Goal: Information Seeking & Learning: Learn about a topic

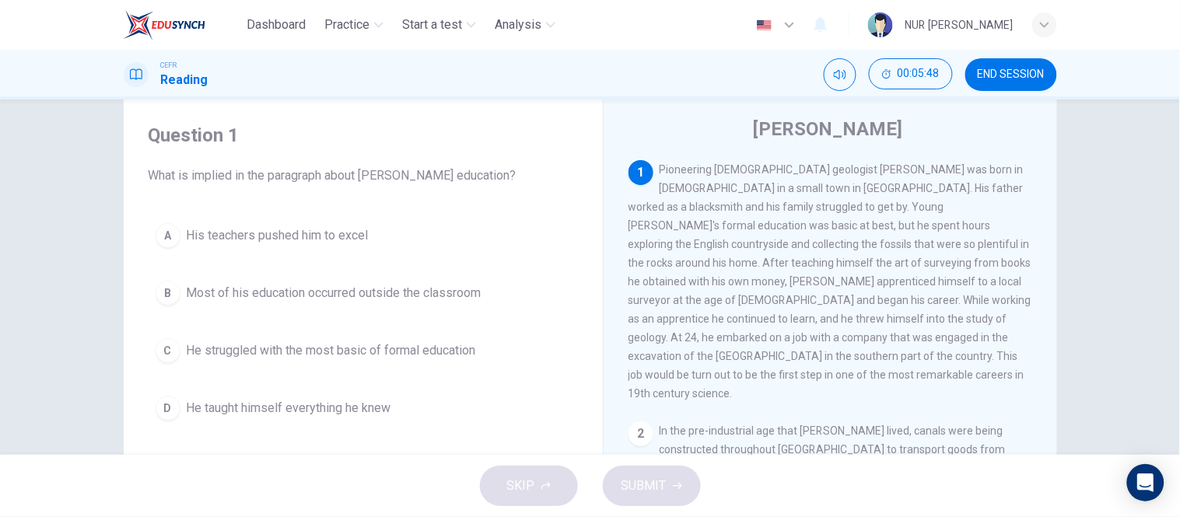
scroll to position [41, 0]
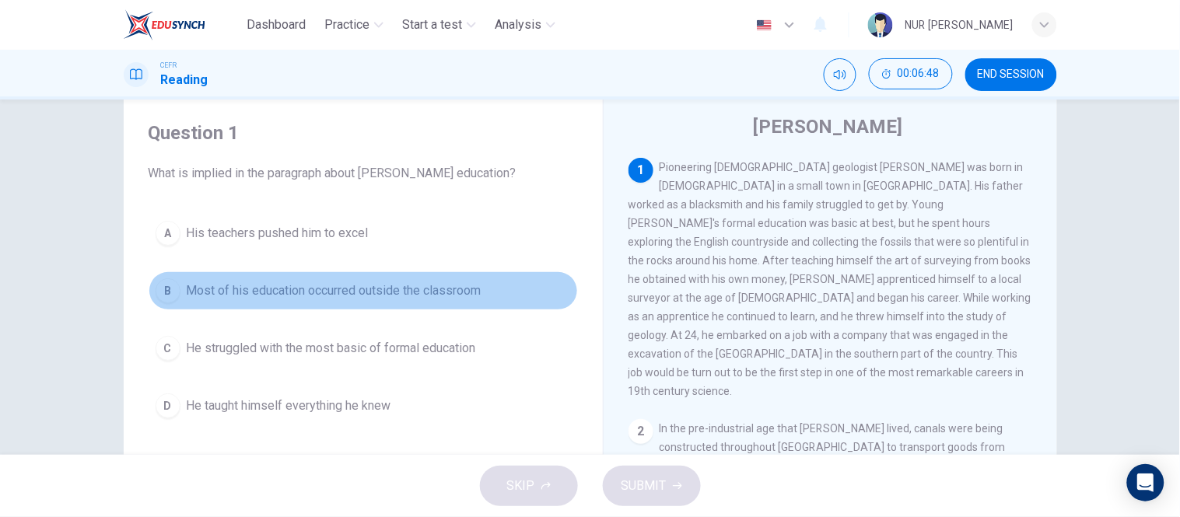
click at [342, 285] on span "Most of his education occurred outside the classroom" at bounding box center [334, 291] width 295 height 19
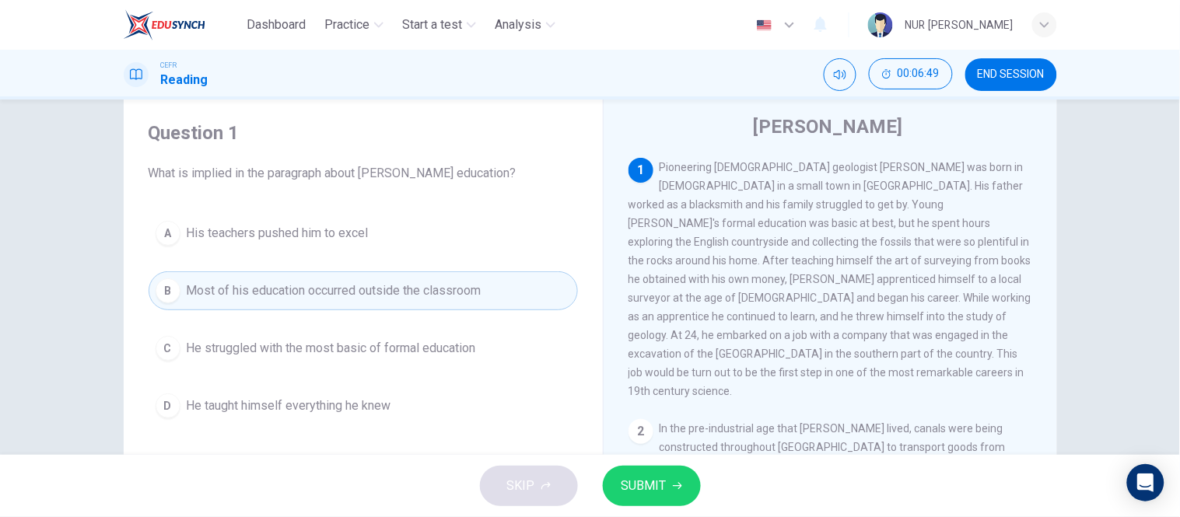
click at [655, 470] on button "SUBMIT" at bounding box center [652, 486] width 98 height 40
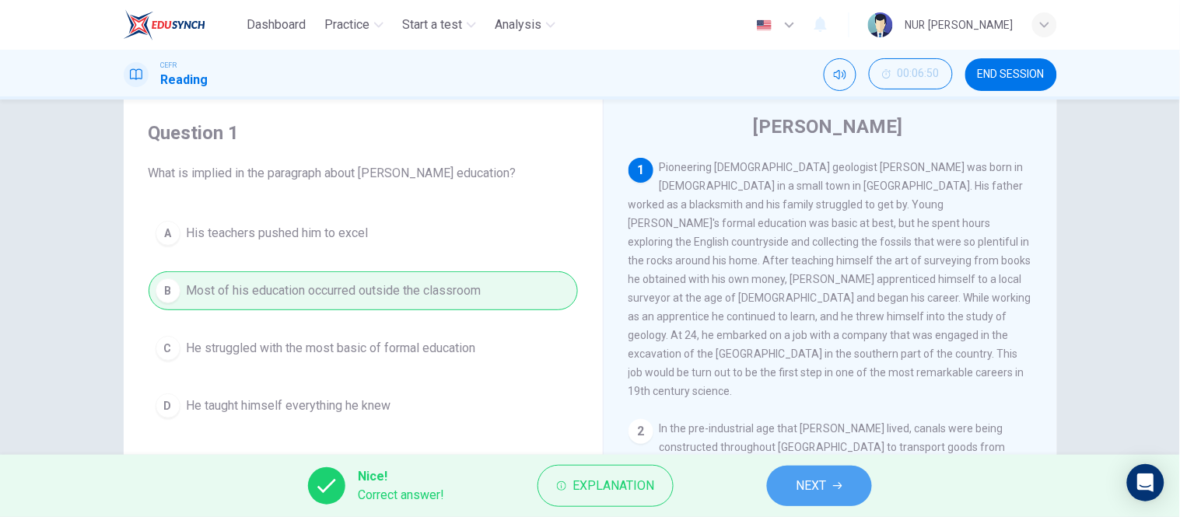
click at [812, 490] on span "NEXT" at bounding box center [812, 486] width 30 height 22
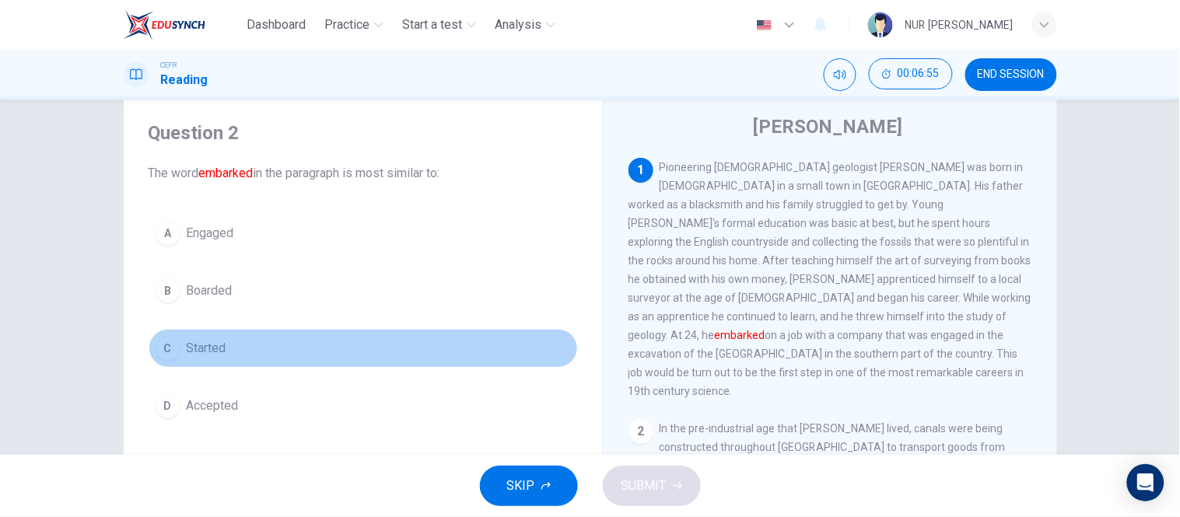
click at [241, 352] on button "C Started" at bounding box center [364, 348] width 430 height 39
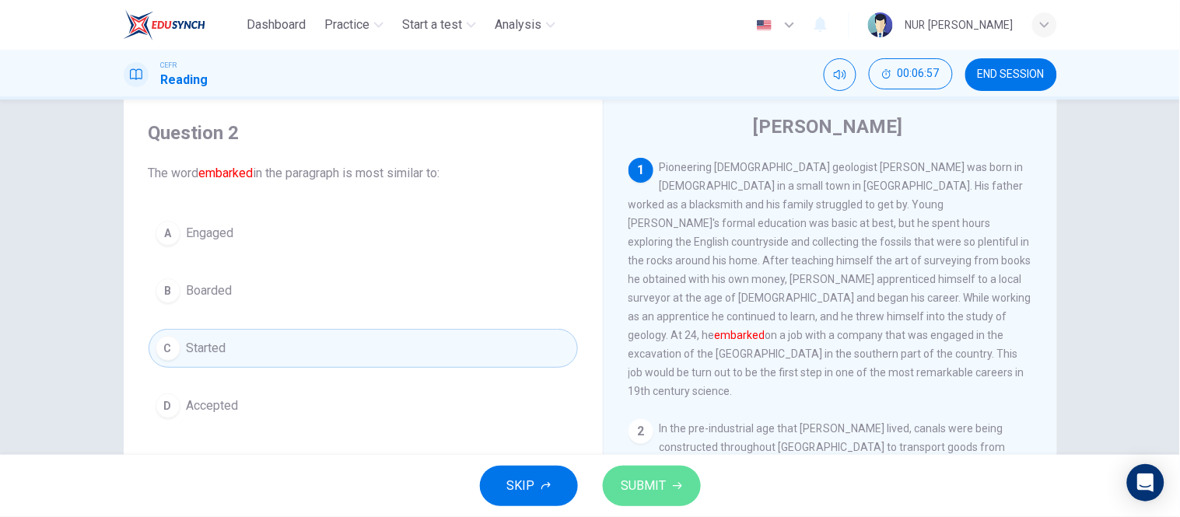
click at [644, 477] on span "SUBMIT" at bounding box center [644, 486] width 45 height 22
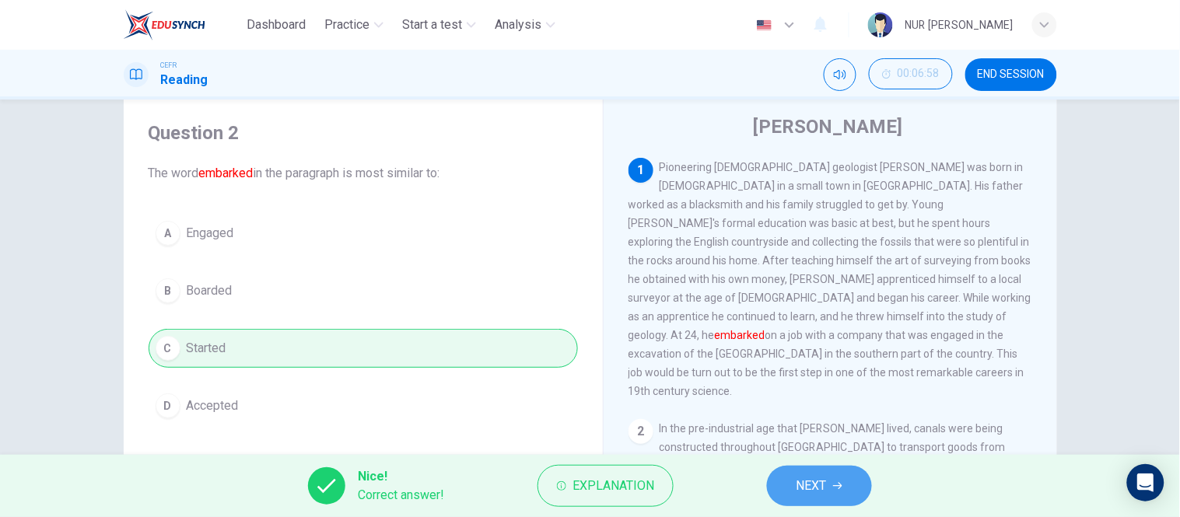
click at [822, 486] on span "NEXT" at bounding box center [812, 486] width 30 height 22
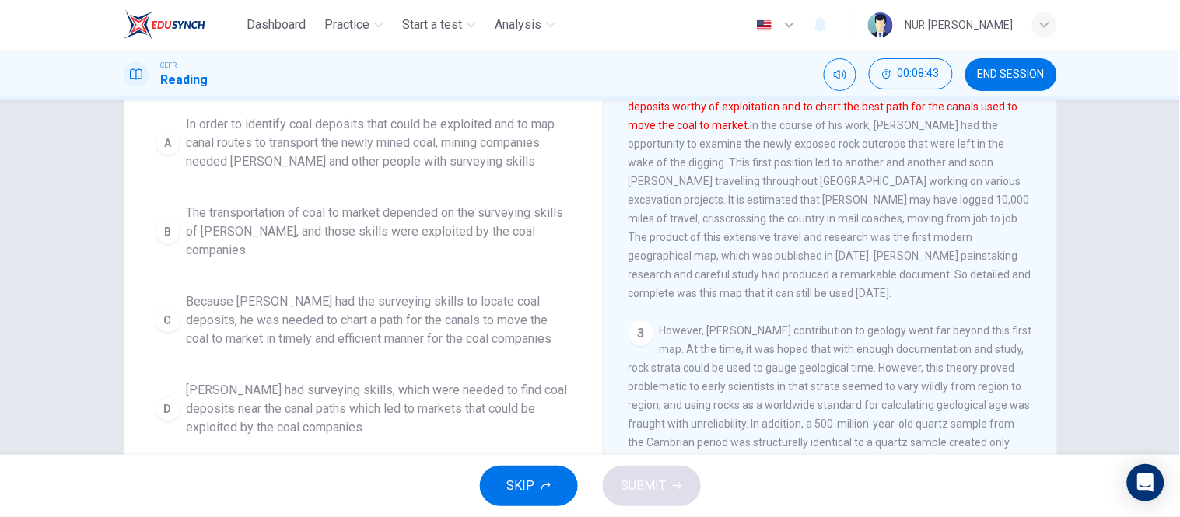
scroll to position [184, 0]
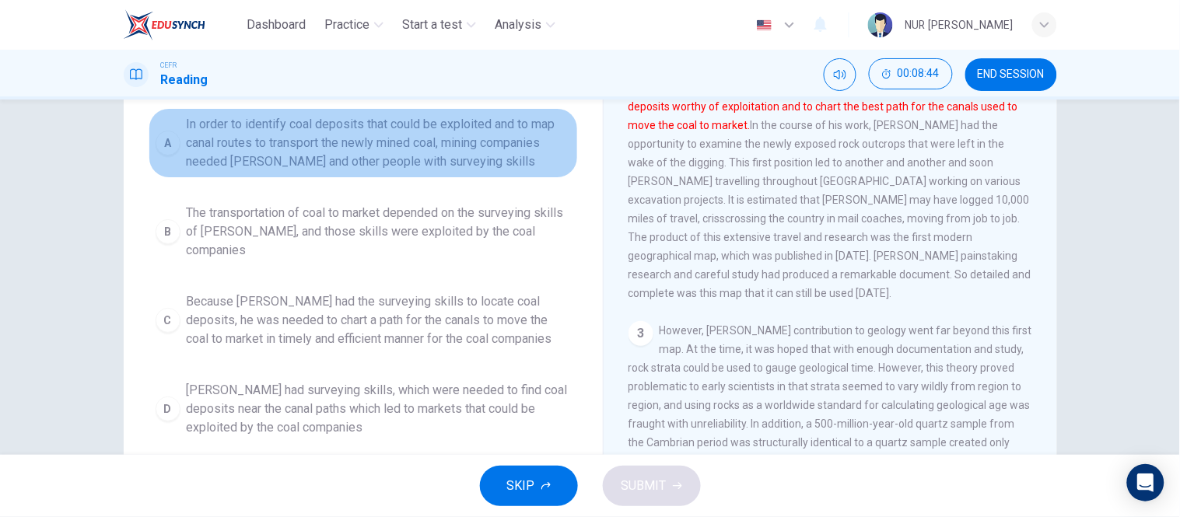
click at [242, 150] on span "In order to identify coal deposits that could be exploited and to map canal rou…" at bounding box center [379, 143] width 384 height 56
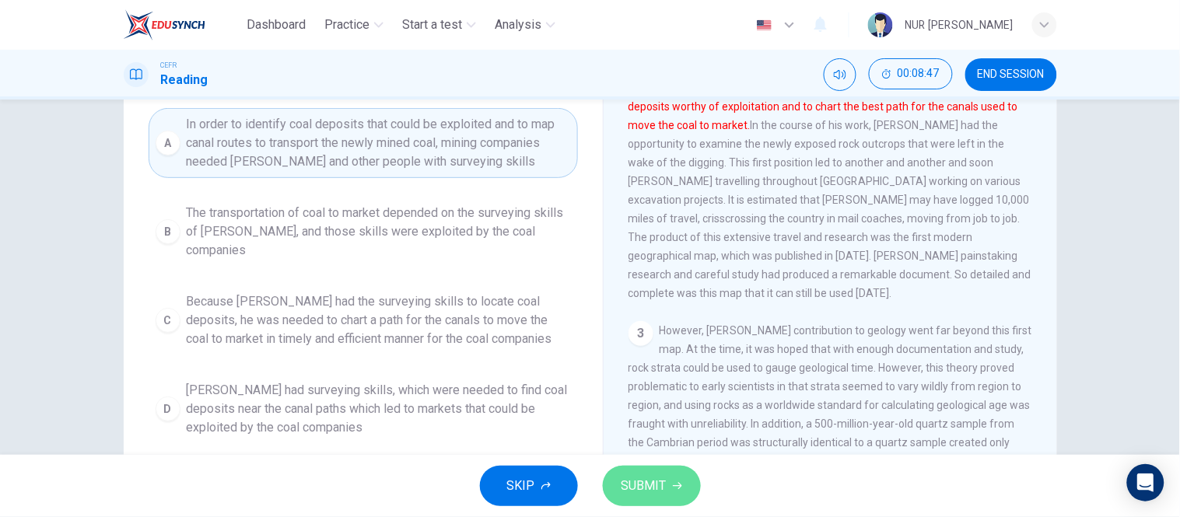
click at [631, 477] on span "SUBMIT" at bounding box center [644, 486] width 45 height 22
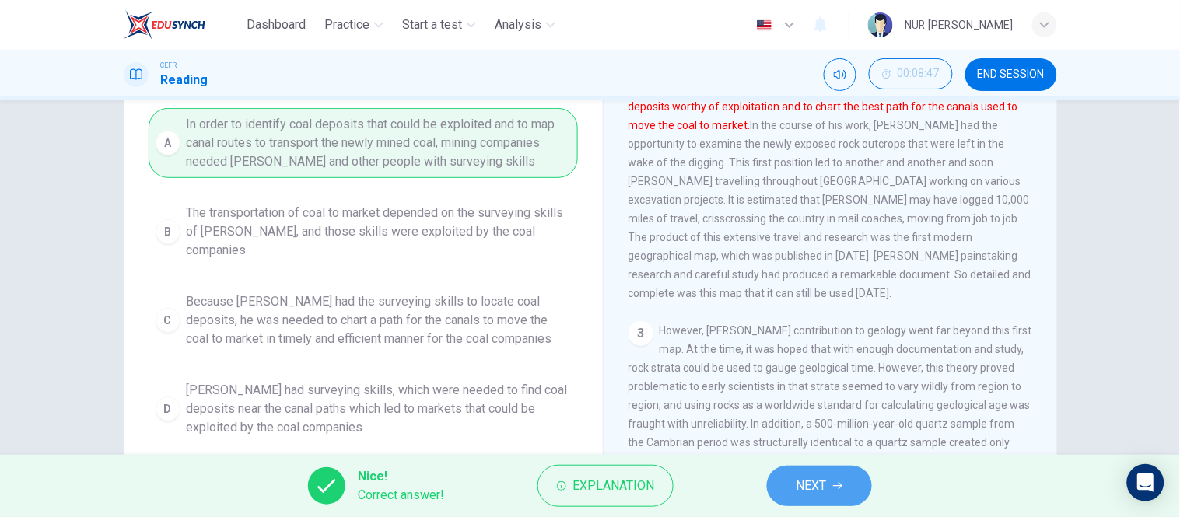
click at [805, 479] on span "NEXT" at bounding box center [812, 486] width 30 height 22
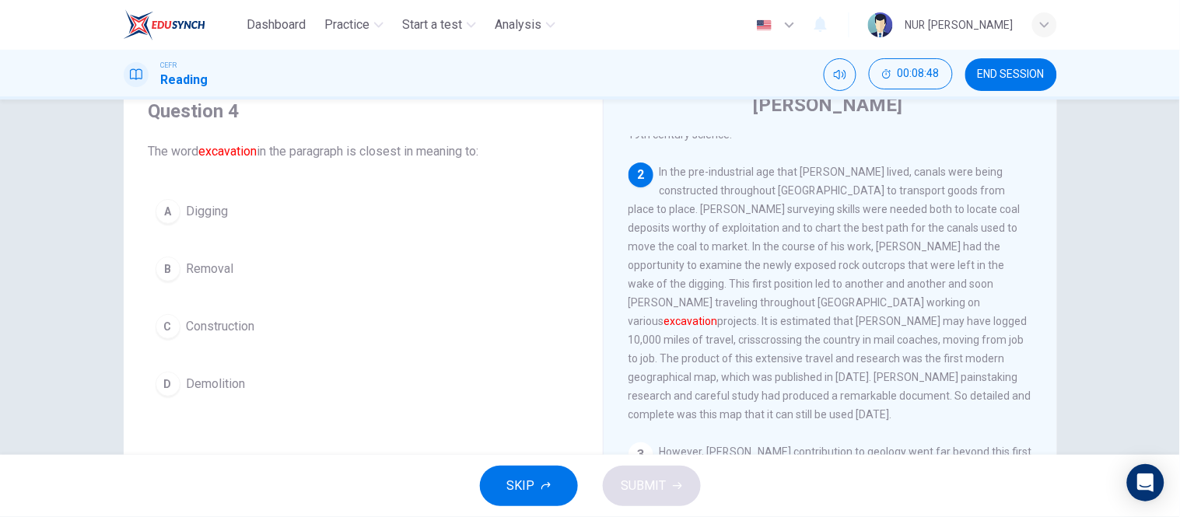
scroll to position [62, 0]
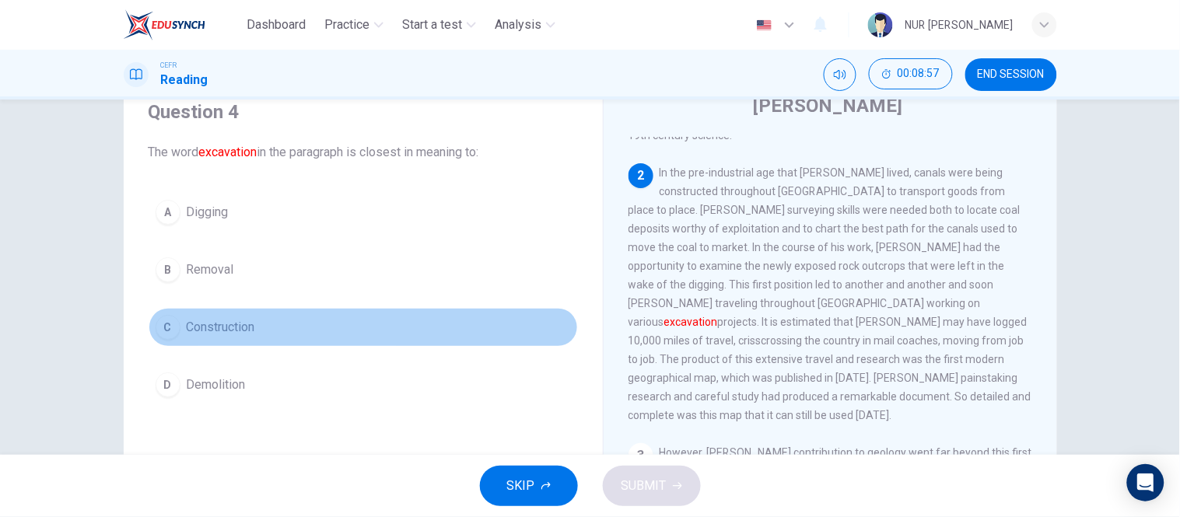
click at [223, 331] on span "Construction" at bounding box center [221, 327] width 68 height 19
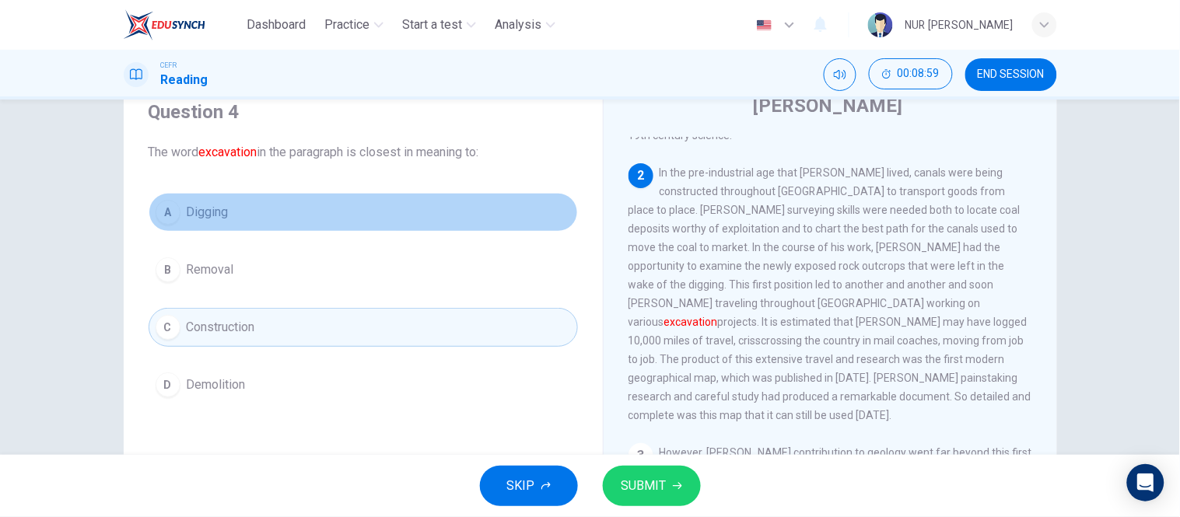
click at [236, 212] on button "A Digging" at bounding box center [364, 212] width 430 height 39
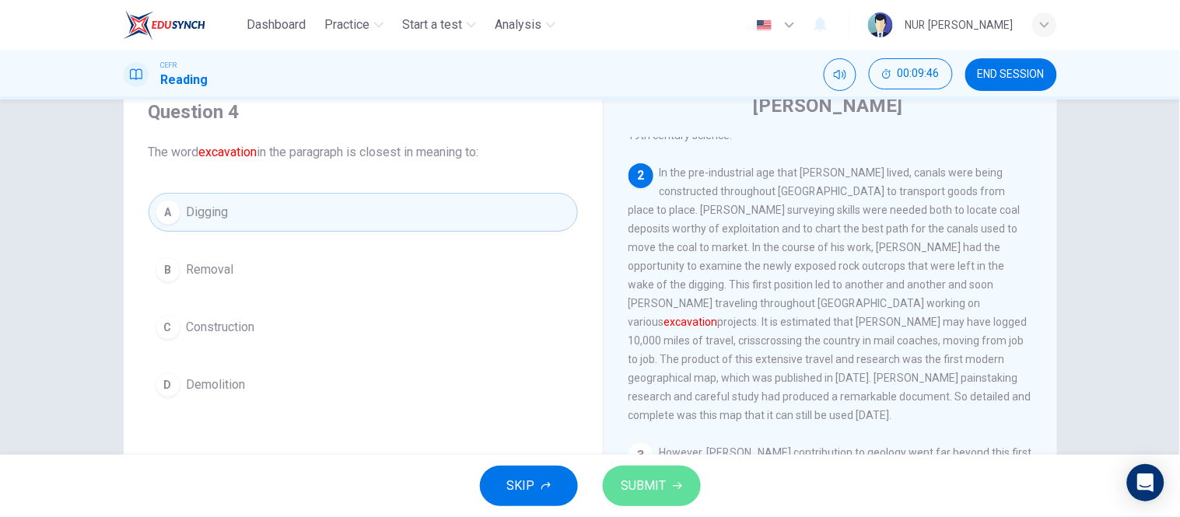
click at [644, 483] on span "SUBMIT" at bounding box center [644, 486] width 45 height 22
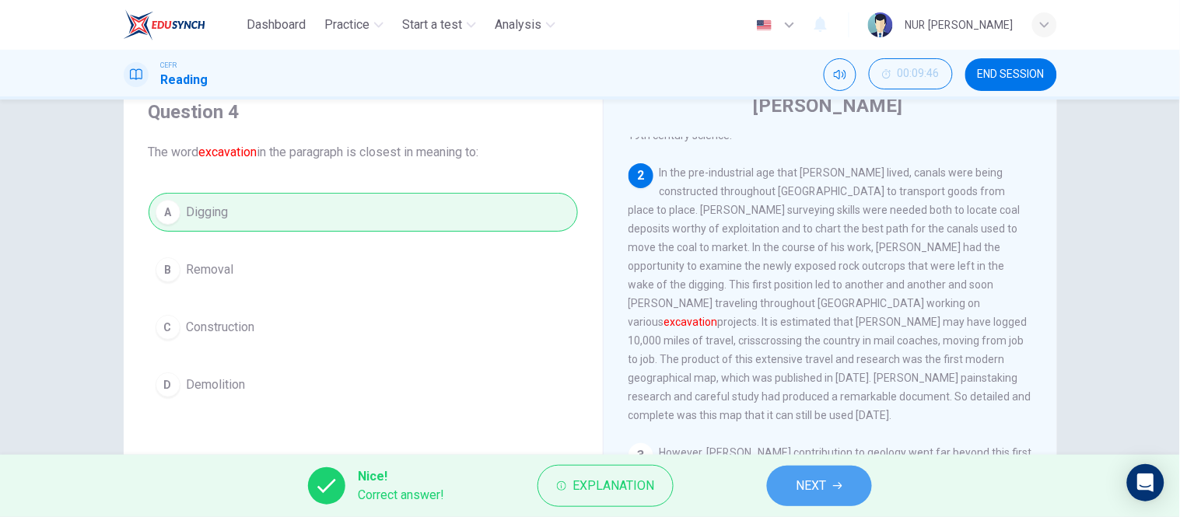
click at [798, 483] on span "NEXT" at bounding box center [812, 486] width 30 height 22
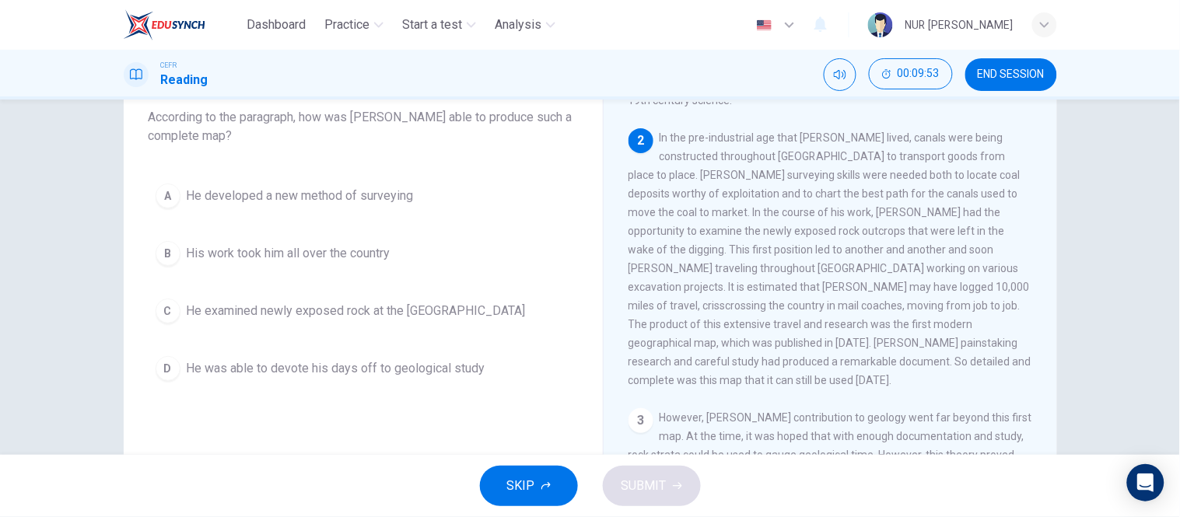
scroll to position [96, 0]
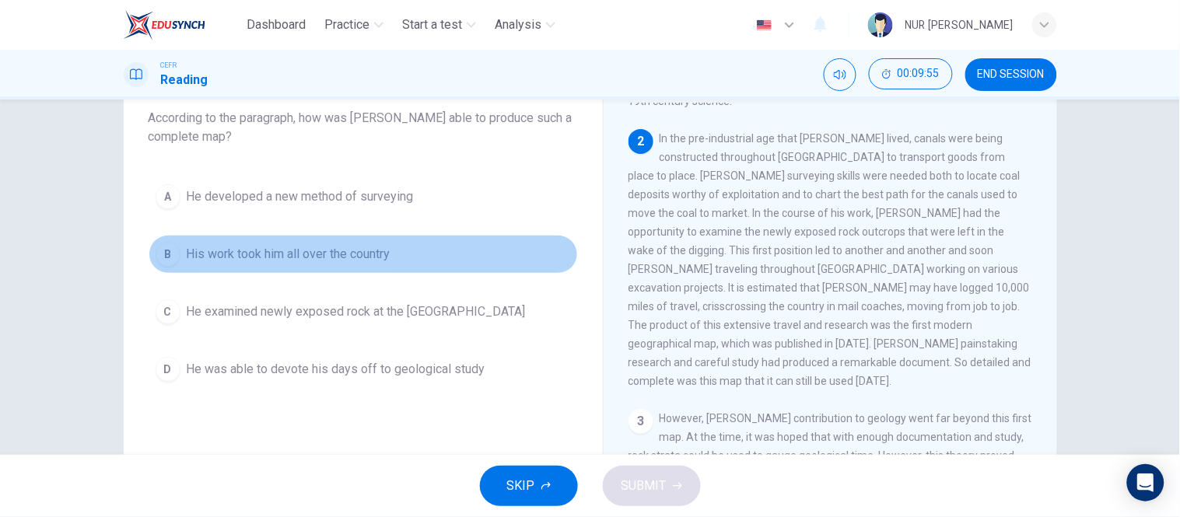
click at [304, 263] on button "B His work took him all over the country" at bounding box center [364, 254] width 430 height 39
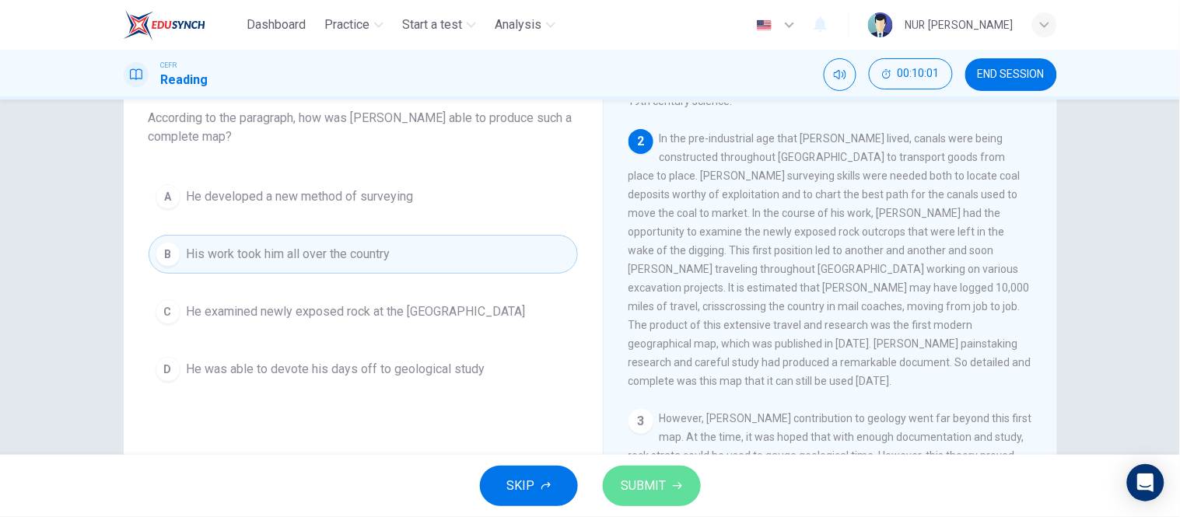
click at [631, 476] on span "SUBMIT" at bounding box center [644, 486] width 45 height 22
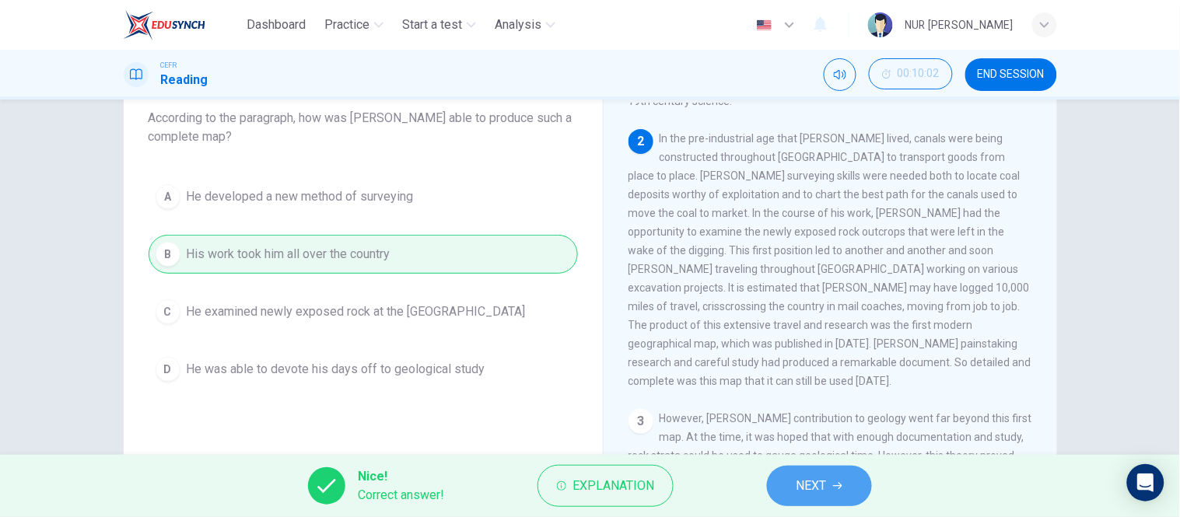
click at [787, 487] on button "NEXT" at bounding box center [819, 486] width 105 height 40
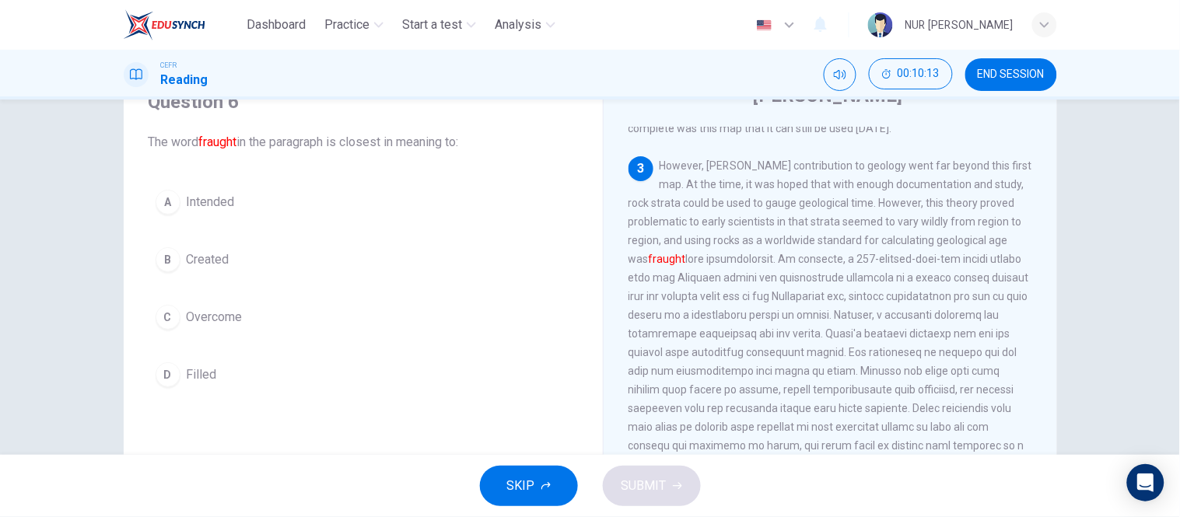
scroll to position [514, 0]
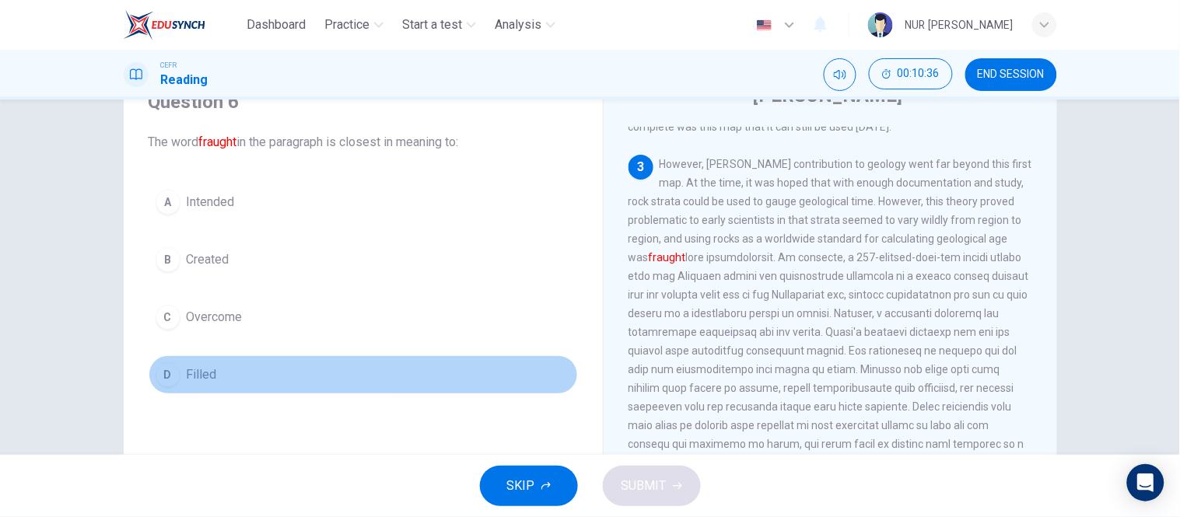
click at [205, 377] on span "Filled" at bounding box center [202, 375] width 30 height 19
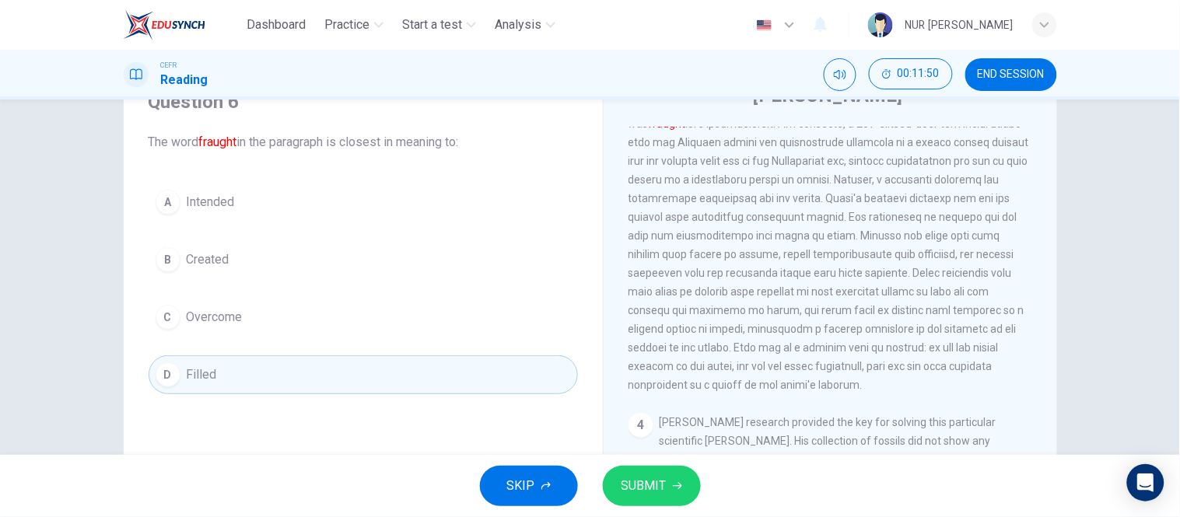
scroll to position [650, 0]
click at [663, 491] on span "SUBMIT" at bounding box center [644, 486] width 45 height 22
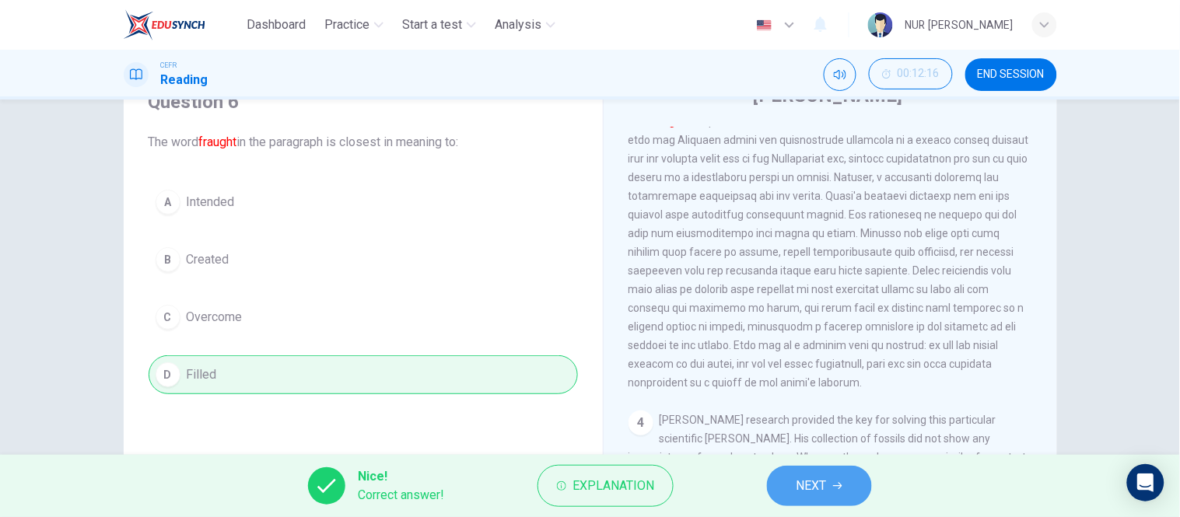
click at [786, 481] on button "NEXT" at bounding box center [819, 486] width 105 height 40
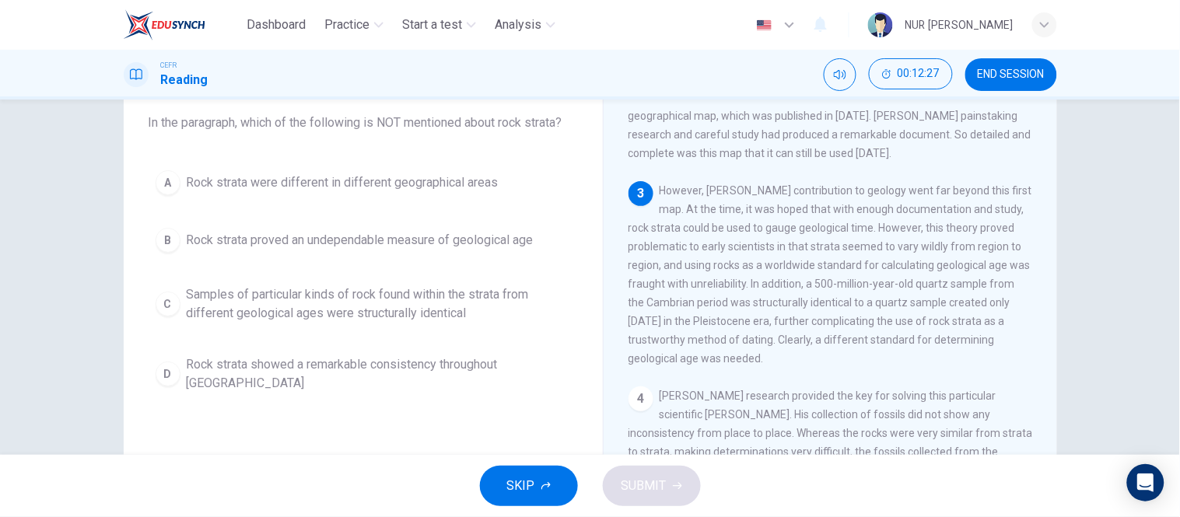
scroll to position [93, 0]
click at [468, 367] on span "Rock strata showed a remarkable consistency throughout [GEOGRAPHIC_DATA]" at bounding box center [379, 372] width 384 height 37
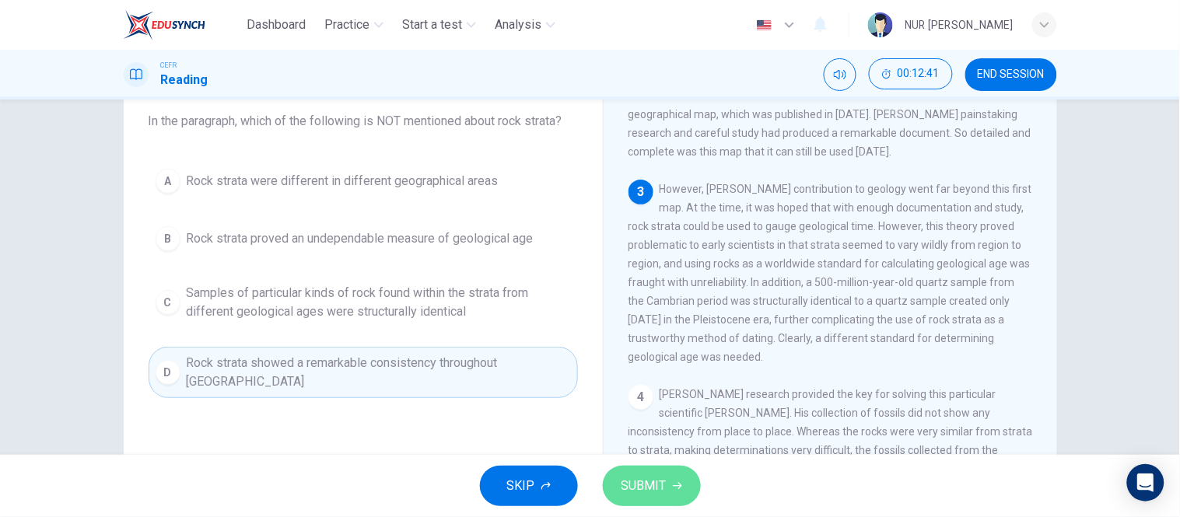
click at [631, 472] on button "SUBMIT" at bounding box center [652, 486] width 98 height 40
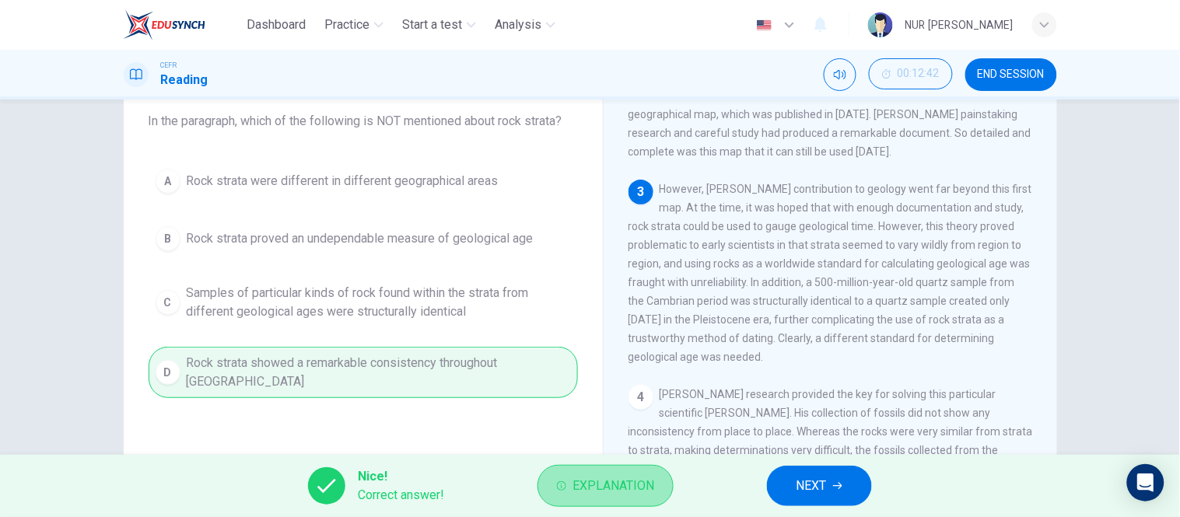
click at [632, 478] on span "Explanation" at bounding box center [614, 486] width 82 height 22
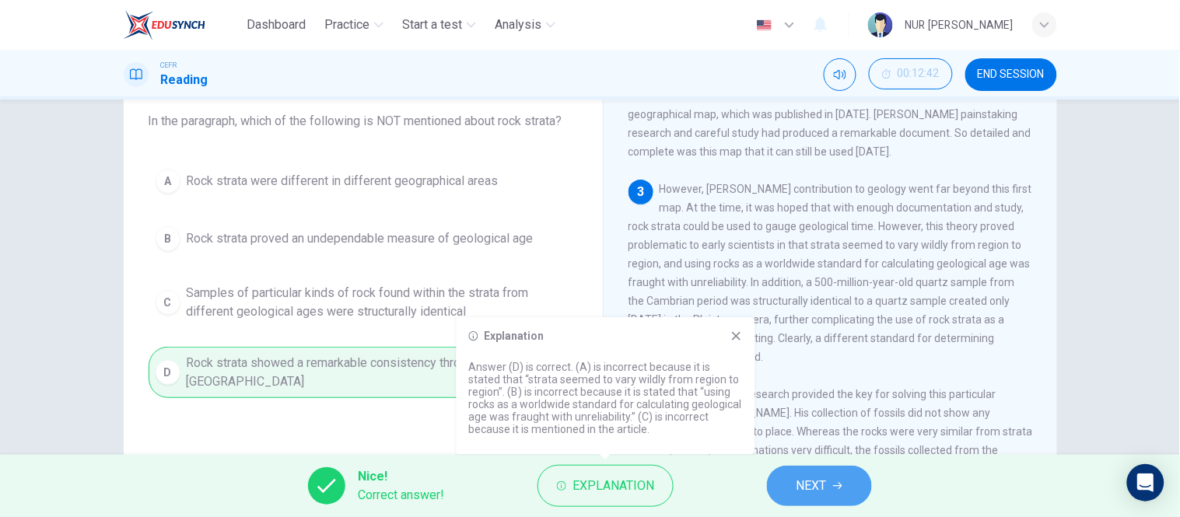
click at [799, 482] on span "NEXT" at bounding box center [812, 486] width 30 height 22
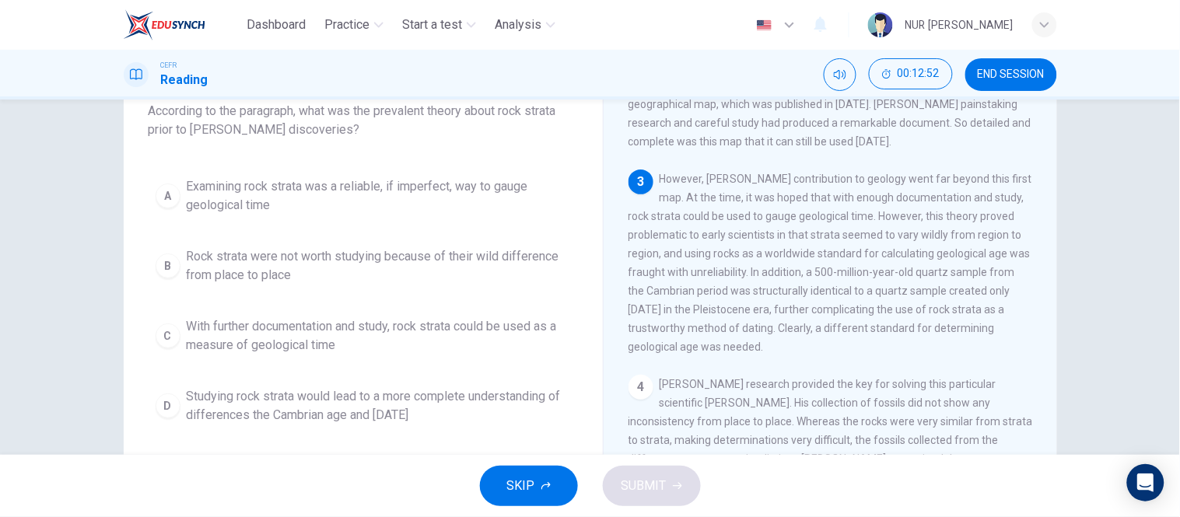
scroll to position [104, 0]
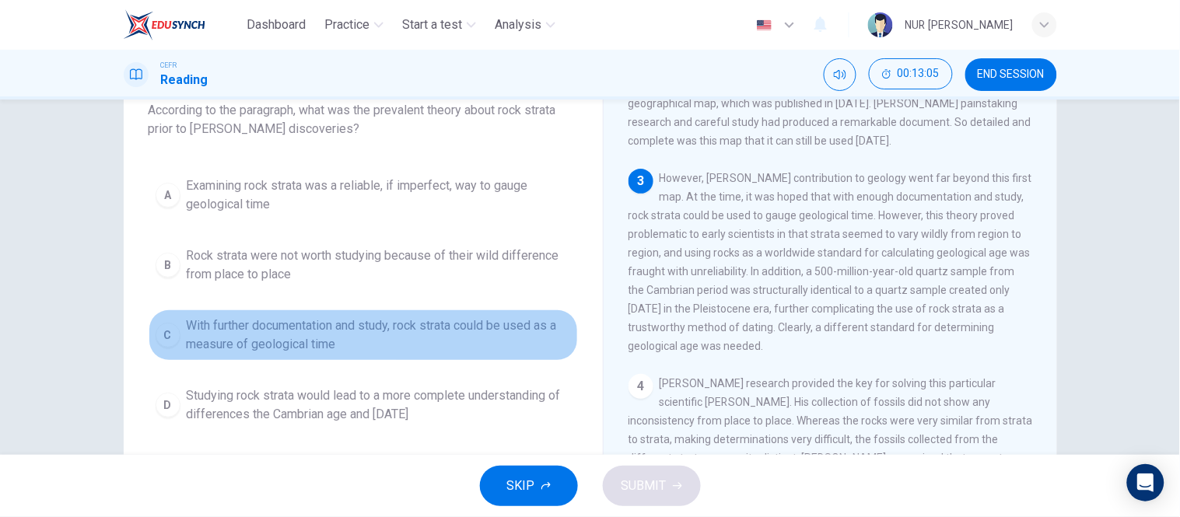
click at [409, 339] on span "With further documentation and study, rock strata could be used as a measure of…" at bounding box center [379, 335] width 384 height 37
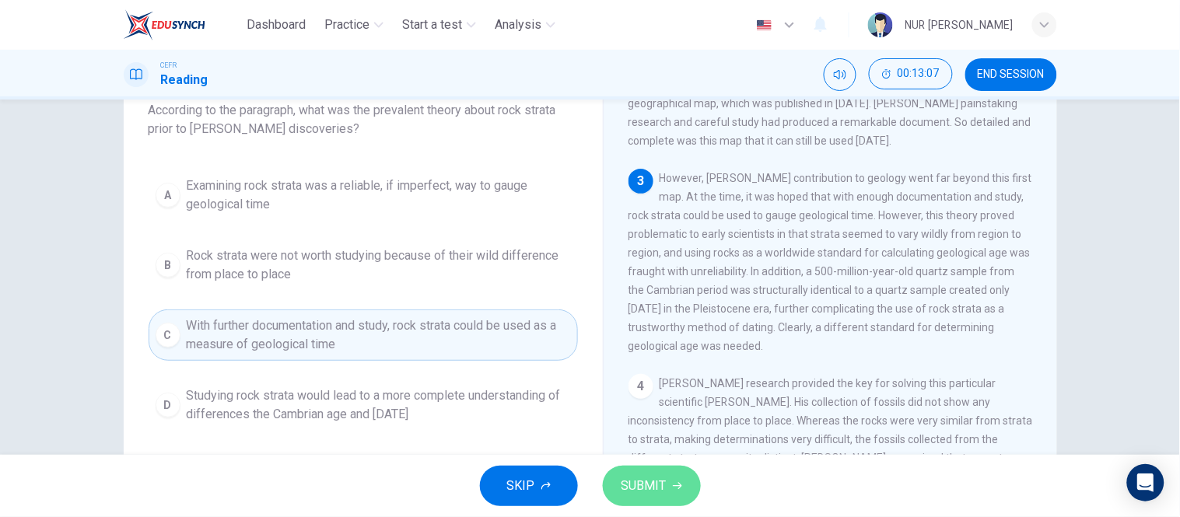
click at [639, 476] on span "SUBMIT" at bounding box center [644, 486] width 45 height 22
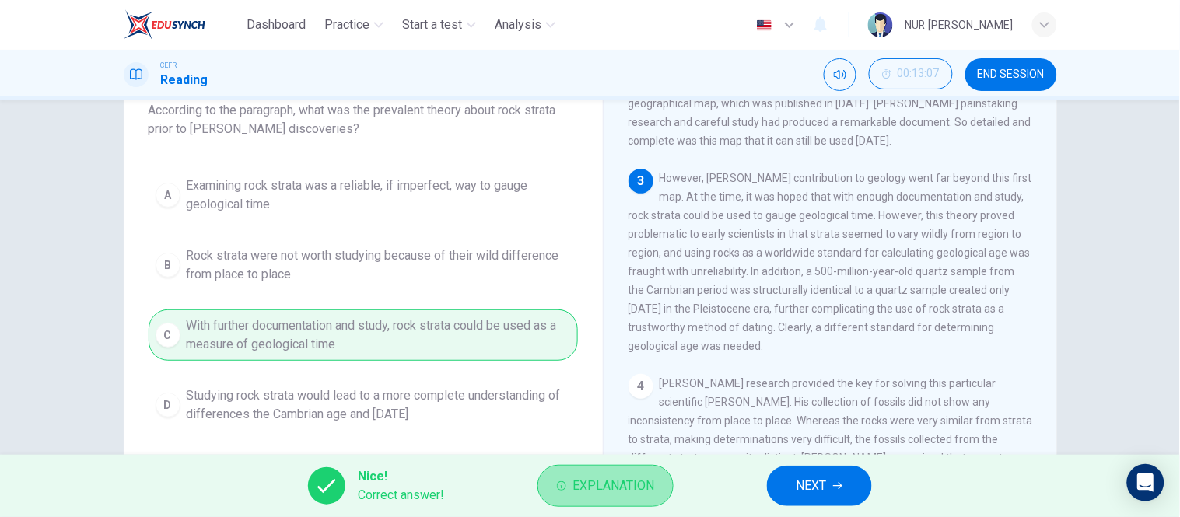
click at [632, 486] on span "Explanation" at bounding box center [614, 486] width 82 height 22
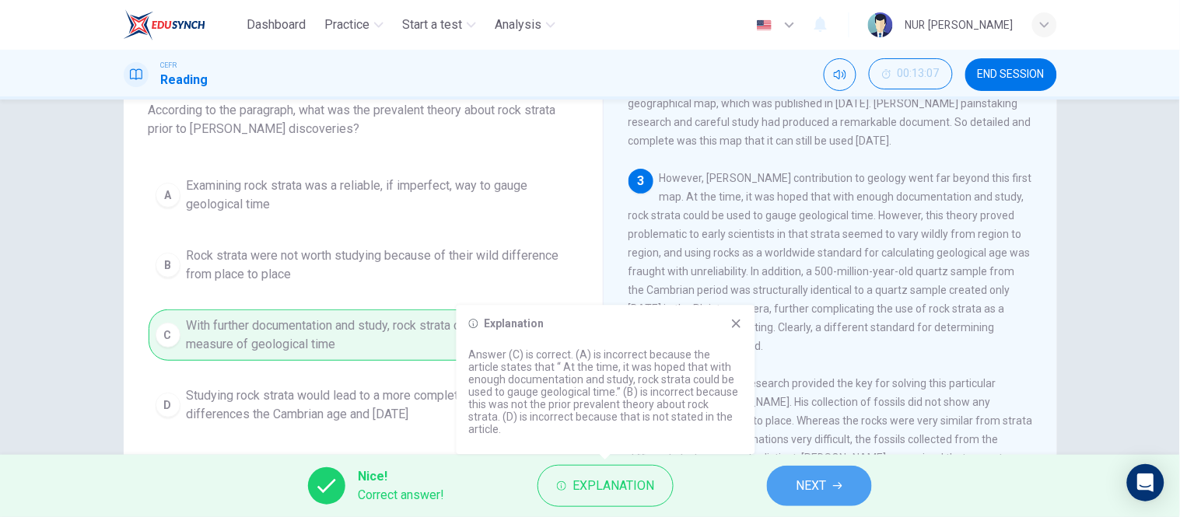
click at [827, 476] on span "NEXT" at bounding box center [812, 486] width 30 height 22
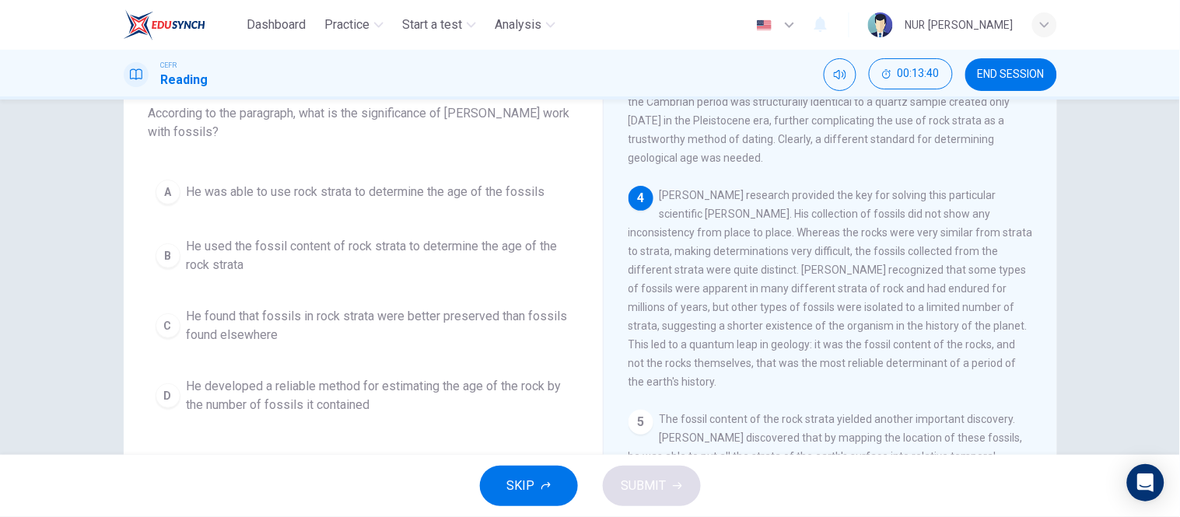
scroll to position [660, 0]
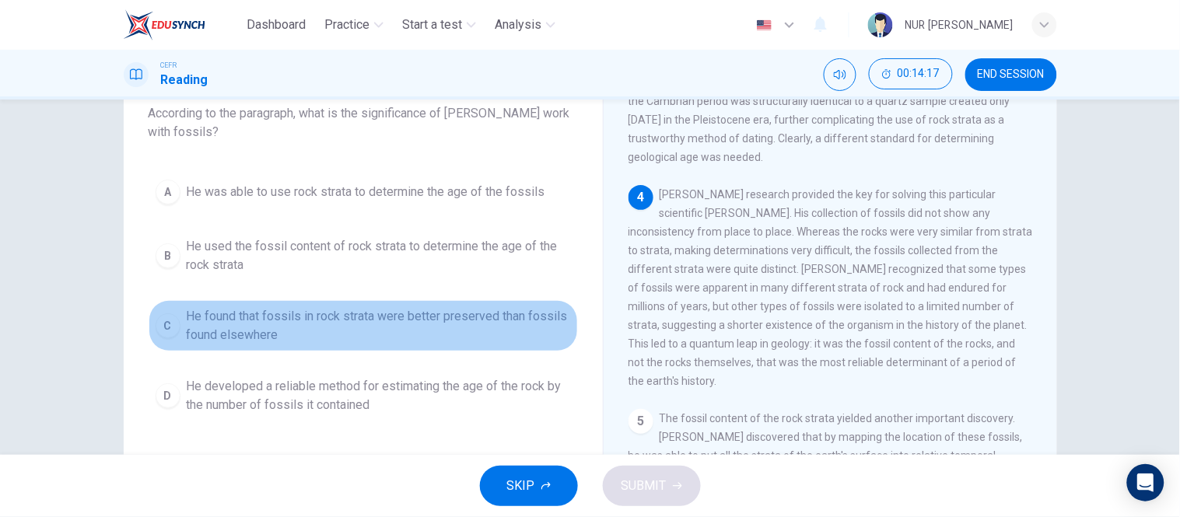
click at [338, 324] on span "He found that fossils in rock strata were better preserved than fossils found e…" at bounding box center [379, 325] width 384 height 37
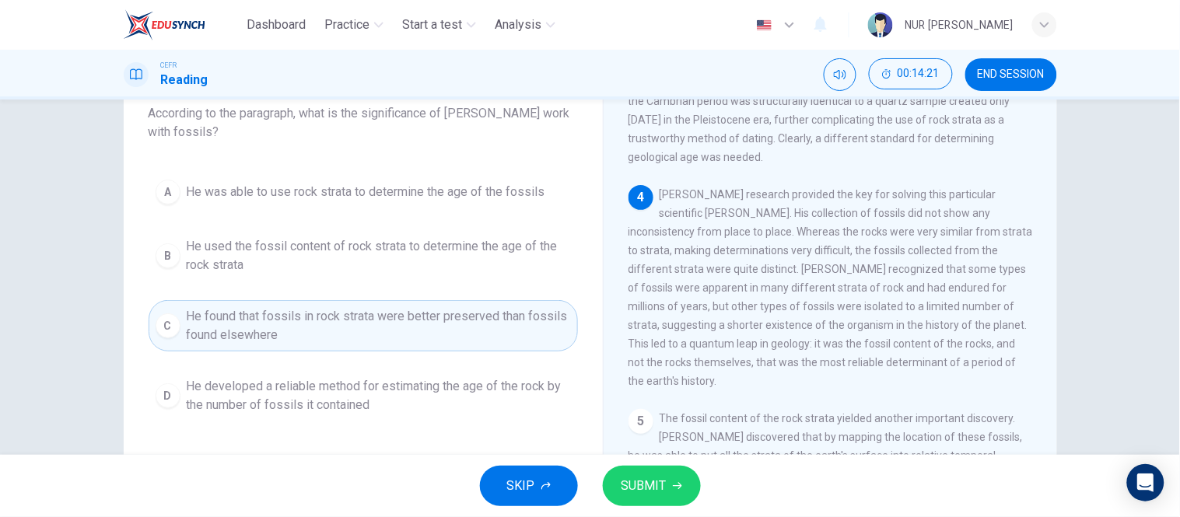
click at [647, 477] on span "SUBMIT" at bounding box center [644, 486] width 45 height 22
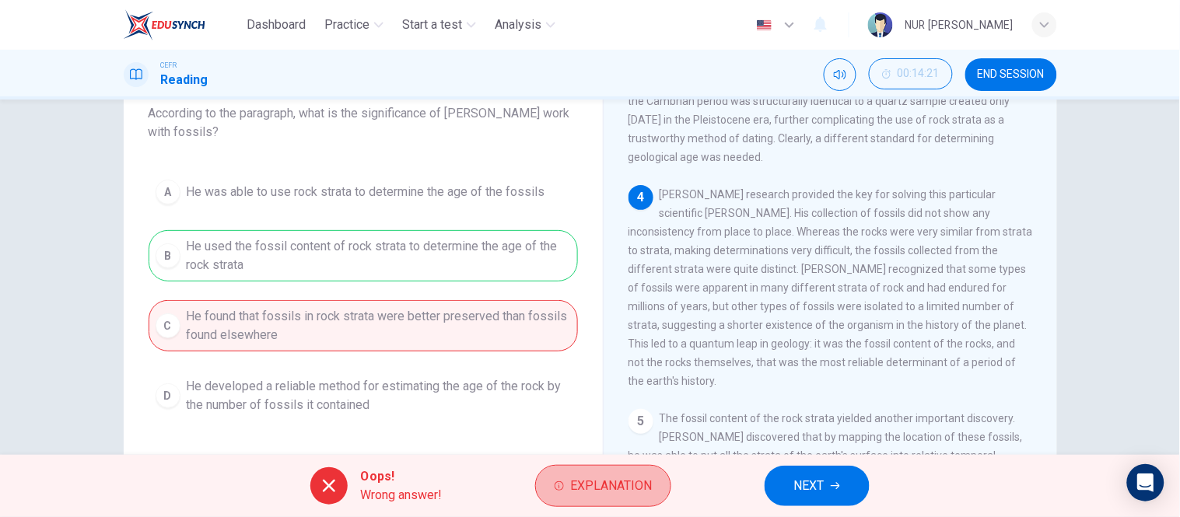
click at [647, 477] on span "Explanation" at bounding box center [611, 486] width 82 height 22
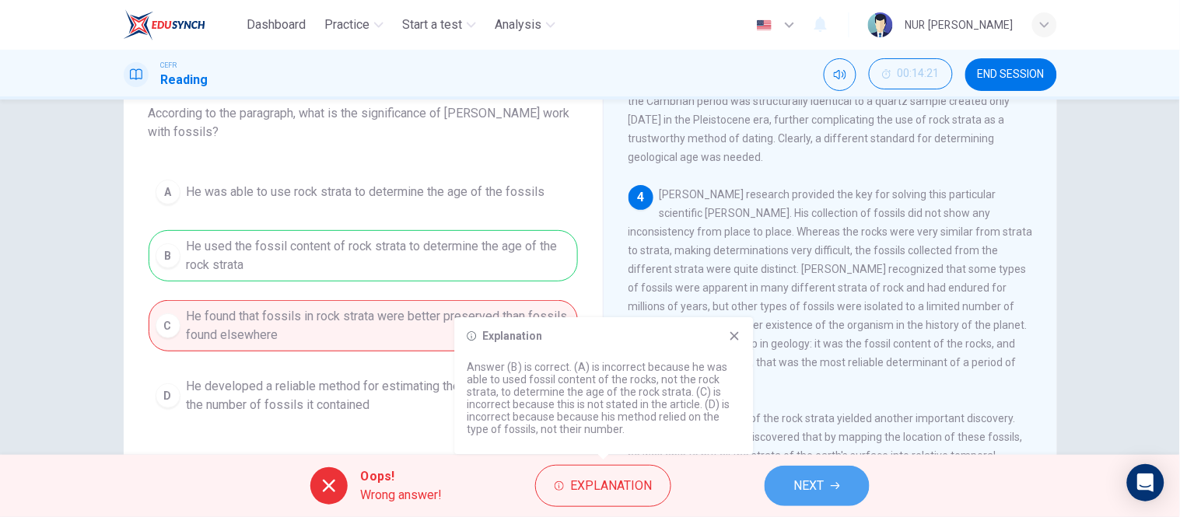
click at [805, 475] on span "NEXT" at bounding box center [809, 486] width 30 height 22
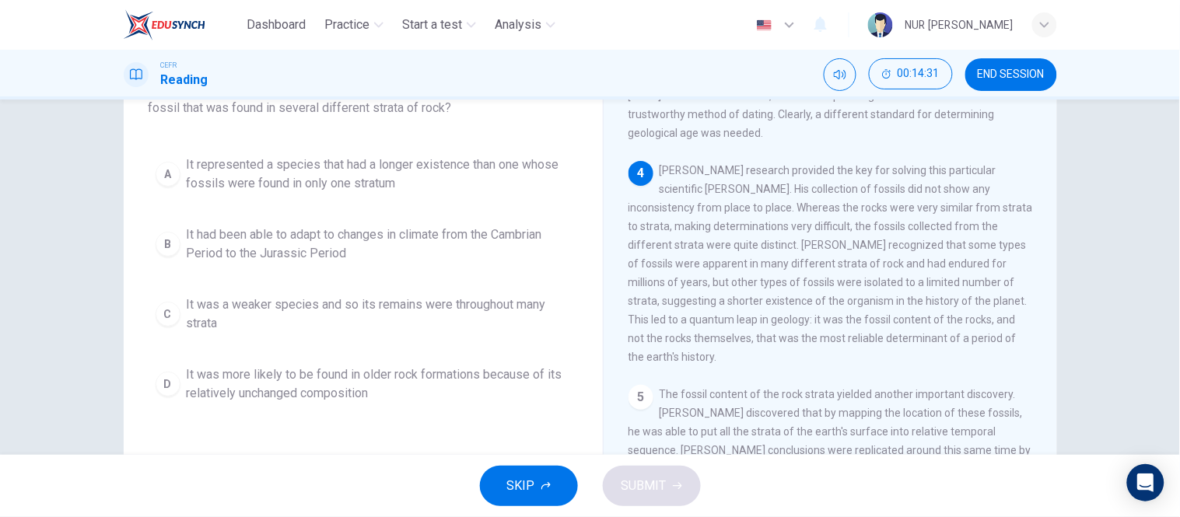
scroll to position [122, 0]
click at [391, 391] on span "It was more likely to be found in older rock formations because of its relative…" at bounding box center [379, 387] width 384 height 37
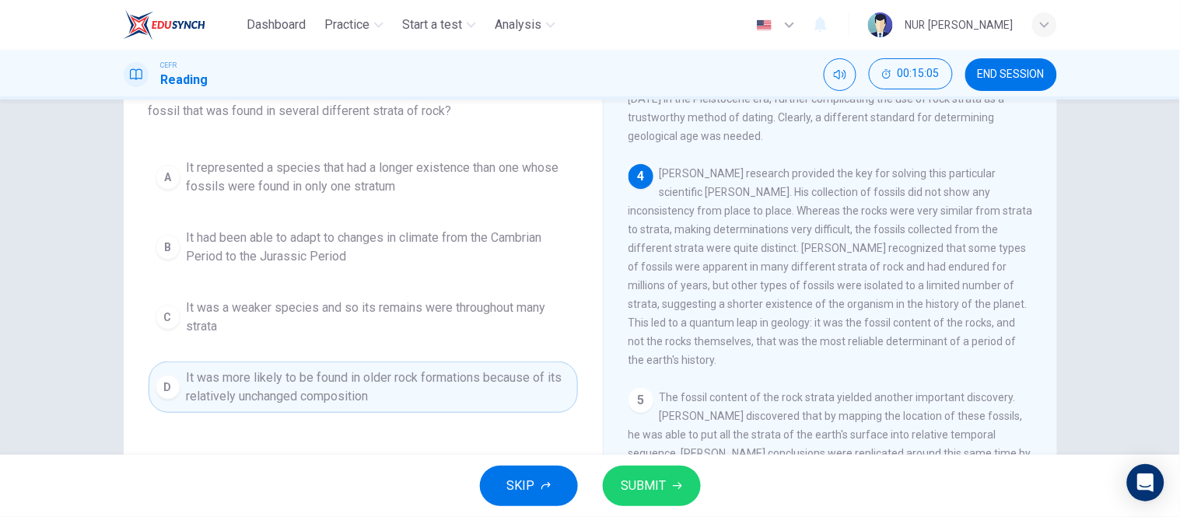
click at [468, 180] on span "It represented a species that had a longer existence than one whose fossils wer…" at bounding box center [379, 177] width 384 height 37
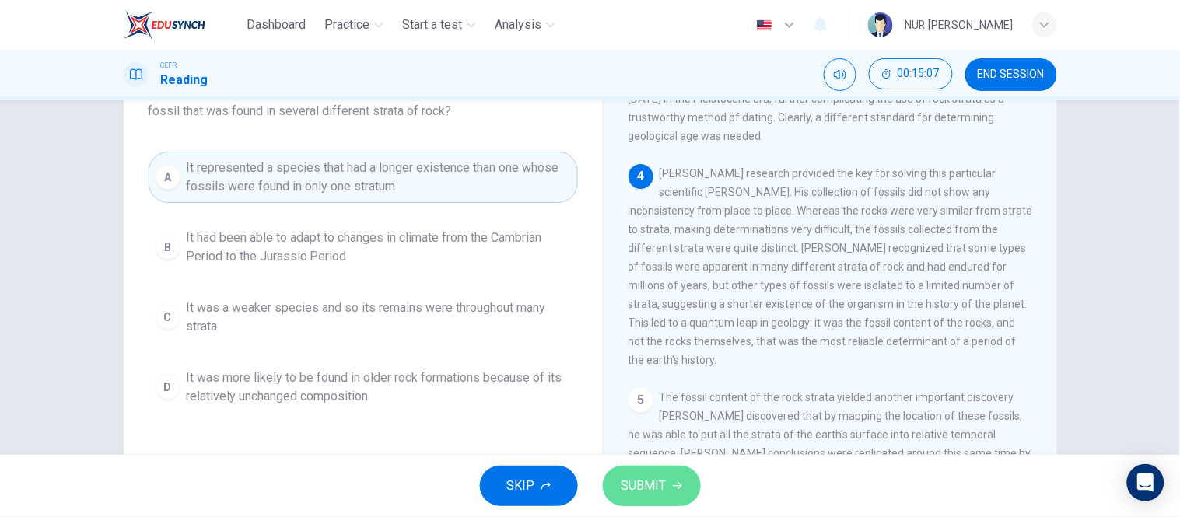
click at [671, 485] on button "SUBMIT" at bounding box center [652, 486] width 98 height 40
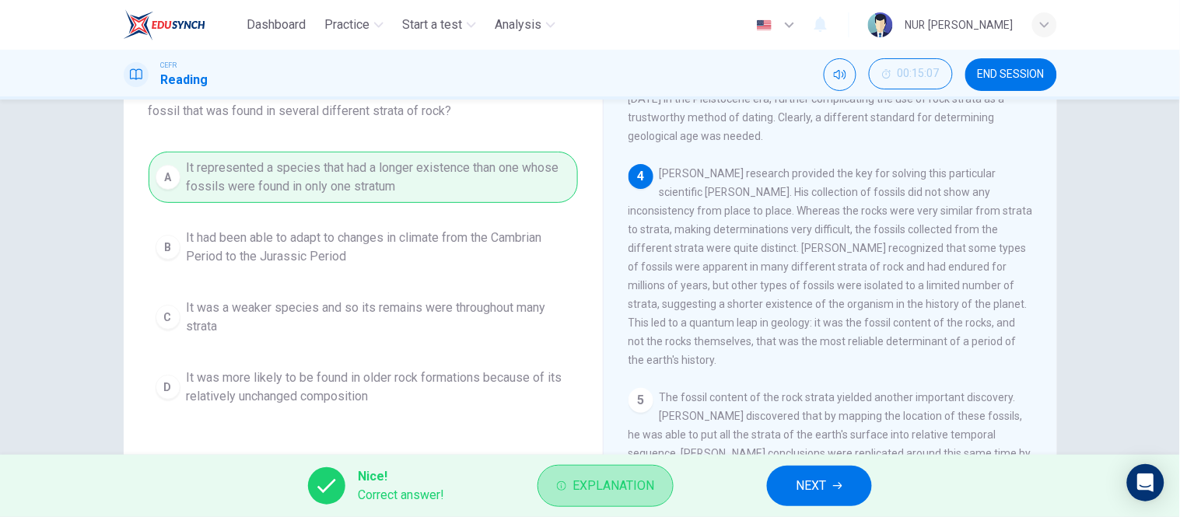
click at [671, 485] on button "Explanation" at bounding box center [606, 486] width 136 height 42
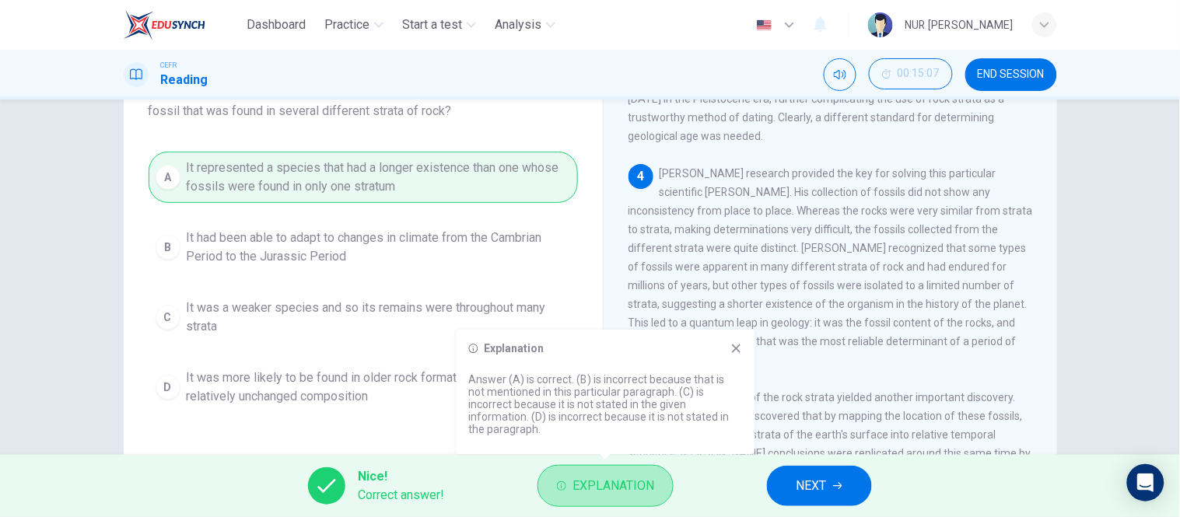
click at [671, 485] on button "Explanation" at bounding box center [606, 486] width 136 height 42
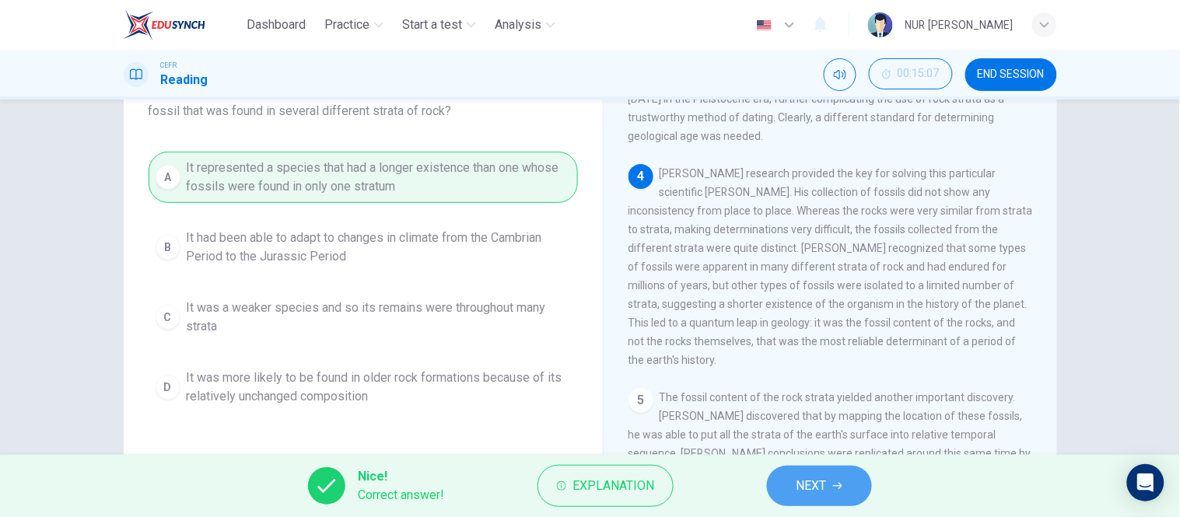
click at [798, 482] on span "NEXT" at bounding box center [812, 486] width 30 height 22
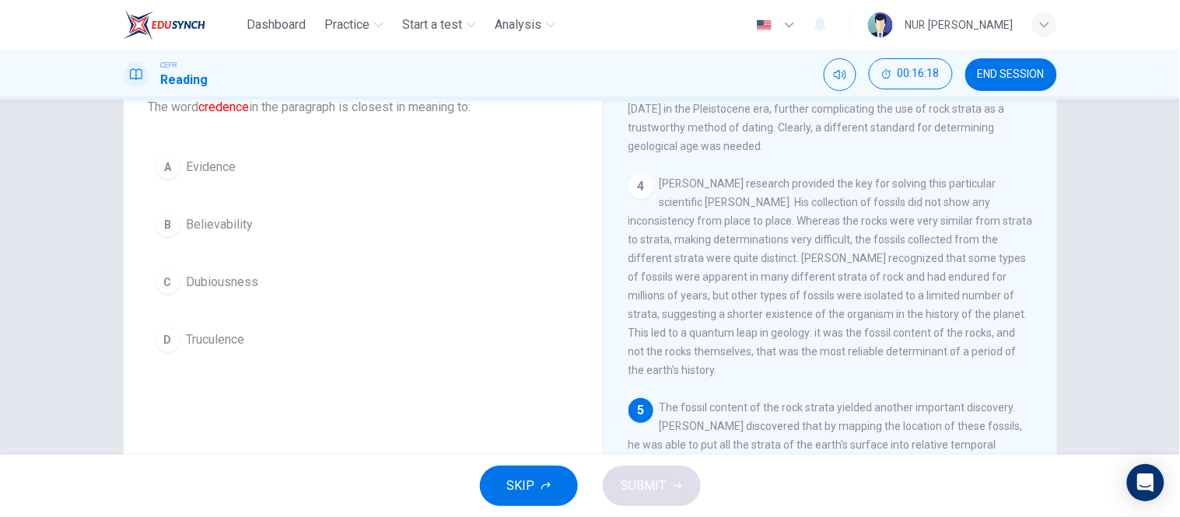
scroll to position [107, 0]
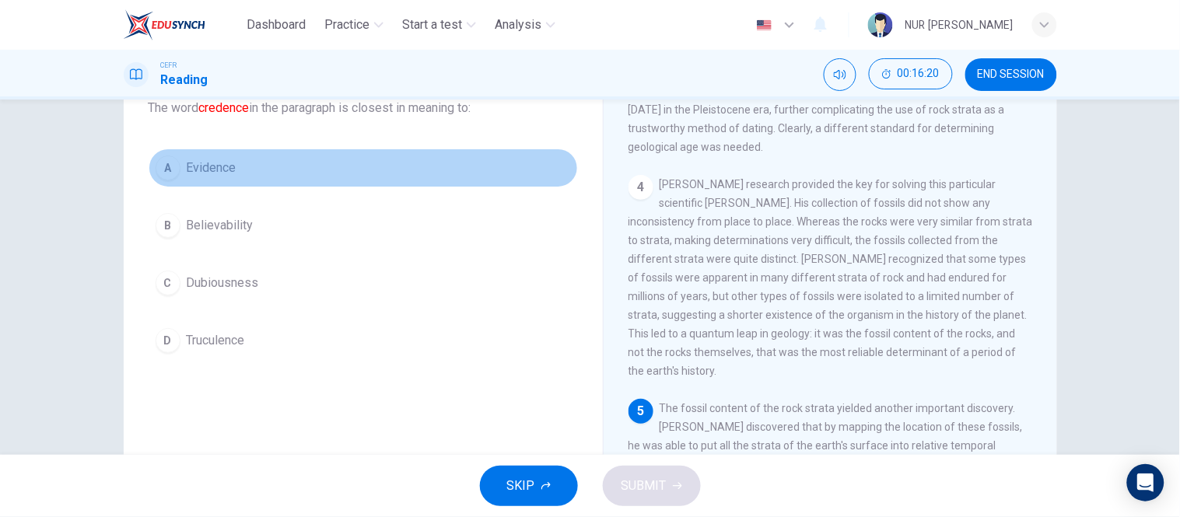
click at [312, 174] on button "A Evidence" at bounding box center [364, 168] width 430 height 39
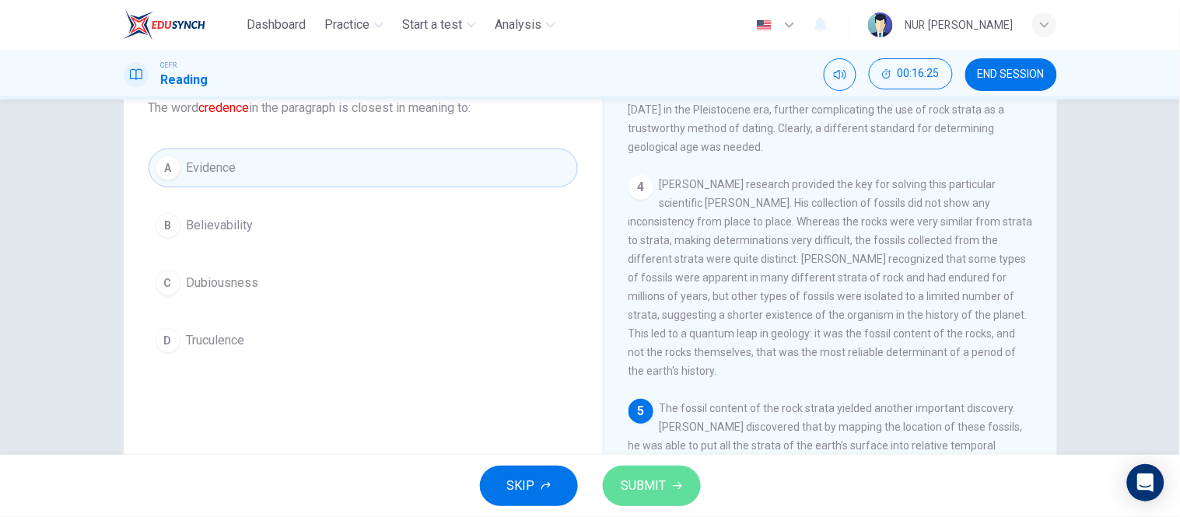
click at [647, 477] on span "SUBMIT" at bounding box center [644, 486] width 45 height 22
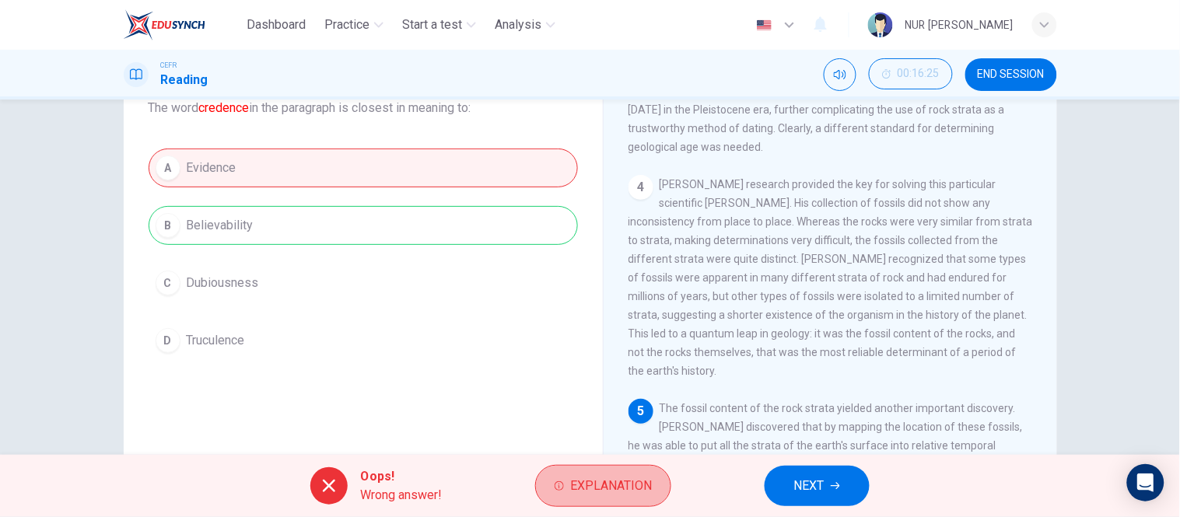
click at [647, 477] on span "Explanation" at bounding box center [611, 486] width 82 height 22
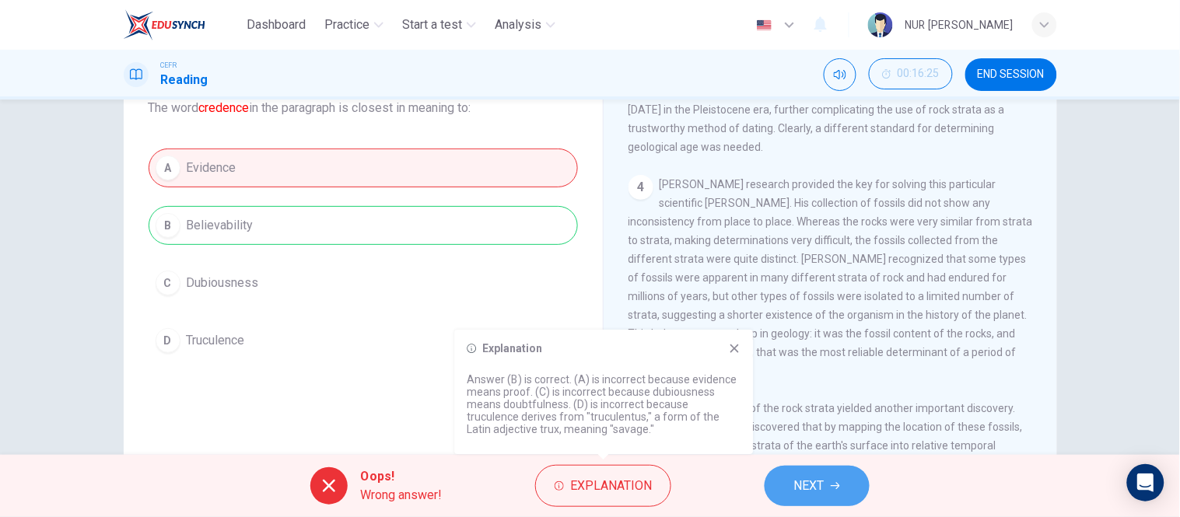
click at [803, 493] on span "NEXT" at bounding box center [809, 486] width 30 height 22
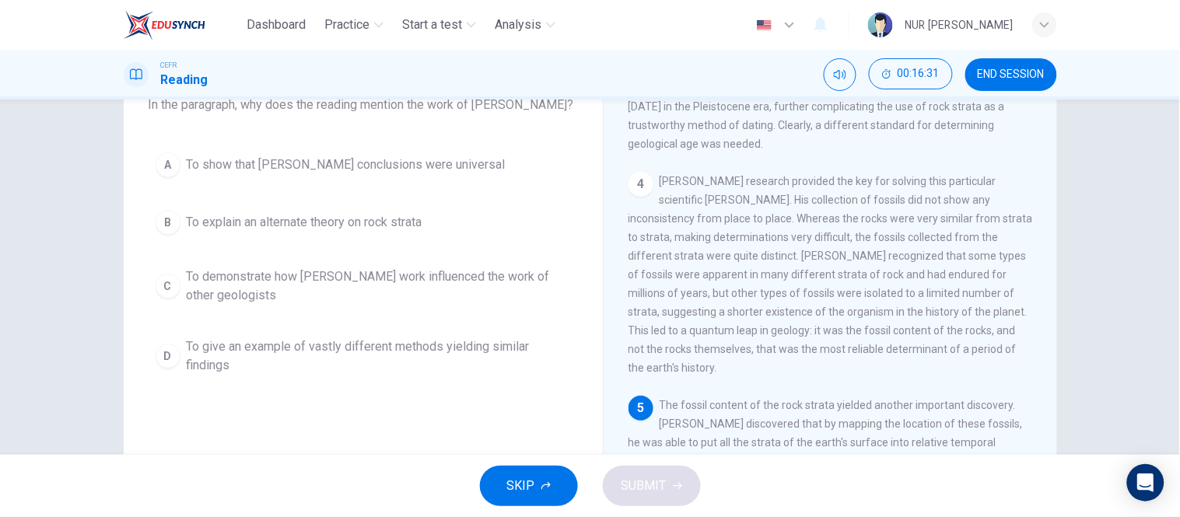
scroll to position [110, 0]
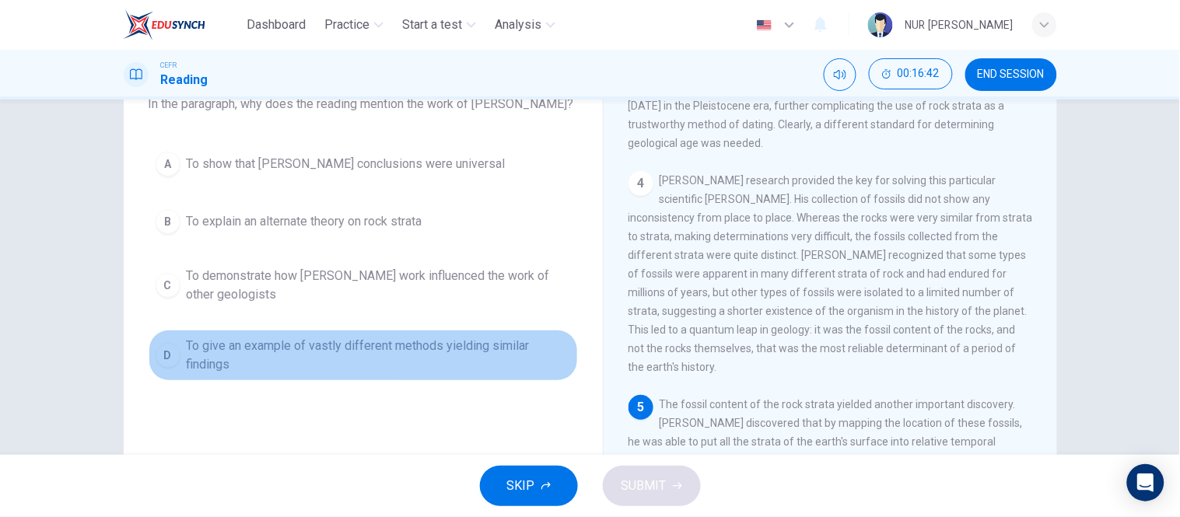
click at [366, 356] on span "To give an example of vastly different methods yielding similar findings" at bounding box center [379, 355] width 384 height 37
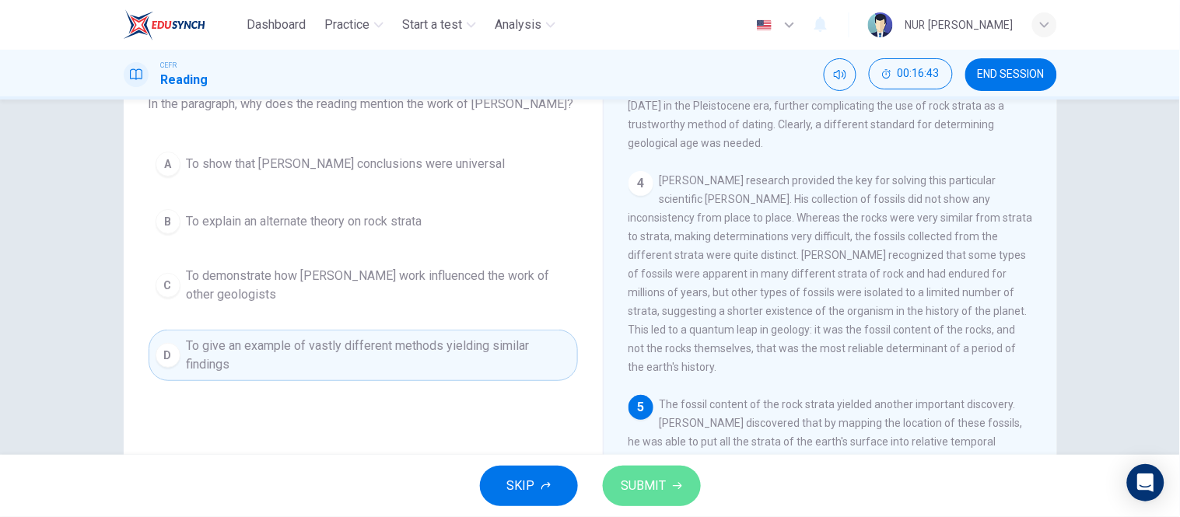
click at [644, 476] on span "SUBMIT" at bounding box center [644, 486] width 45 height 22
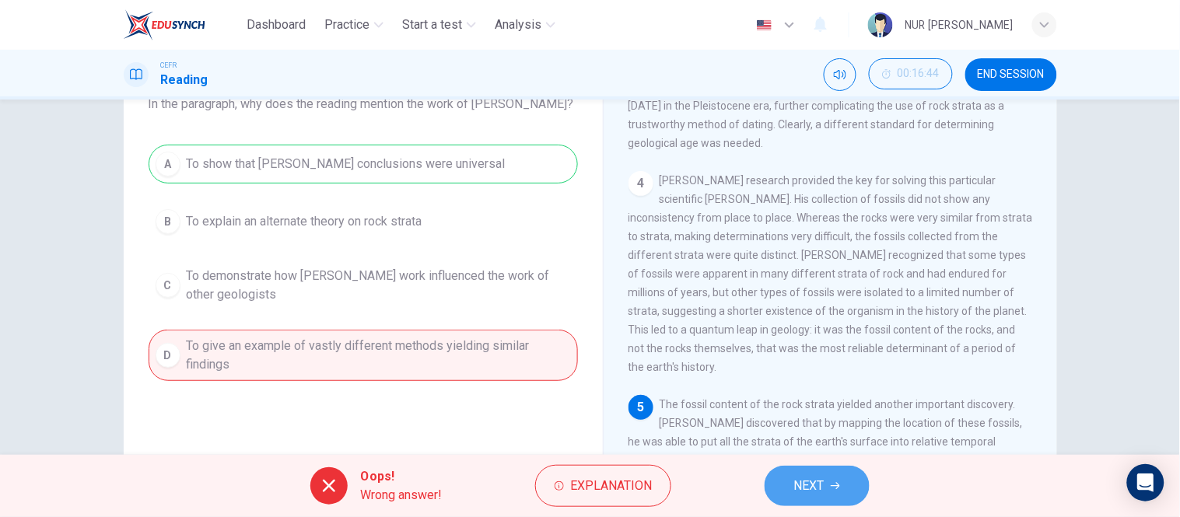
click at [796, 480] on span "NEXT" at bounding box center [809, 486] width 30 height 22
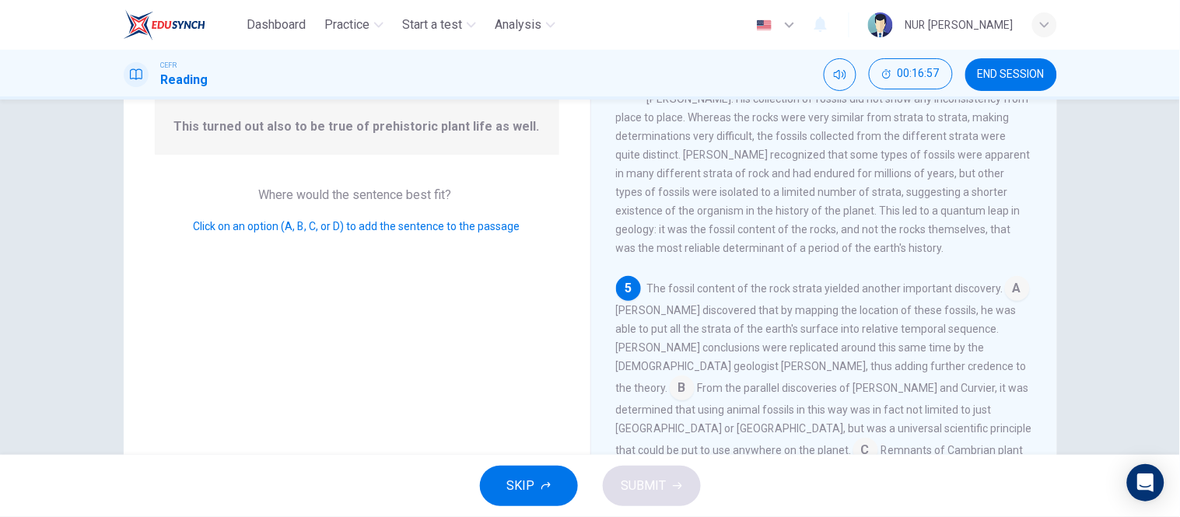
scroll to position [161, 0]
click at [878, 439] on input at bounding box center [866, 451] width 25 height 25
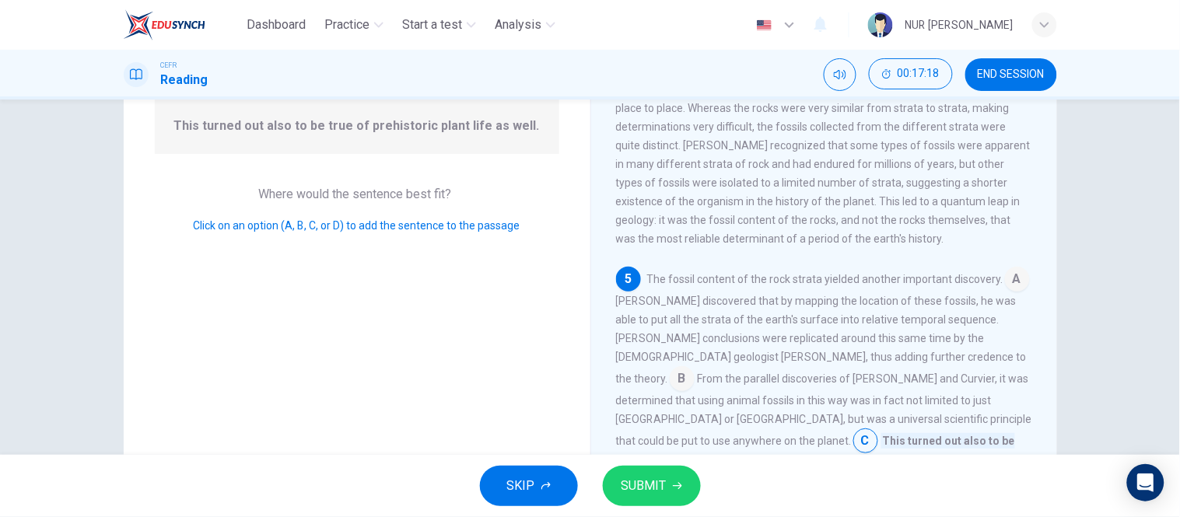
scroll to position [716, 0]
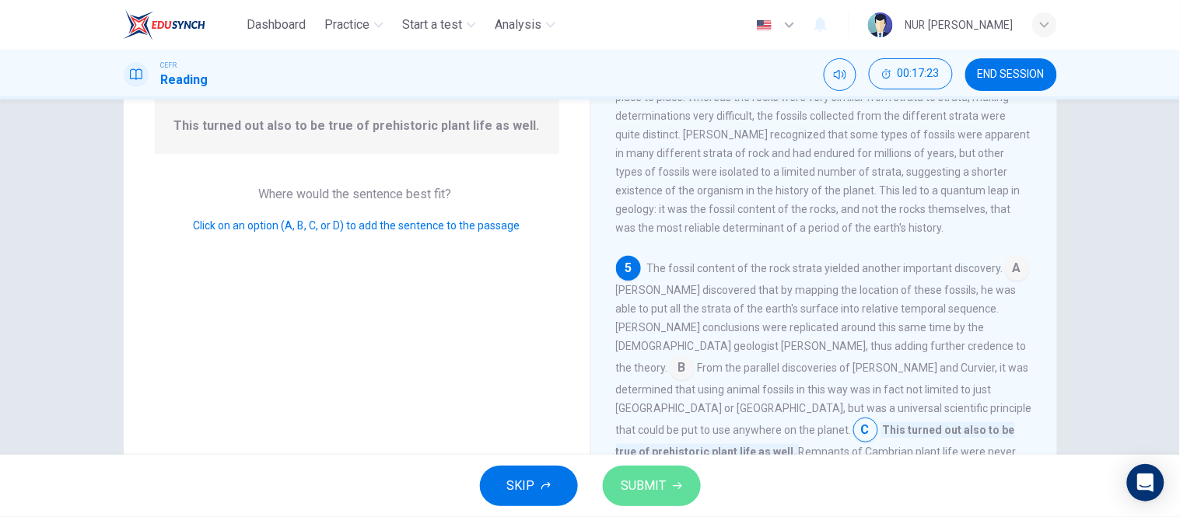
click at [675, 486] on icon "button" at bounding box center [677, 486] width 9 height 9
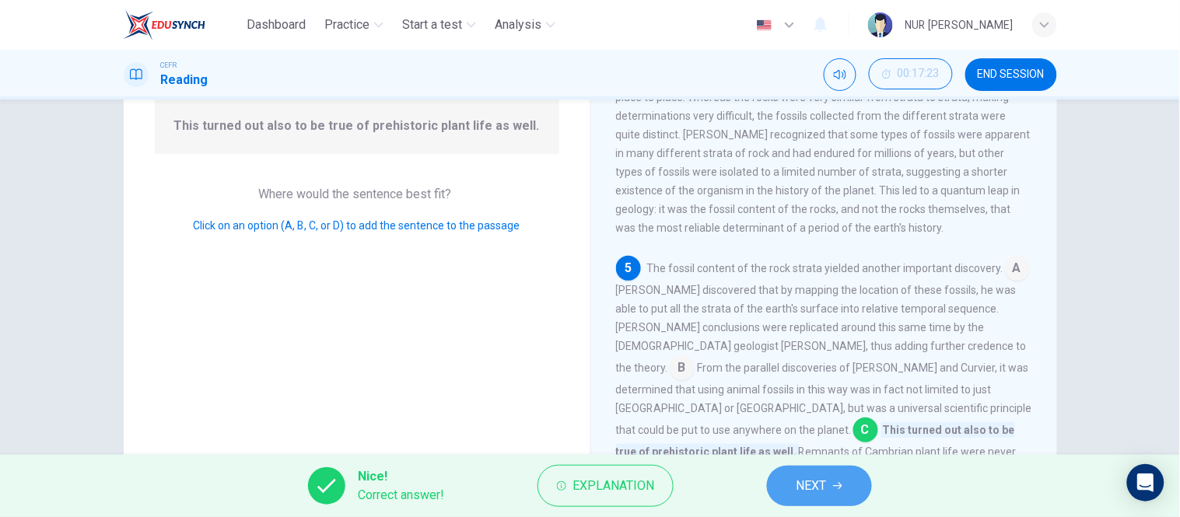
click at [799, 479] on span "NEXT" at bounding box center [812, 486] width 30 height 22
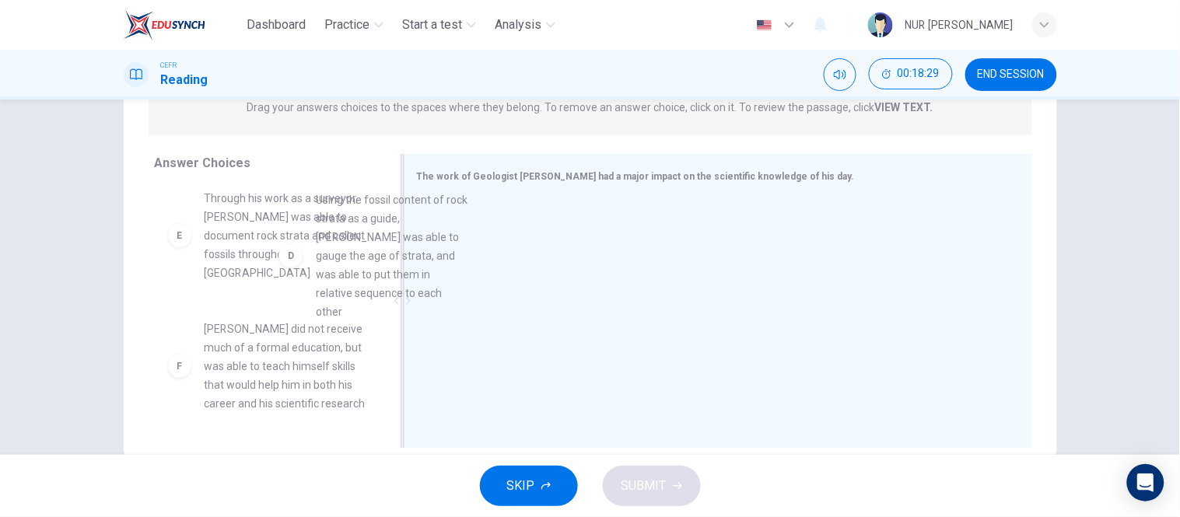
scroll to position [395, 0]
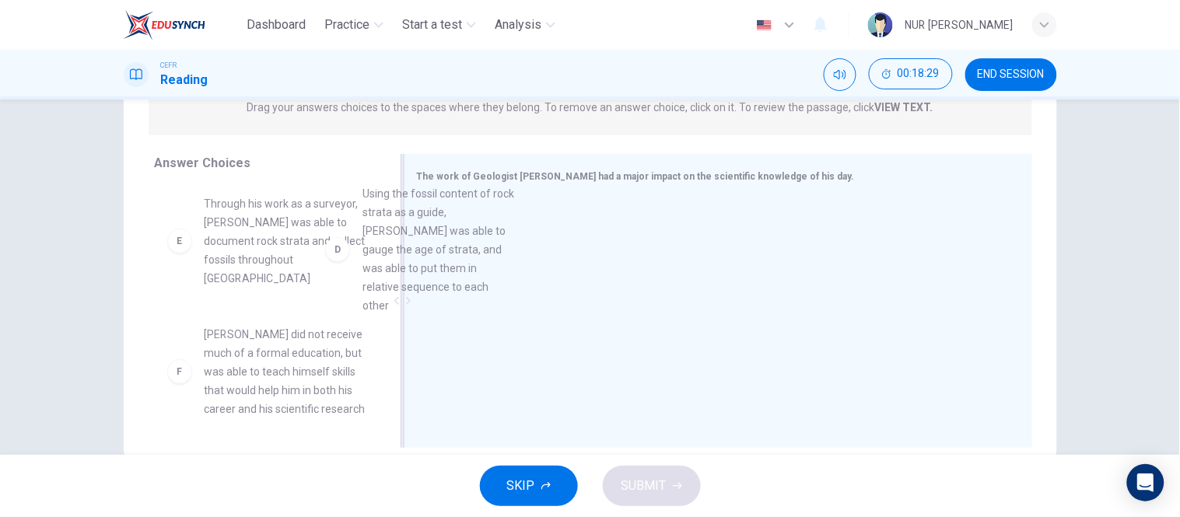
drag, startPoint x: 283, startPoint y: 237, endPoint x: 465, endPoint y: 238, distance: 181.3
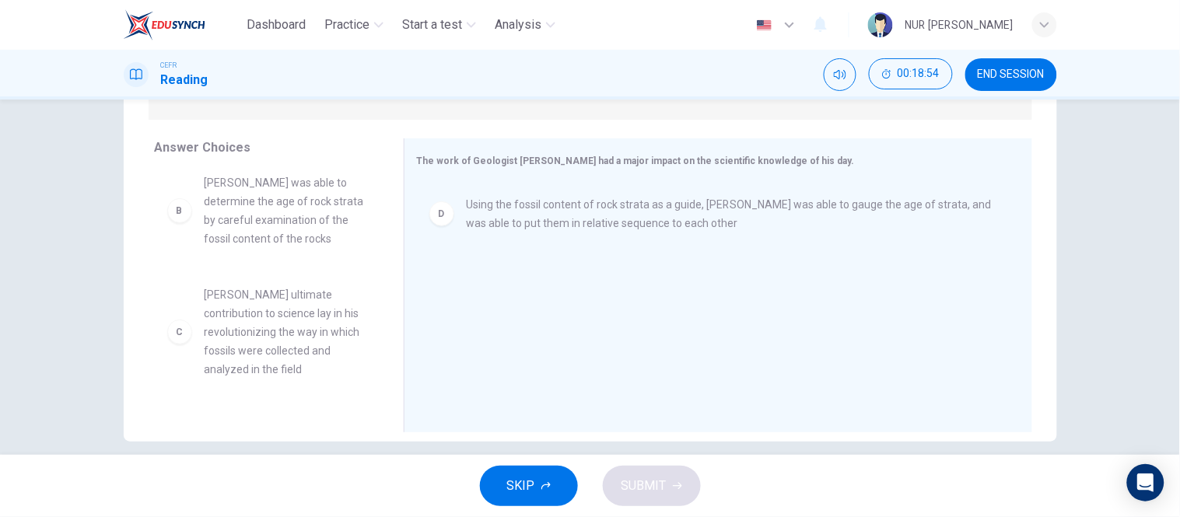
scroll to position [156, 0]
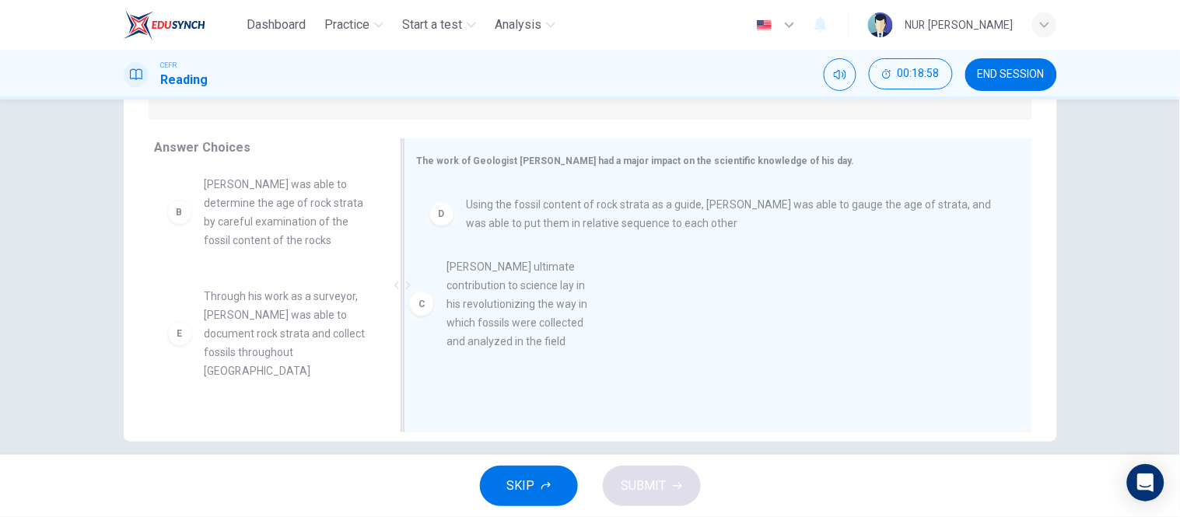
drag, startPoint x: 286, startPoint y: 331, endPoint x: 554, endPoint y: 302, distance: 270.1
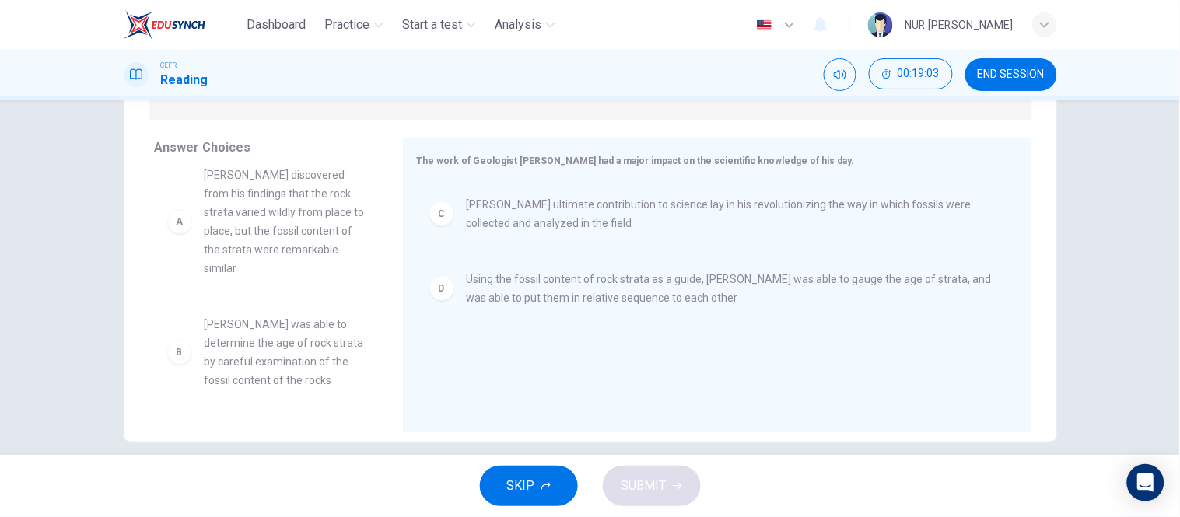
scroll to position [0, 0]
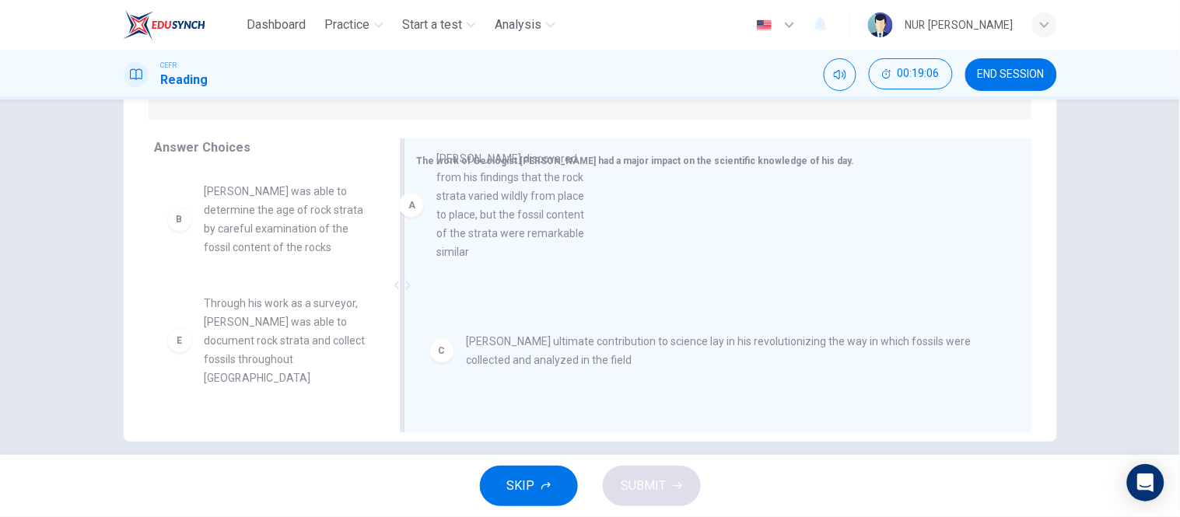
drag, startPoint x: 262, startPoint y: 228, endPoint x: 605, endPoint y: 216, distance: 343.4
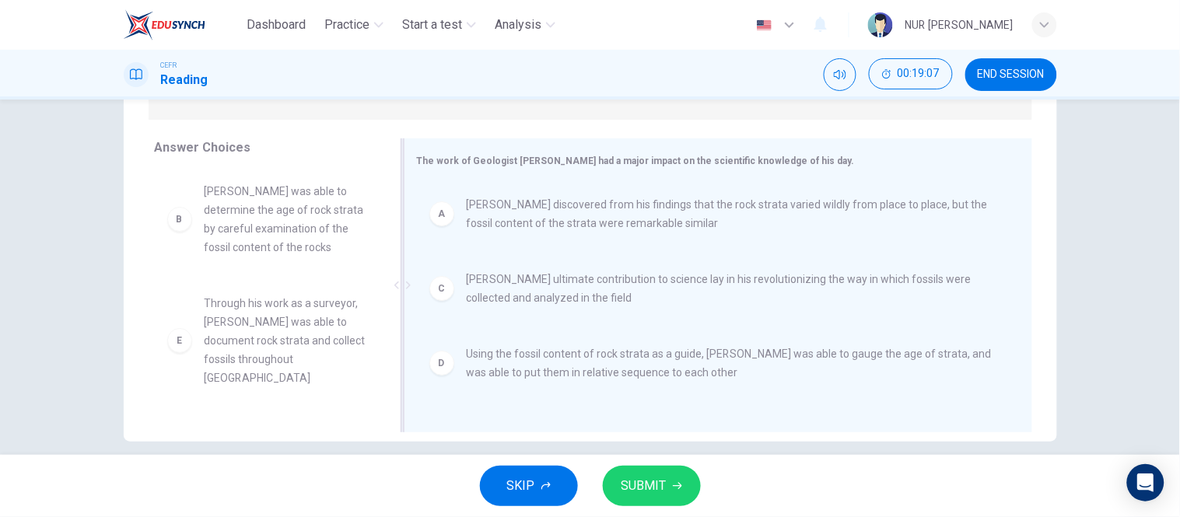
scroll to position [2, 0]
click at [654, 485] on span "SUBMIT" at bounding box center [644, 486] width 45 height 22
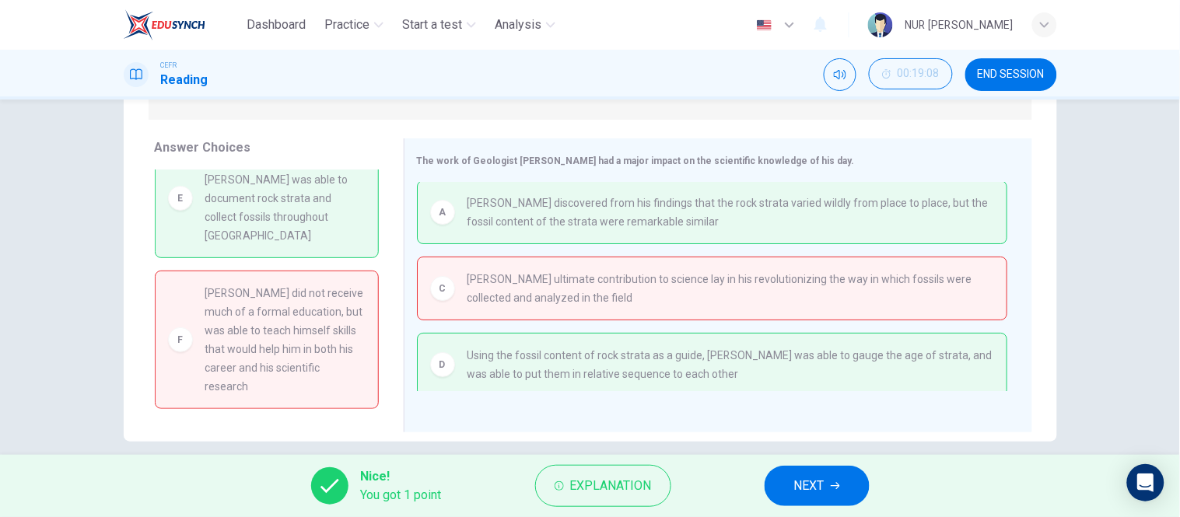
scroll to position [0, 0]
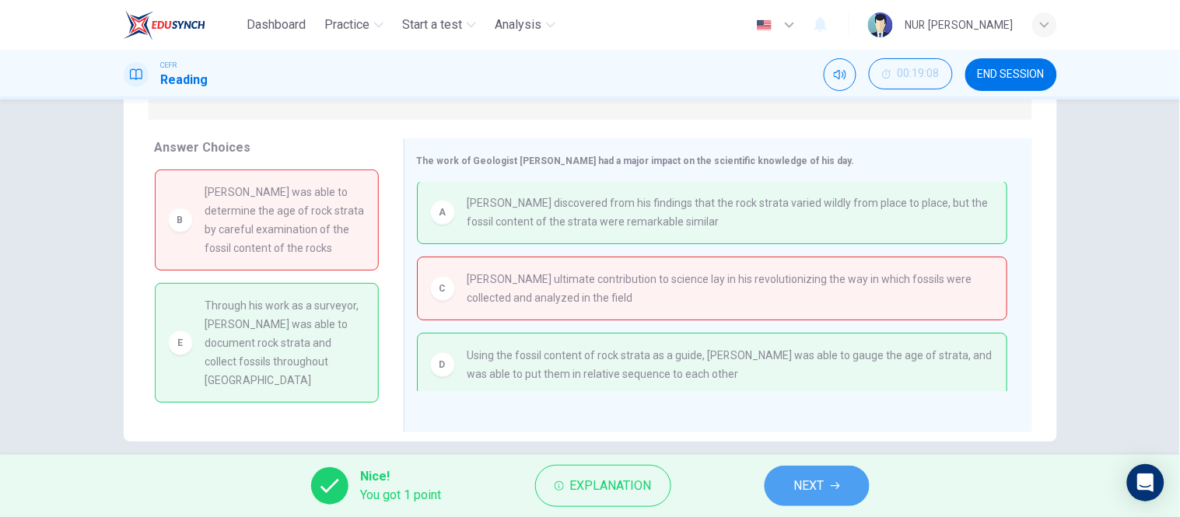
click at [790, 476] on button "NEXT" at bounding box center [817, 486] width 105 height 40
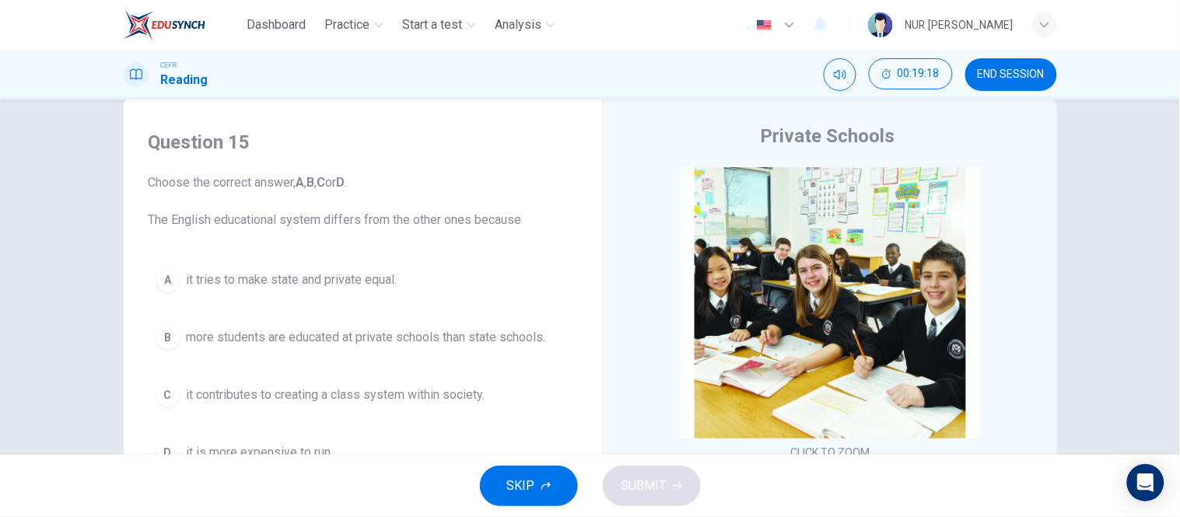
scroll to position [34, 0]
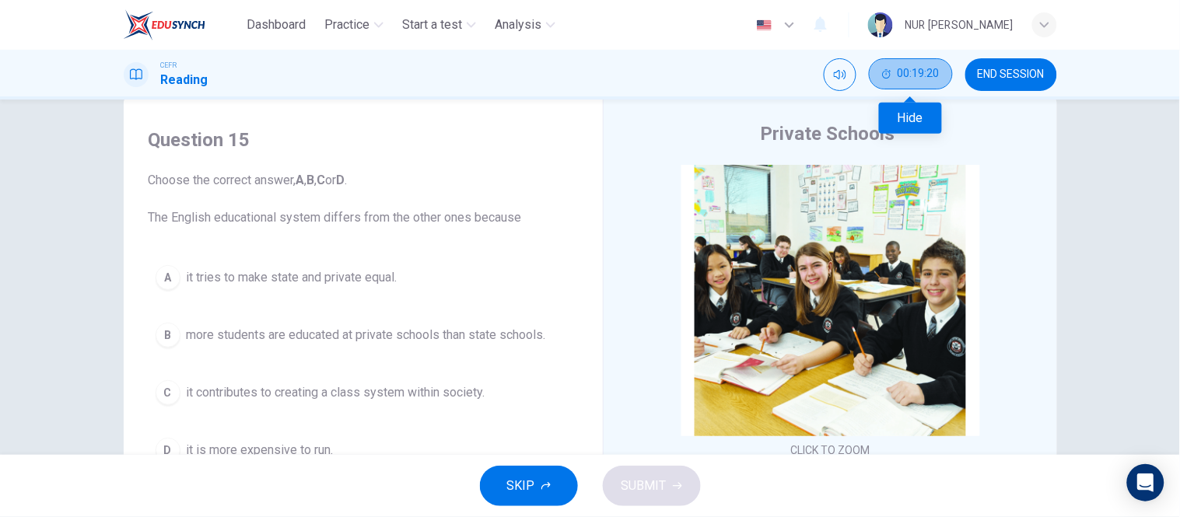
click at [883, 71] on icon "Hide" at bounding box center [886, 73] width 9 height 9
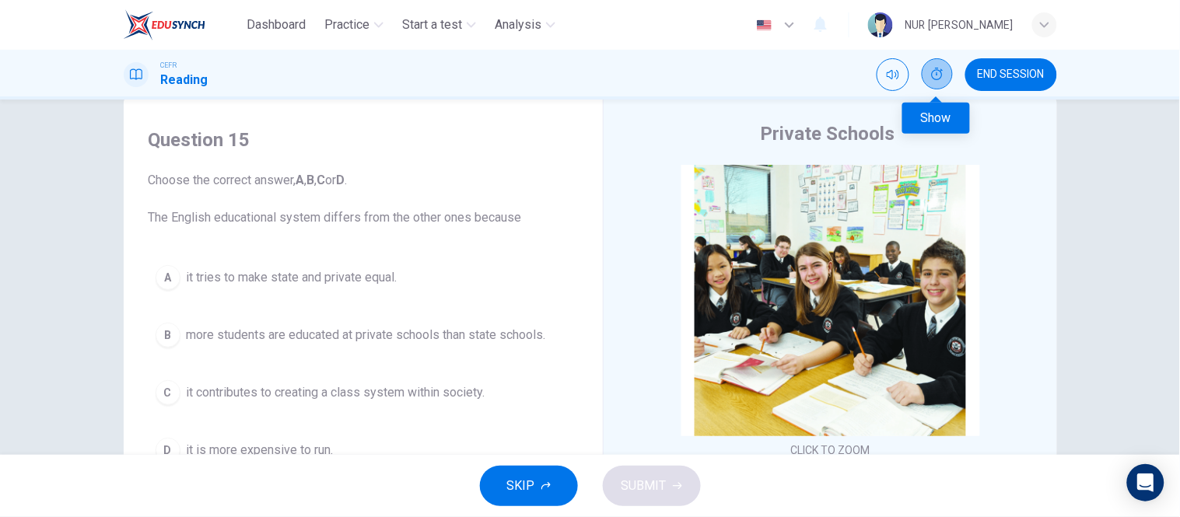
click at [935, 72] on icon "Show" at bounding box center [937, 74] width 12 height 12
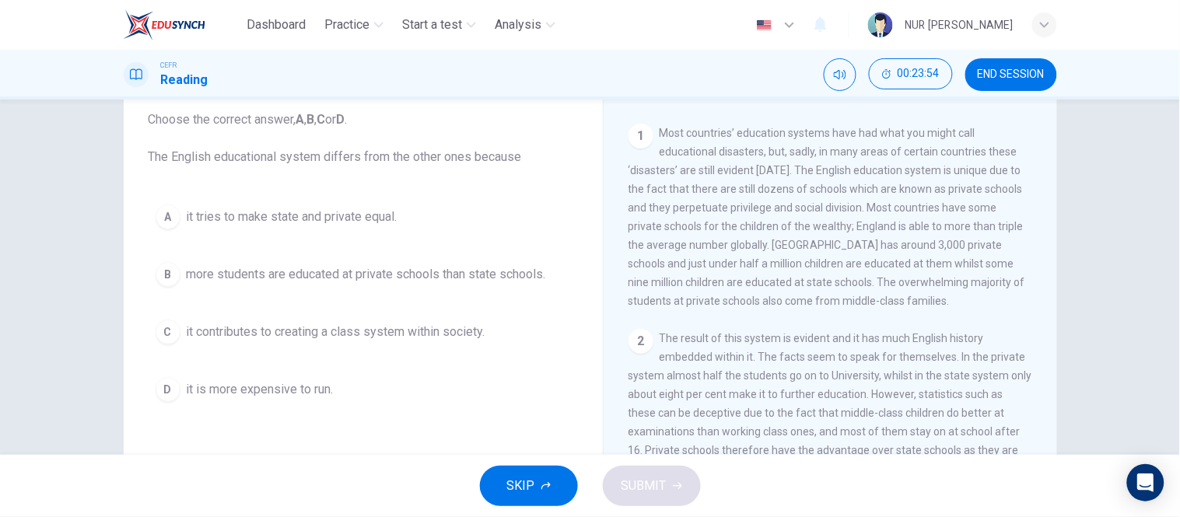
scroll to position [96, 0]
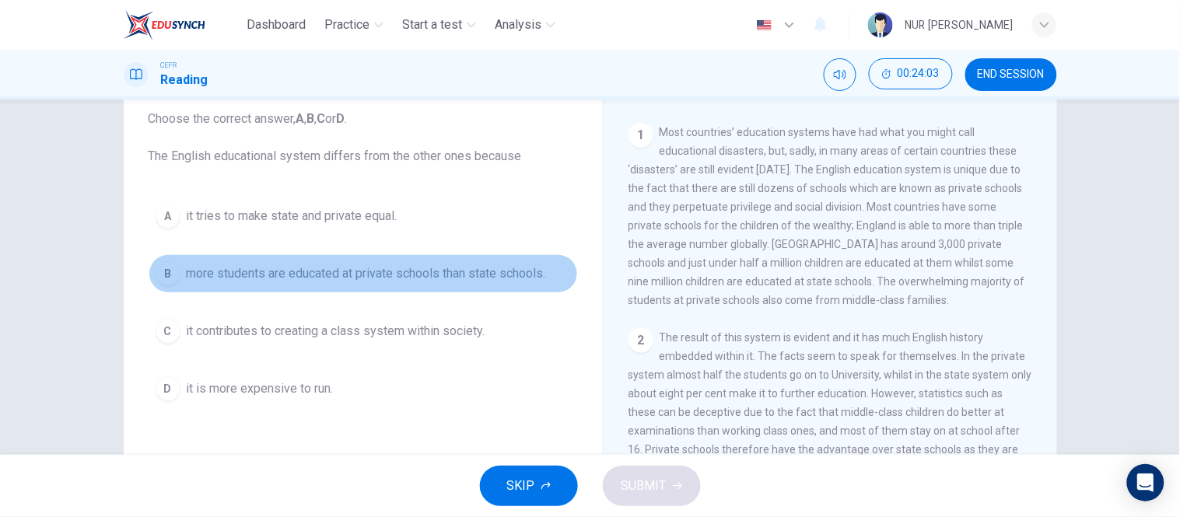
click at [308, 272] on span "more students are educated at private schools than state schools." at bounding box center [366, 274] width 359 height 19
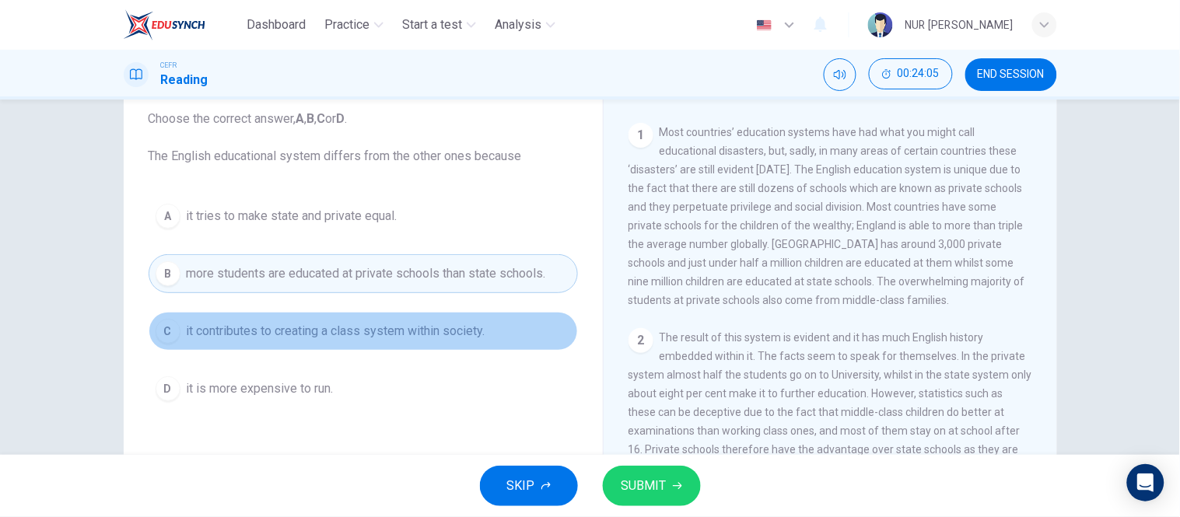
click at [426, 319] on button "C it contributes to creating a class system within society." at bounding box center [364, 331] width 430 height 39
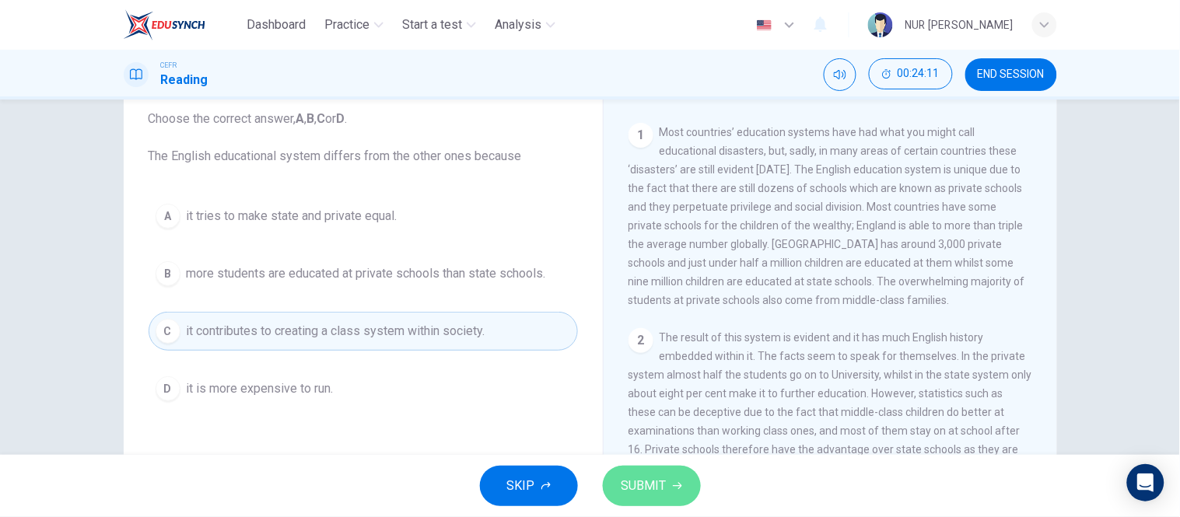
click at [675, 496] on button "SUBMIT" at bounding box center [652, 486] width 98 height 40
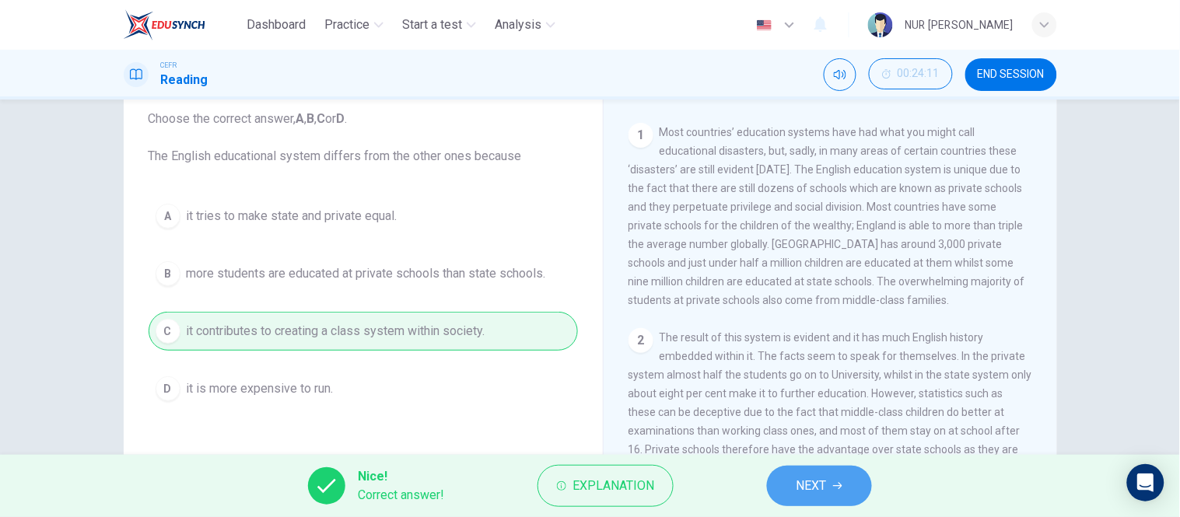
click at [806, 488] on span "NEXT" at bounding box center [812, 486] width 30 height 22
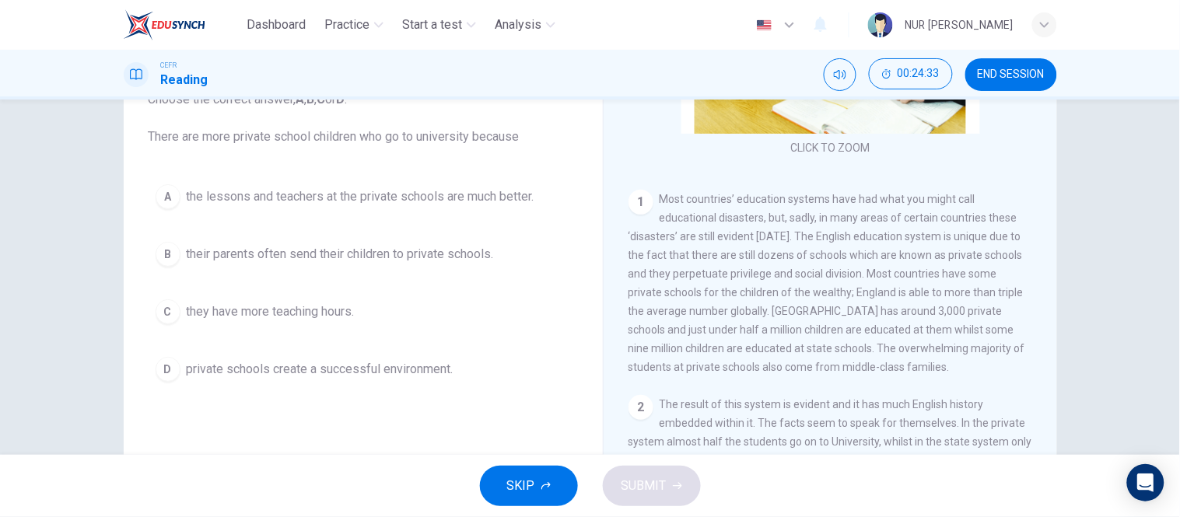
scroll to position [190, 0]
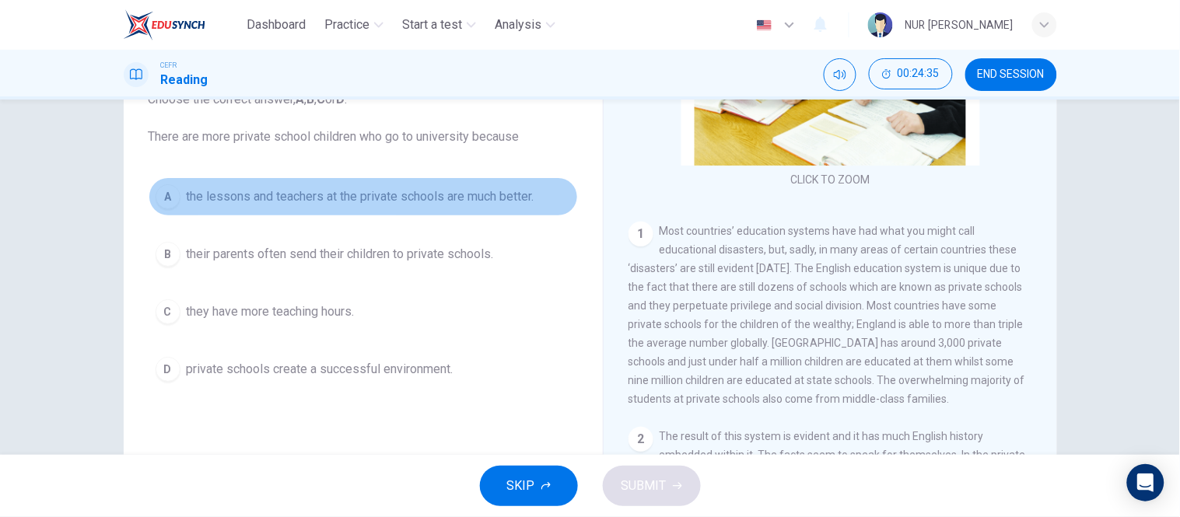
click at [485, 195] on span "the lessons and teachers at the private schools are much better." at bounding box center [361, 197] width 348 height 19
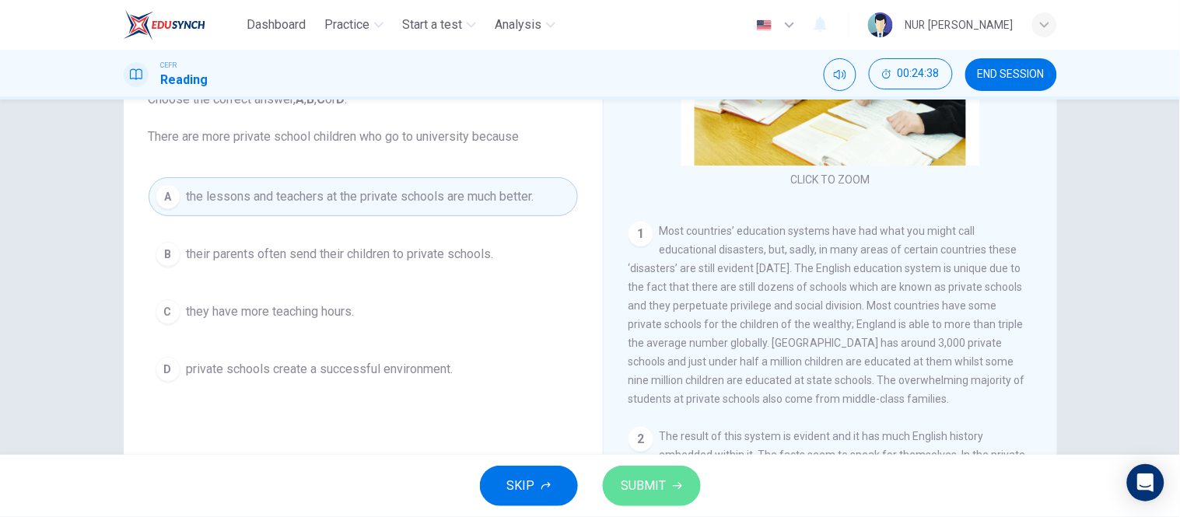
click at [638, 477] on span "SUBMIT" at bounding box center [644, 486] width 45 height 22
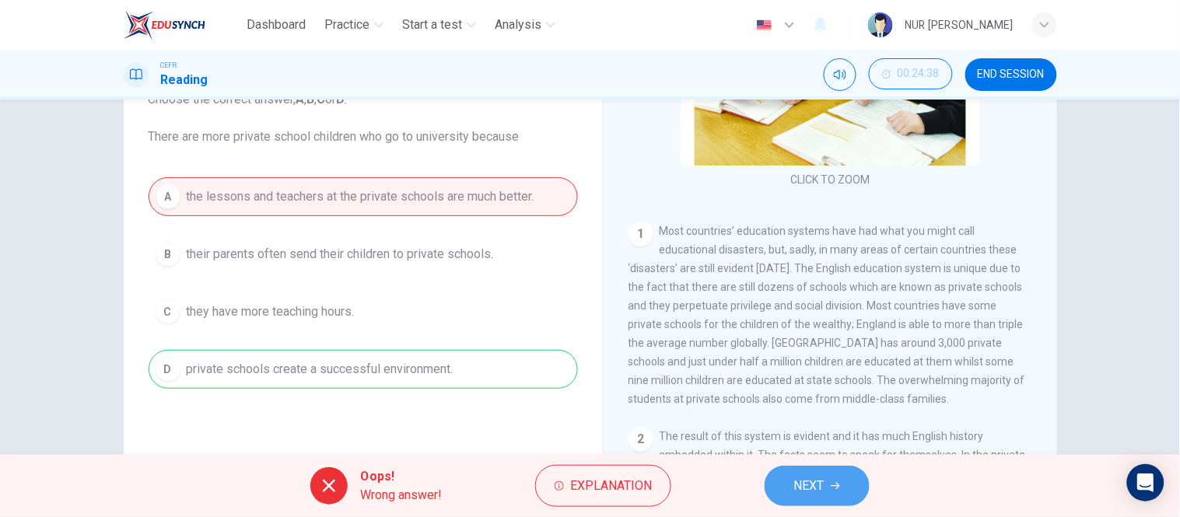
click at [801, 481] on span "NEXT" at bounding box center [809, 486] width 30 height 22
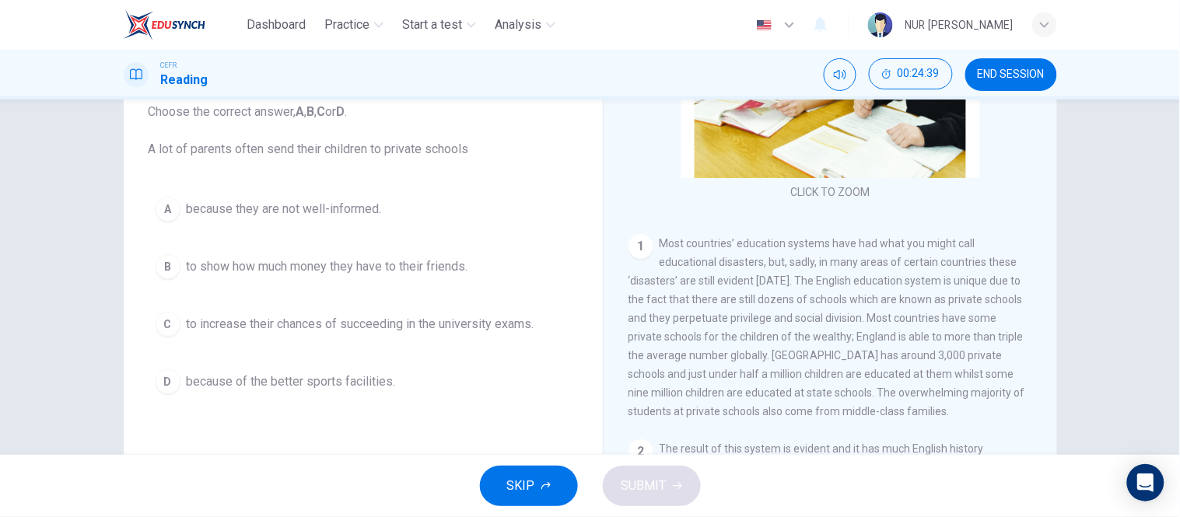
scroll to position [102, 0]
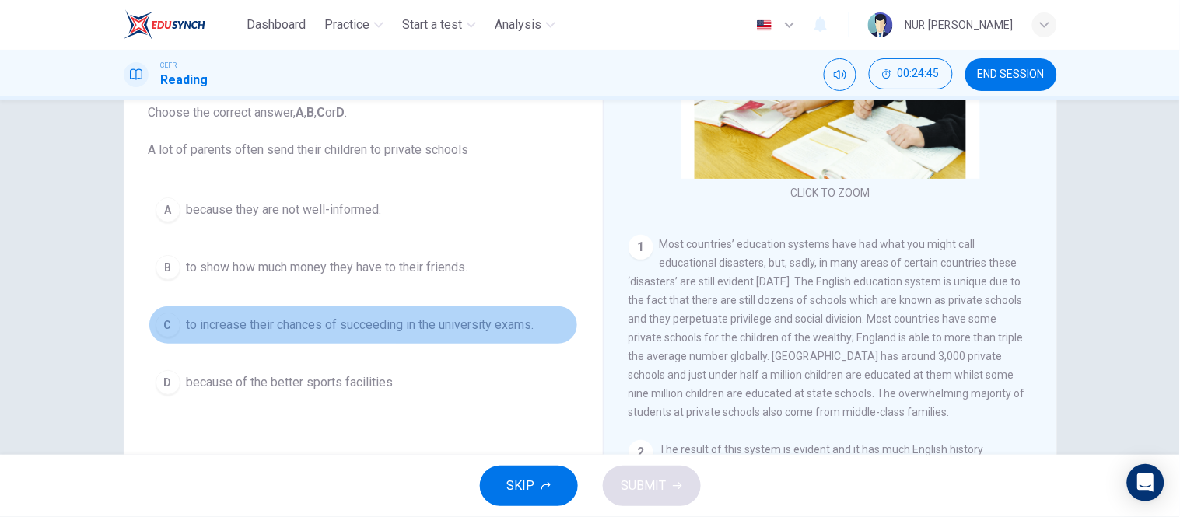
click at [300, 328] on span "to increase their chances of succeeding in the university exams." at bounding box center [361, 325] width 348 height 19
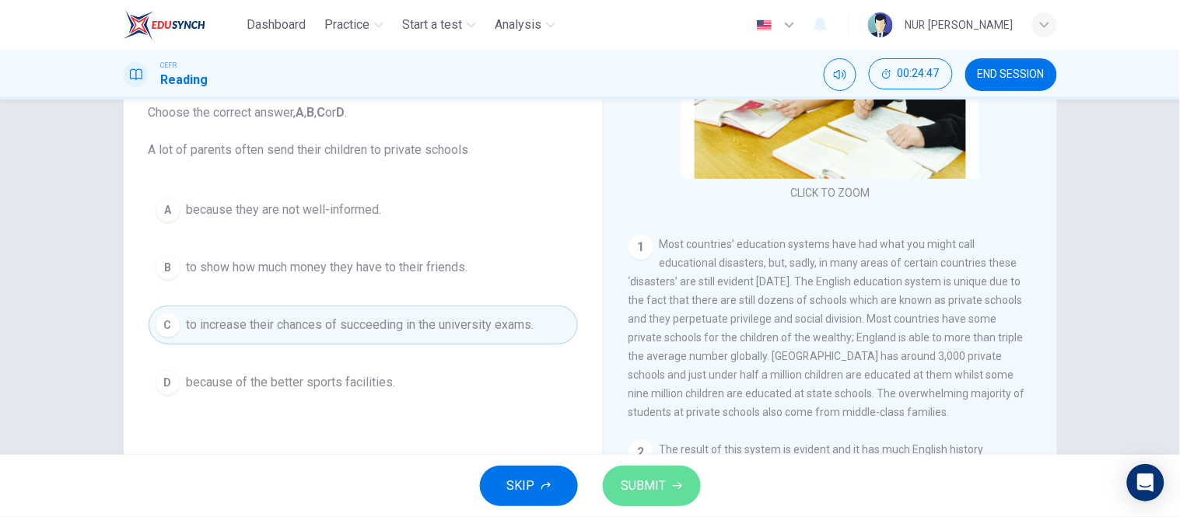
click at [648, 480] on span "SUBMIT" at bounding box center [644, 486] width 45 height 22
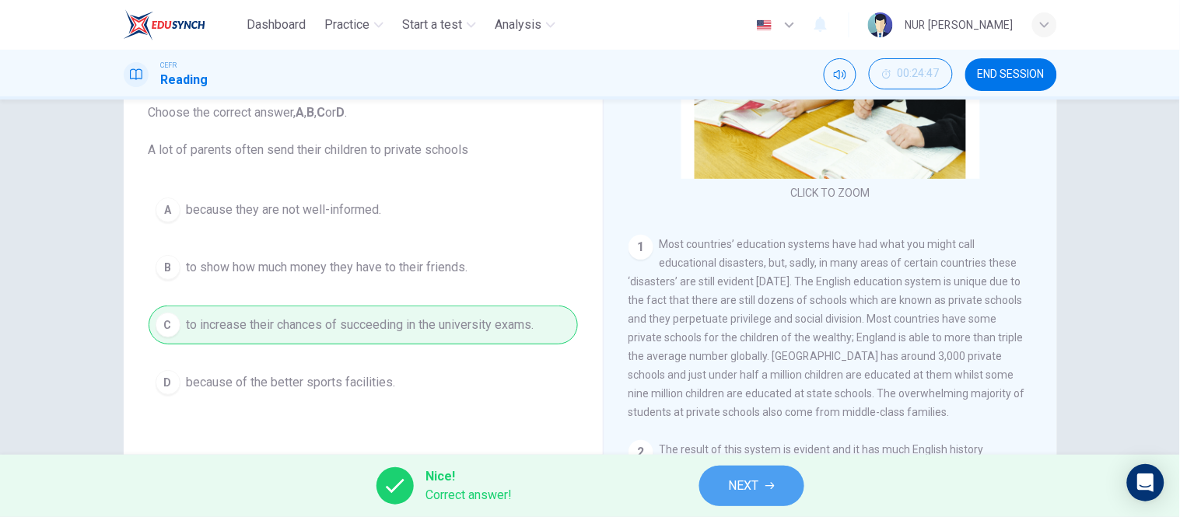
click at [726, 472] on button "NEXT" at bounding box center [752, 486] width 105 height 40
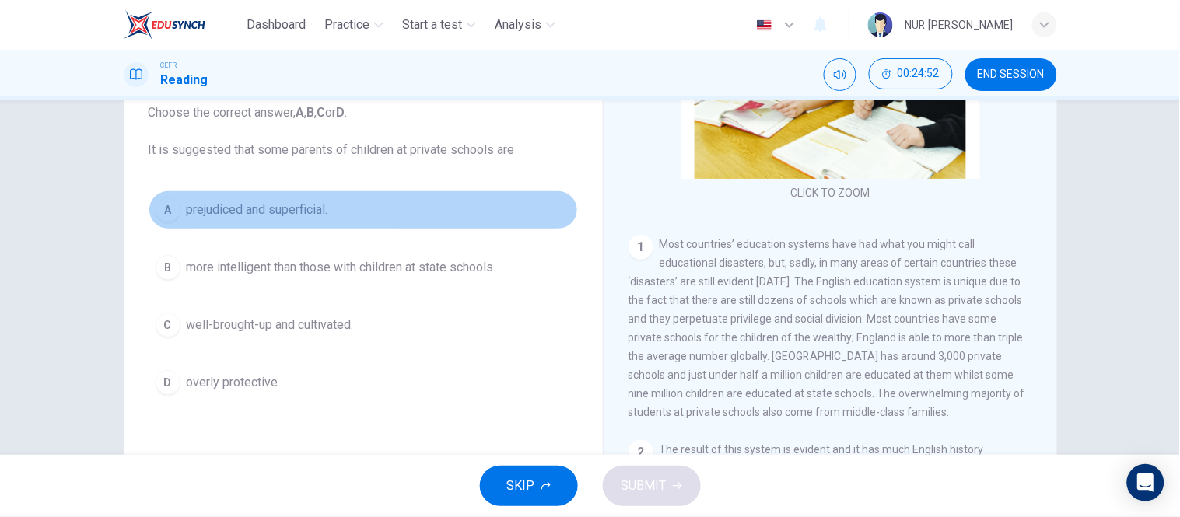
click at [279, 211] on span "prejudiced and superficial." at bounding box center [258, 210] width 142 height 19
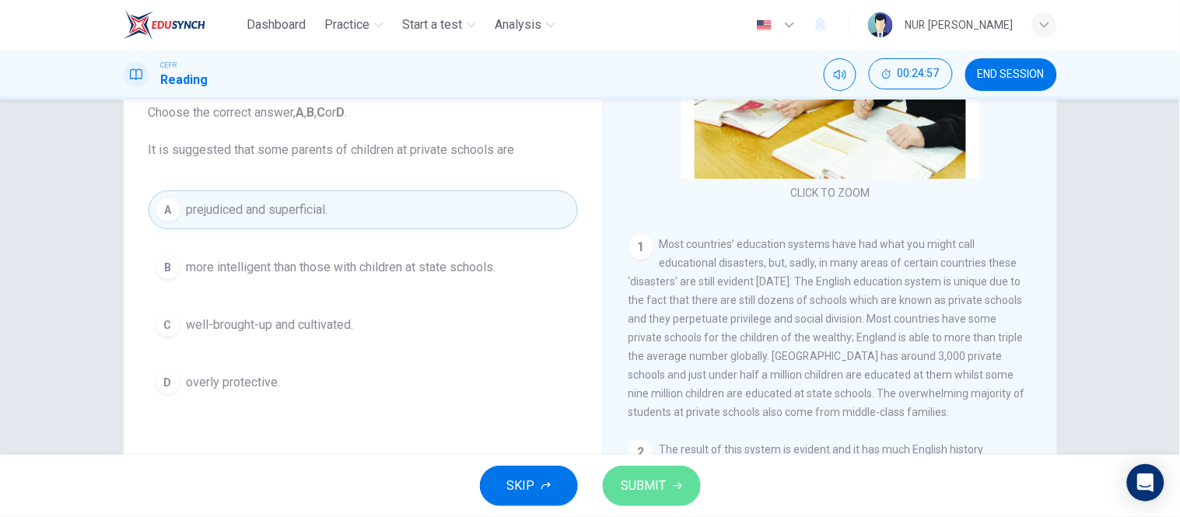
click at [646, 475] on span "SUBMIT" at bounding box center [644, 486] width 45 height 22
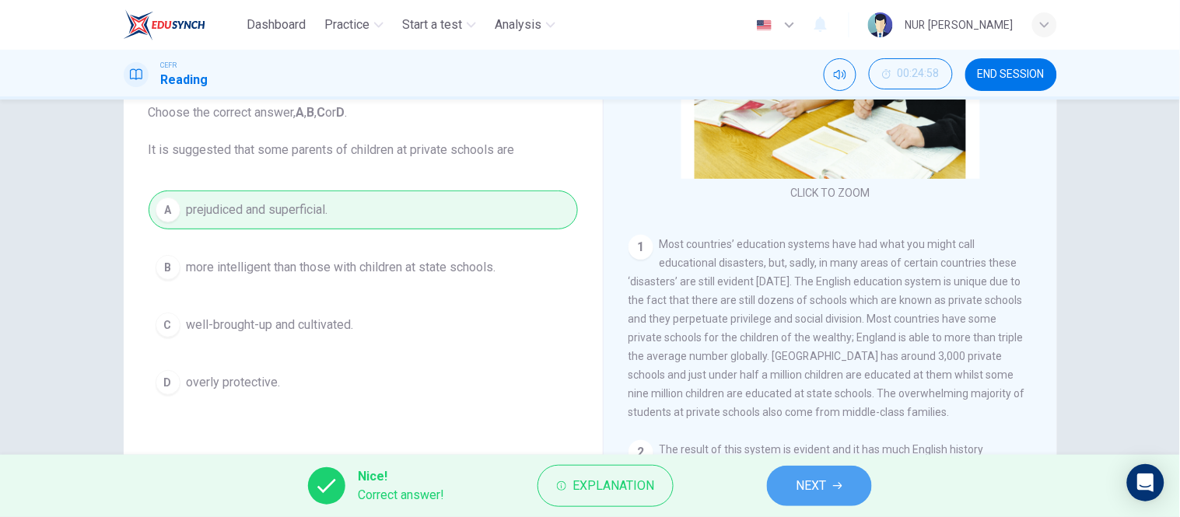
click at [801, 468] on button "NEXT" at bounding box center [819, 486] width 105 height 40
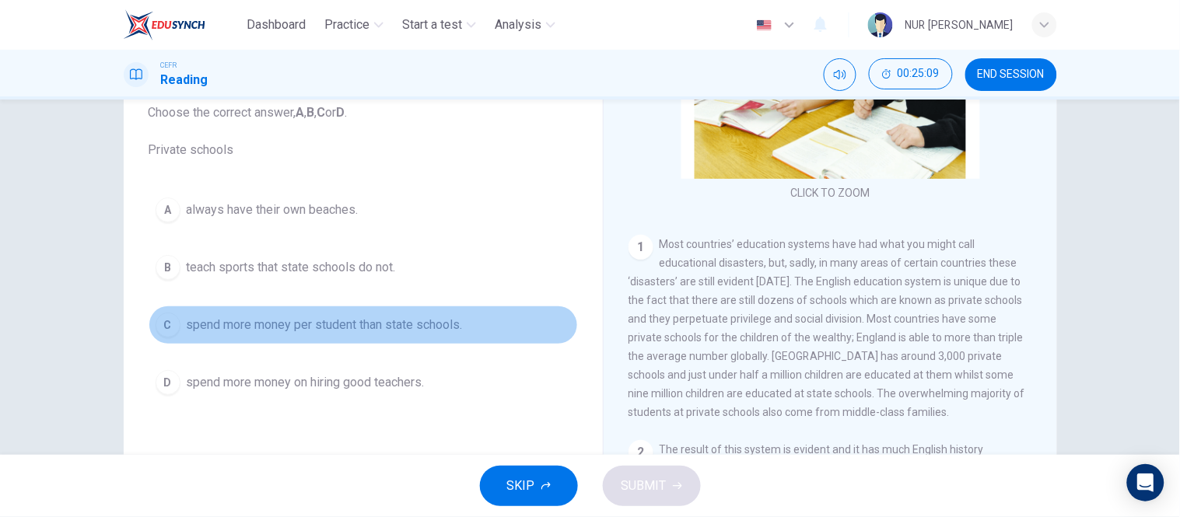
click at [309, 322] on span "spend more money per student than state schools." at bounding box center [325, 325] width 276 height 19
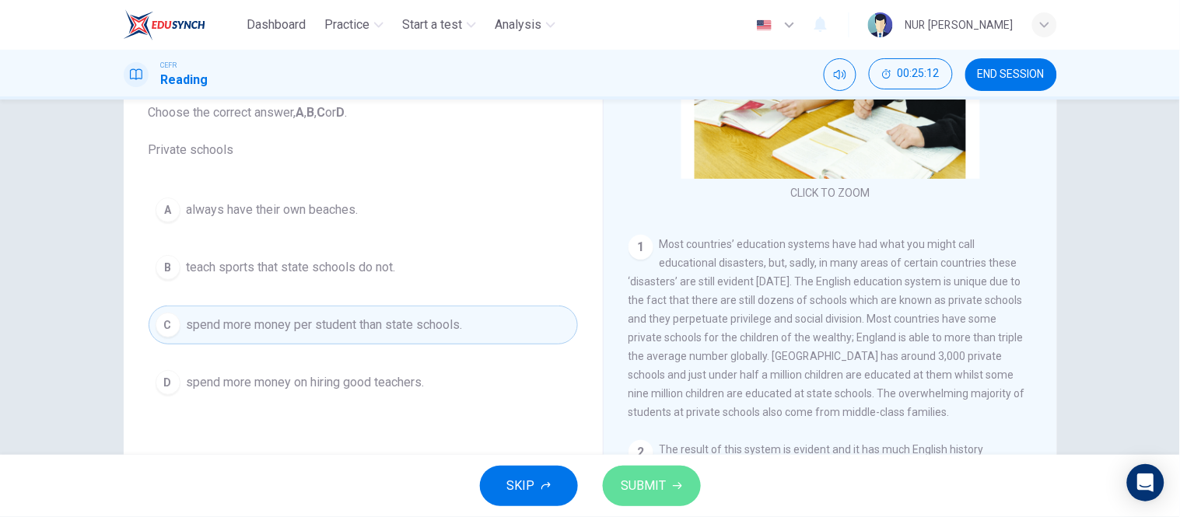
click at [638, 469] on button "SUBMIT" at bounding box center [652, 486] width 98 height 40
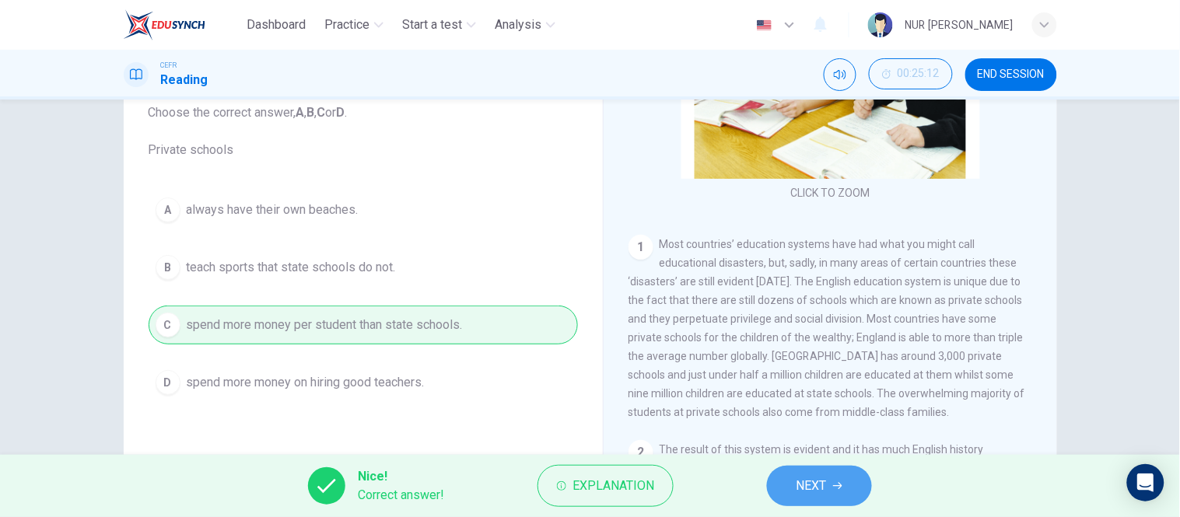
click at [788, 488] on button "NEXT" at bounding box center [819, 486] width 105 height 40
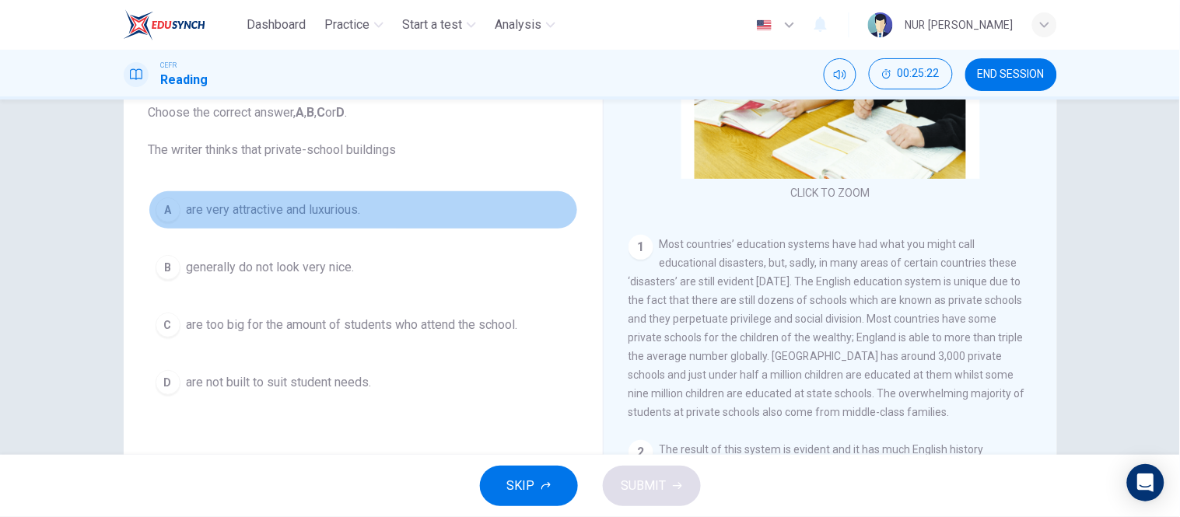
click at [316, 212] on span "are very attractive and luxurious." at bounding box center [274, 210] width 174 height 19
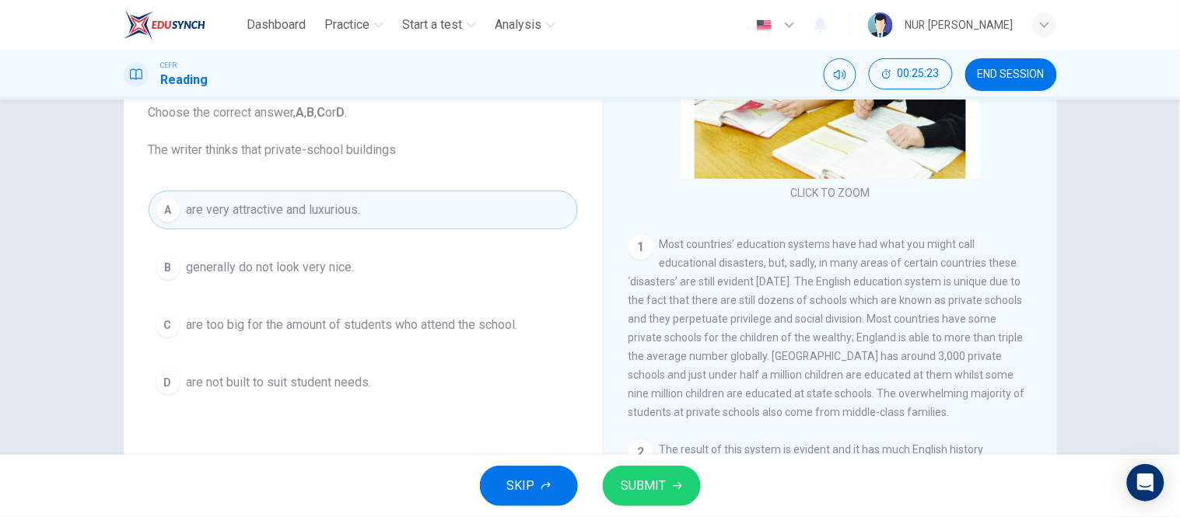
click at [638, 493] on span "SUBMIT" at bounding box center [644, 486] width 45 height 22
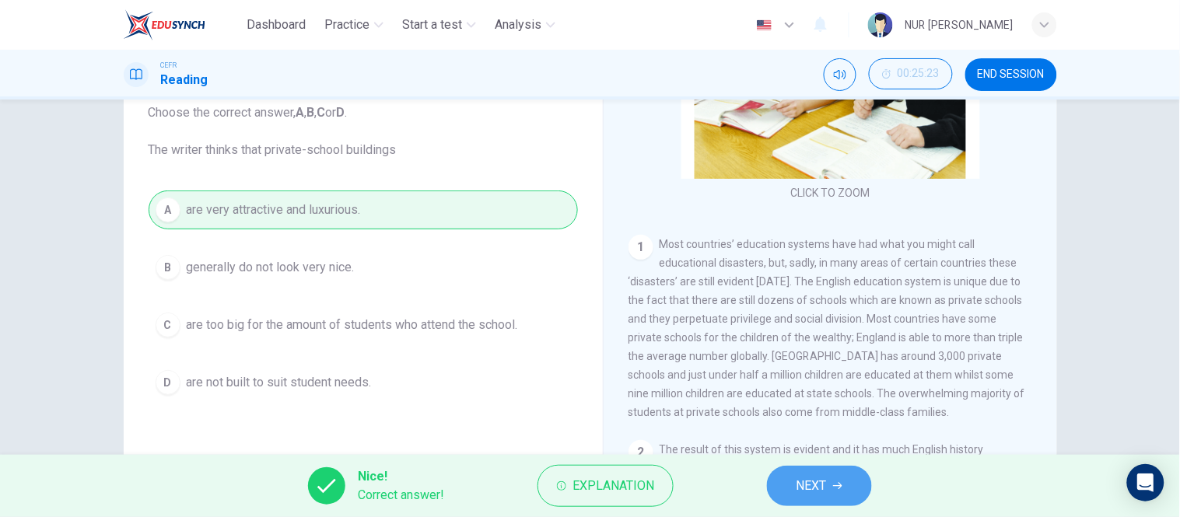
click at [808, 484] on span "NEXT" at bounding box center [812, 486] width 30 height 22
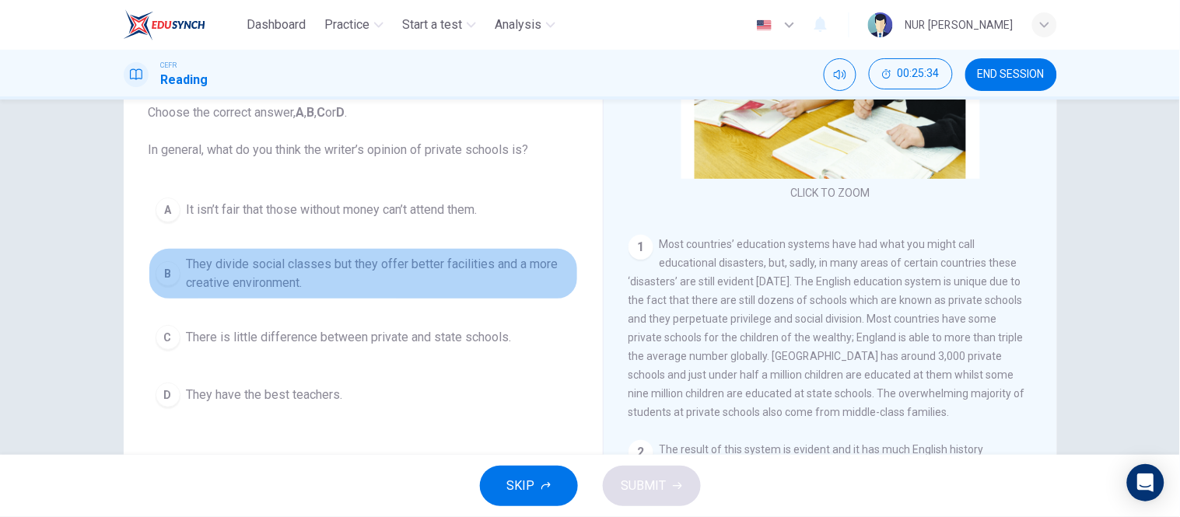
click at [361, 269] on span "They divide social classes but they offer better facilities and a more creative…" at bounding box center [379, 273] width 384 height 37
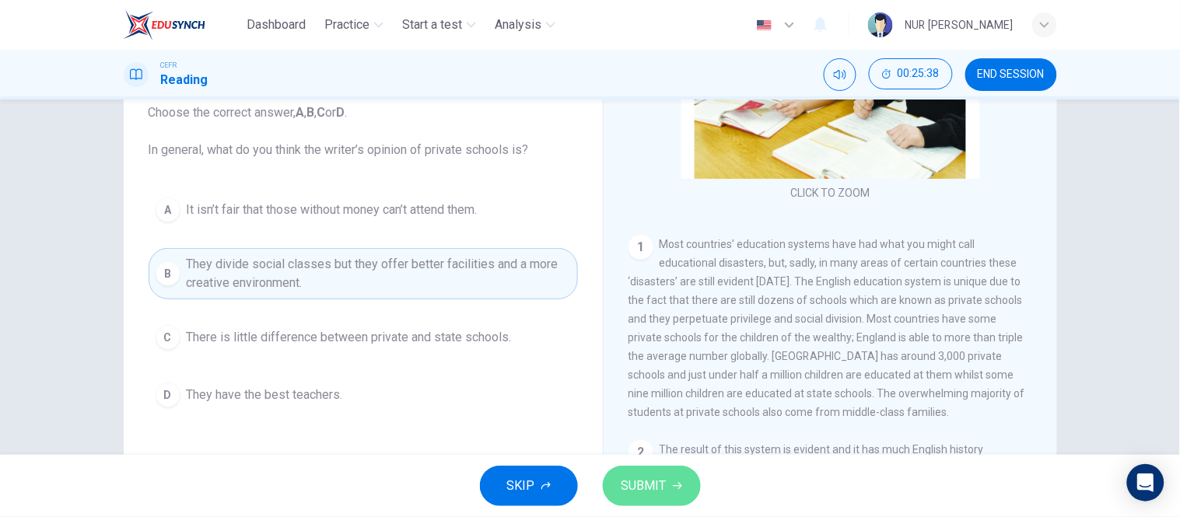
click at [656, 472] on button "SUBMIT" at bounding box center [652, 486] width 98 height 40
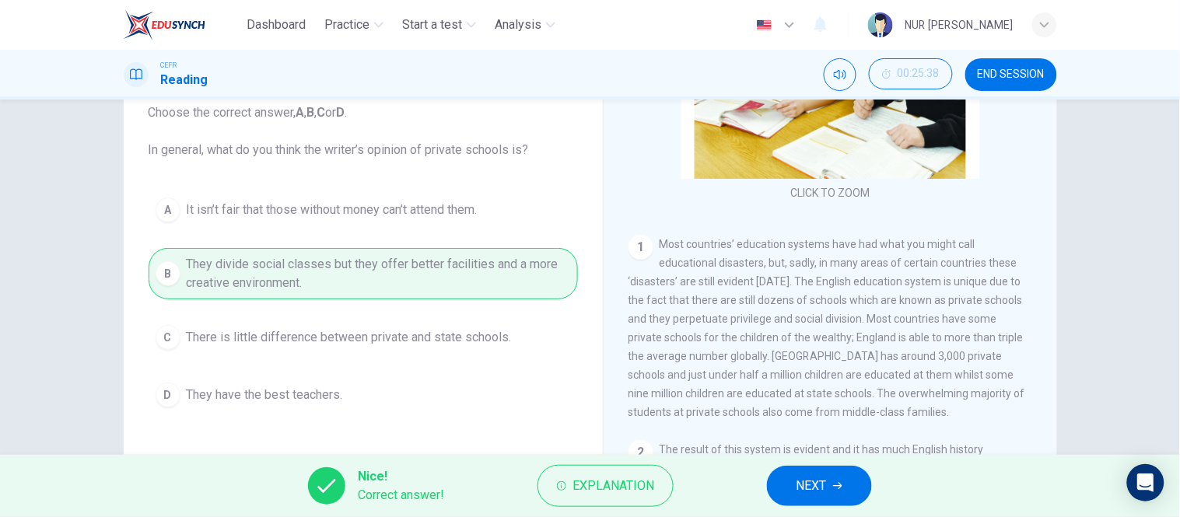
click at [791, 483] on button "NEXT" at bounding box center [819, 486] width 105 height 40
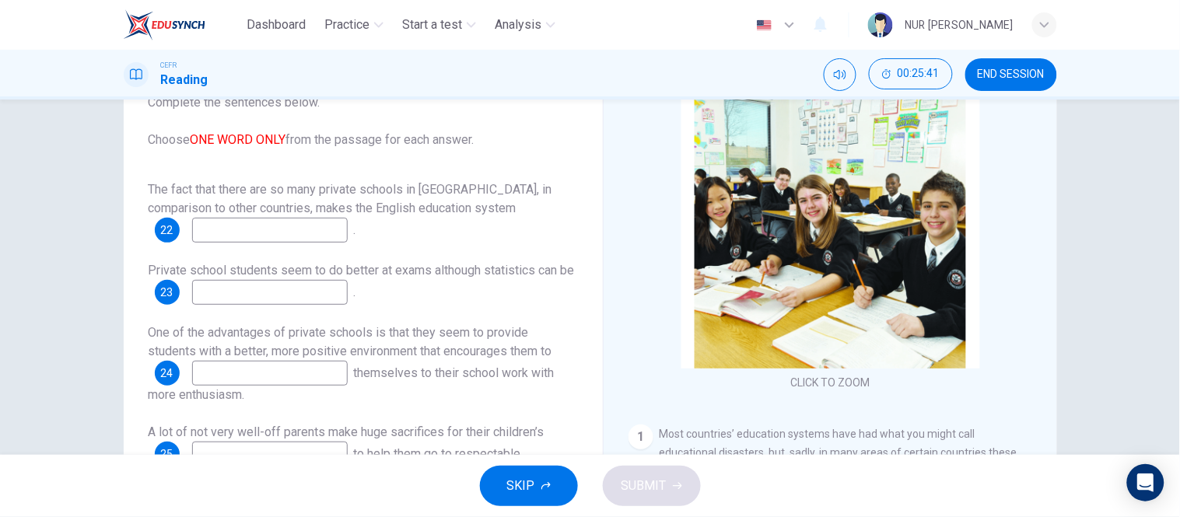
scroll to position [11, 0]
click at [267, 220] on input at bounding box center [270, 229] width 156 height 25
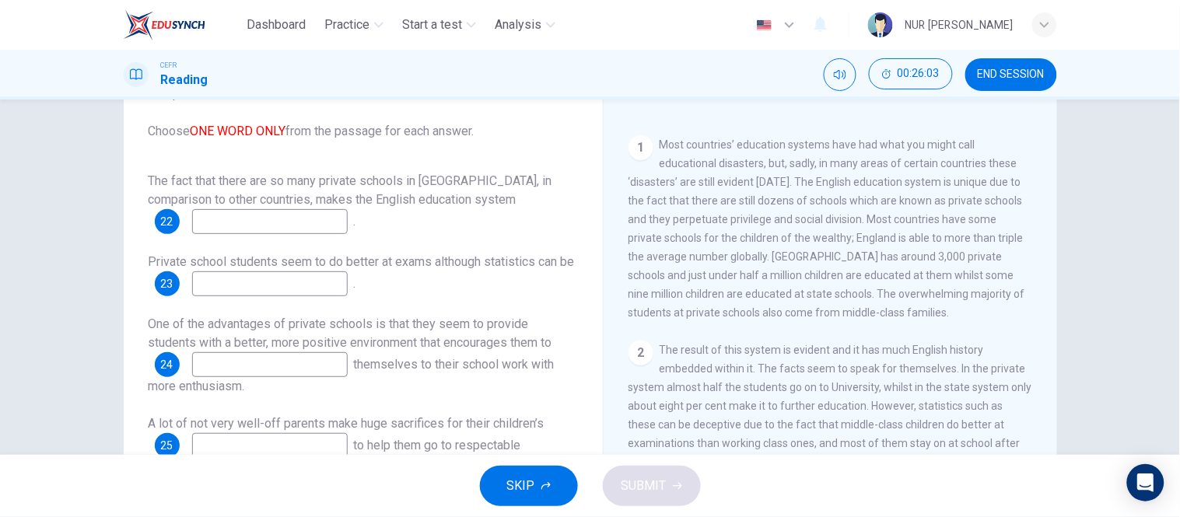
scroll to position [289, 0]
click at [305, 281] on input at bounding box center [270, 284] width 156 height 25
drag, startPoint x: 266, startPoint y: 216, endPoint x: 190, endPoint y: 226, distance: 76.9
click at [192, 226] on input "unique" at bounding box center [270, 221] width 156 height 25
type input "UNIQUE"
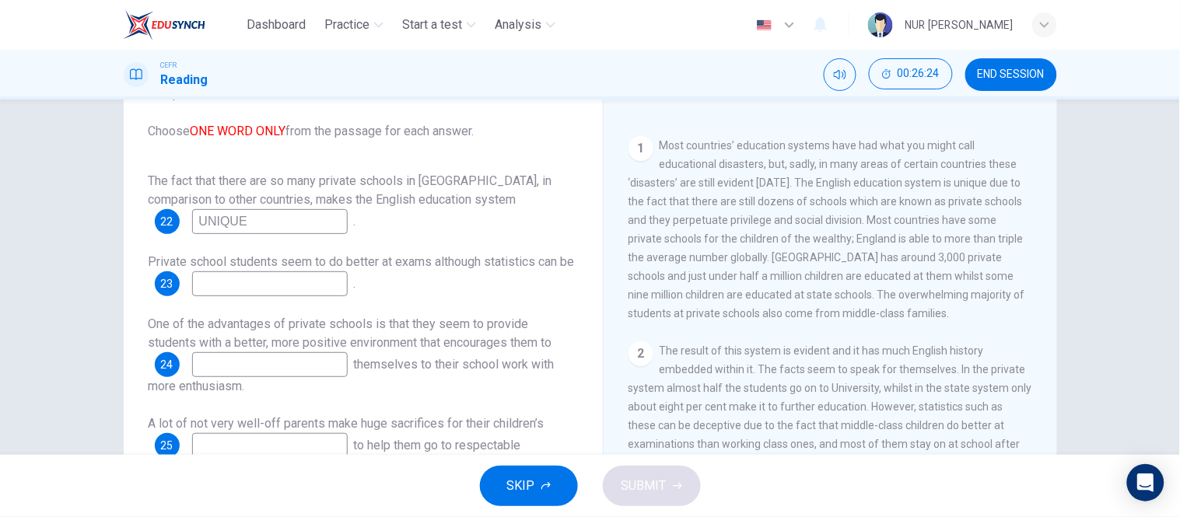
click at [267, 280] on input at bounding box center [270, 284] width 156 height 25
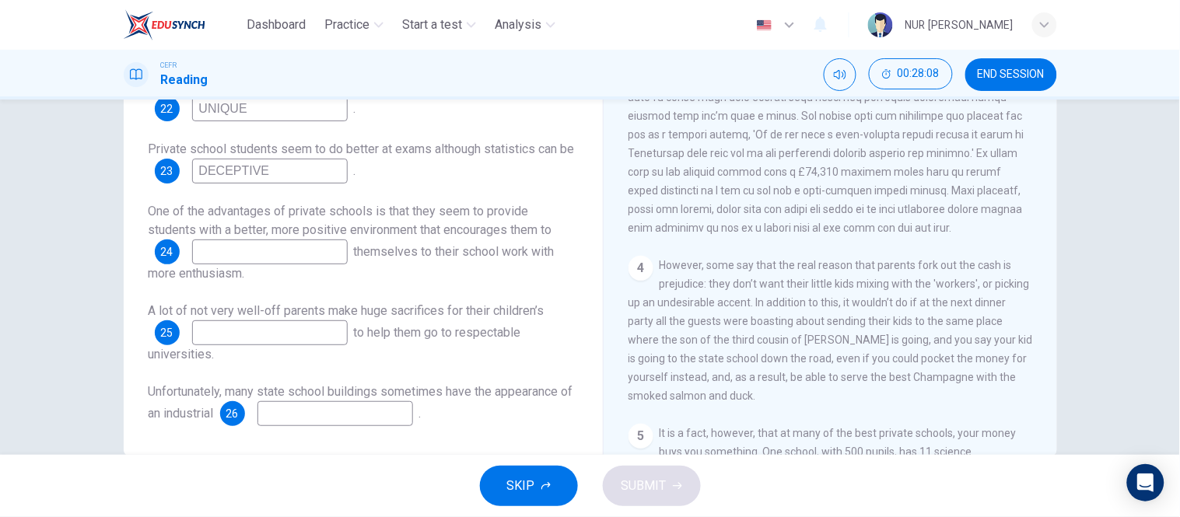
scroll to position [710, 0]
type input "DECEPTIVE"
click at [324, 265] on div "One of the advantages of private schools is that they seem to provide students …" at bounding box center [364, 242] width 430 height 81
click at [302, 247] on input at bounding box center [270, 252] width 156 height 25
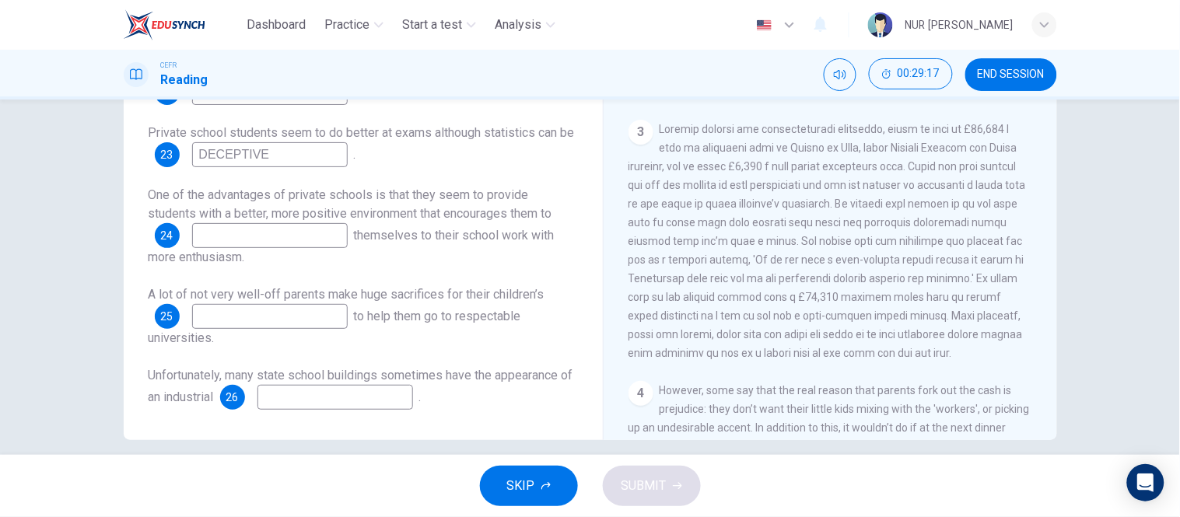
scroll to position [563, 0]
click at [289, 319] on input at bounding box center [270, 316] width 156 height 25
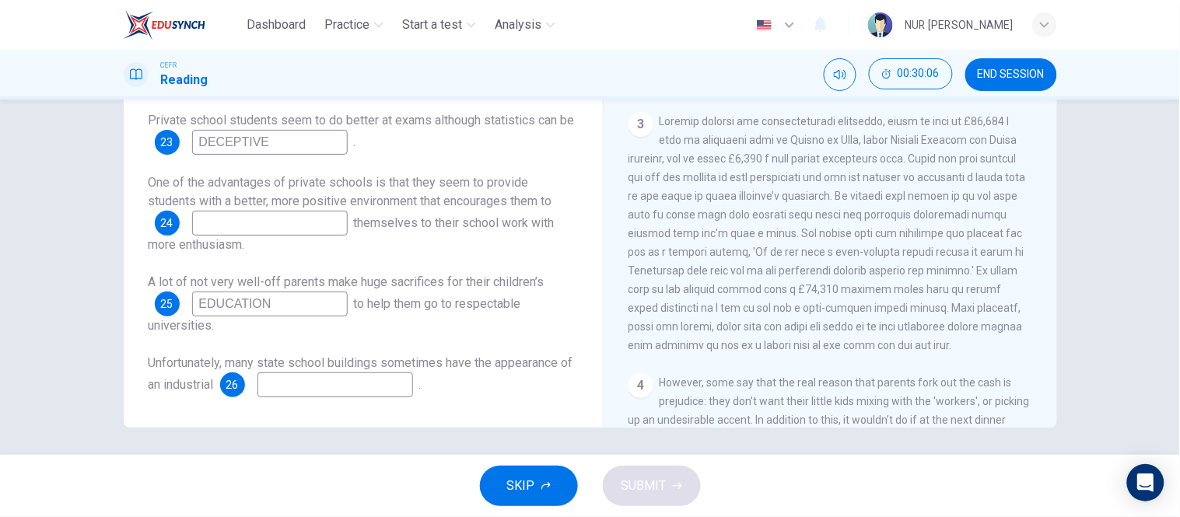
scroll to position [244, 0]
type input "EDUCATION"
click at [317, 373] on input at bounding box center [336, 384] width 156 height 25
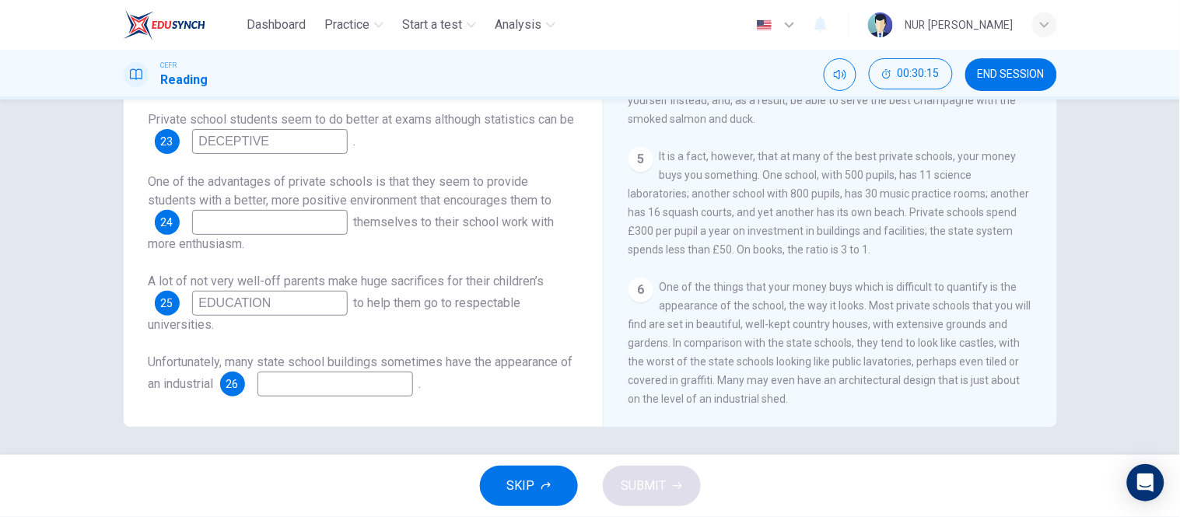
type input "D"
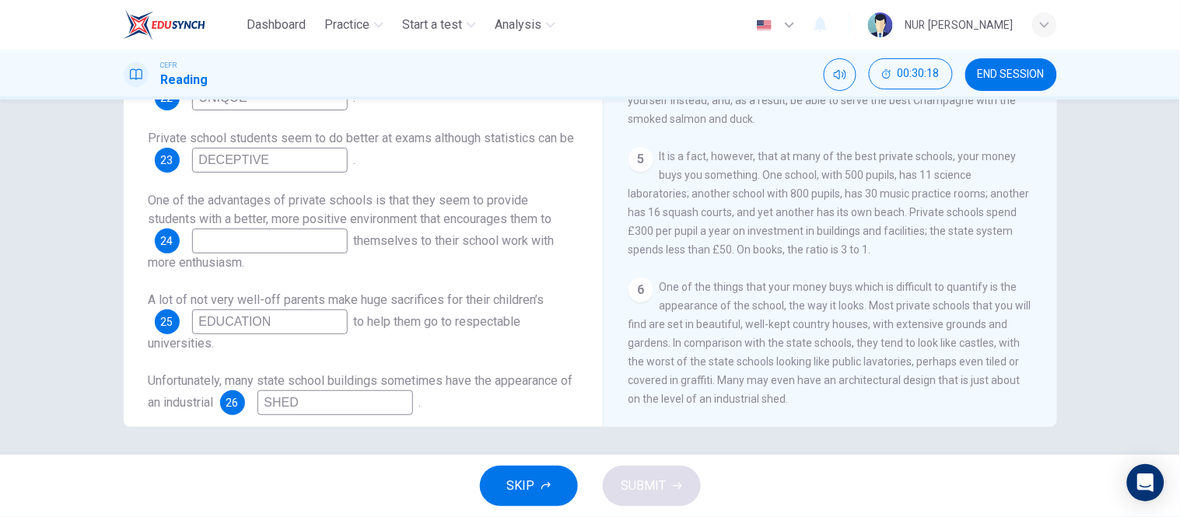
type input "SHED"
click at [241, 234] on input at bounding box center [270, 241] width 156 height 25
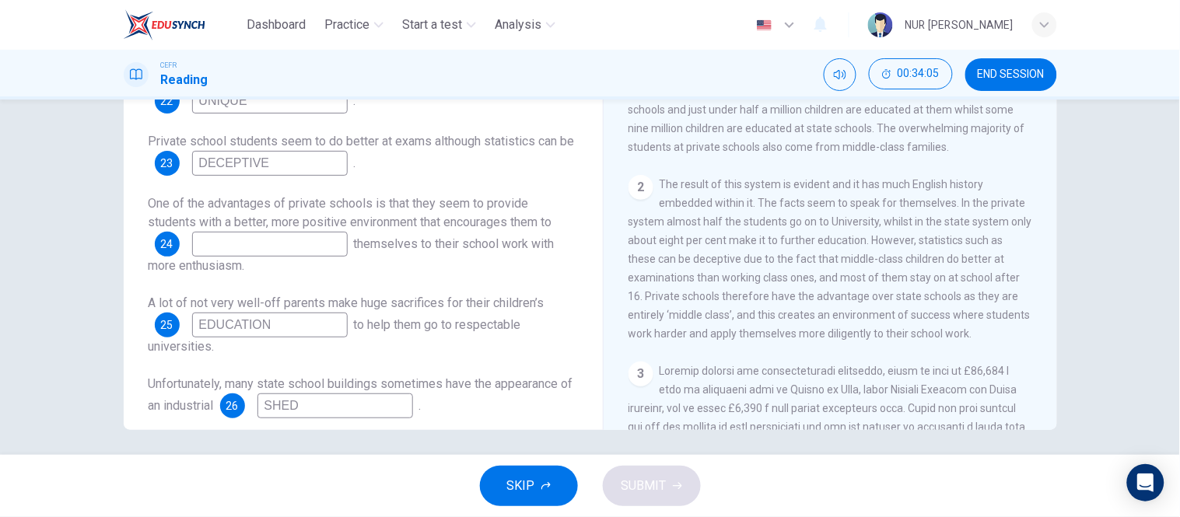
scroll to position [317, 0]
type input "APPLY"
click at [647, 473] on button "SUBMIT" at bounding box center [652, 486] width 98 height 40
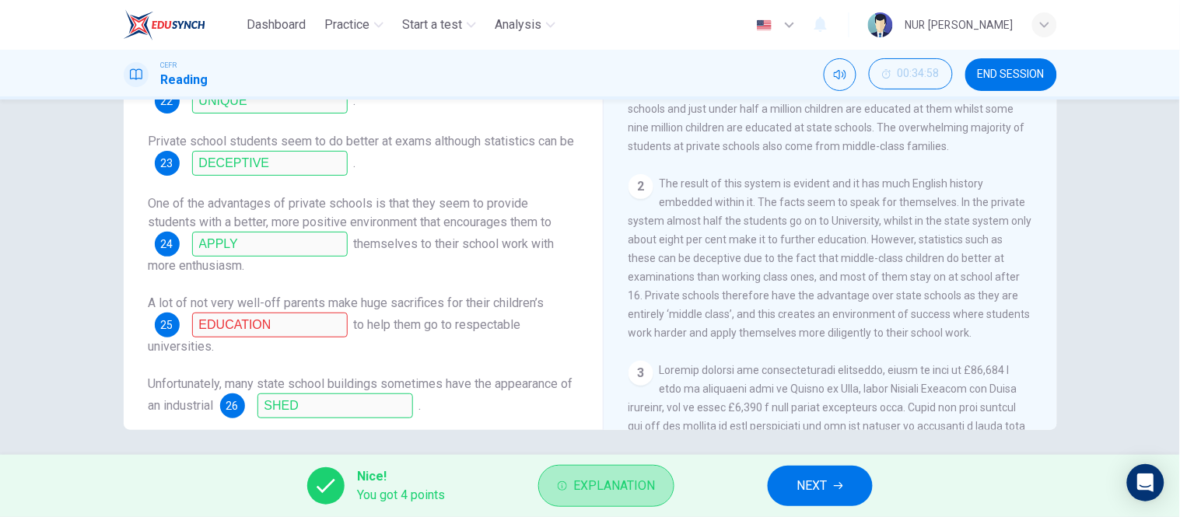
click at [647, 473] on button "Explanation" at bounding box center [606, 486] width 136 height 42
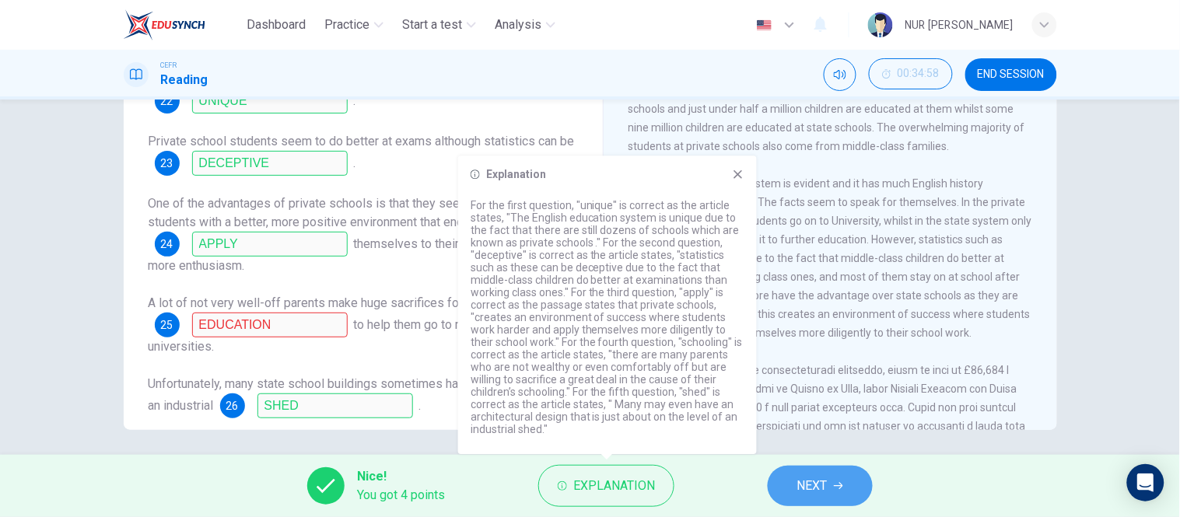
click at [833, 479] on button "NEXT" at bounding box center [820, 486] width 105 height 40
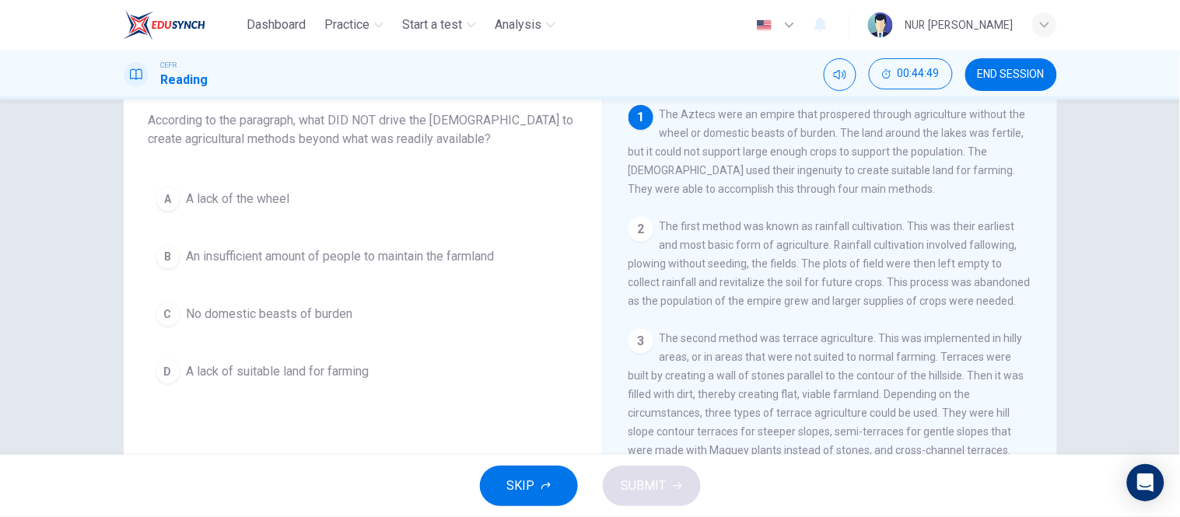
scroll to position [94, 0]
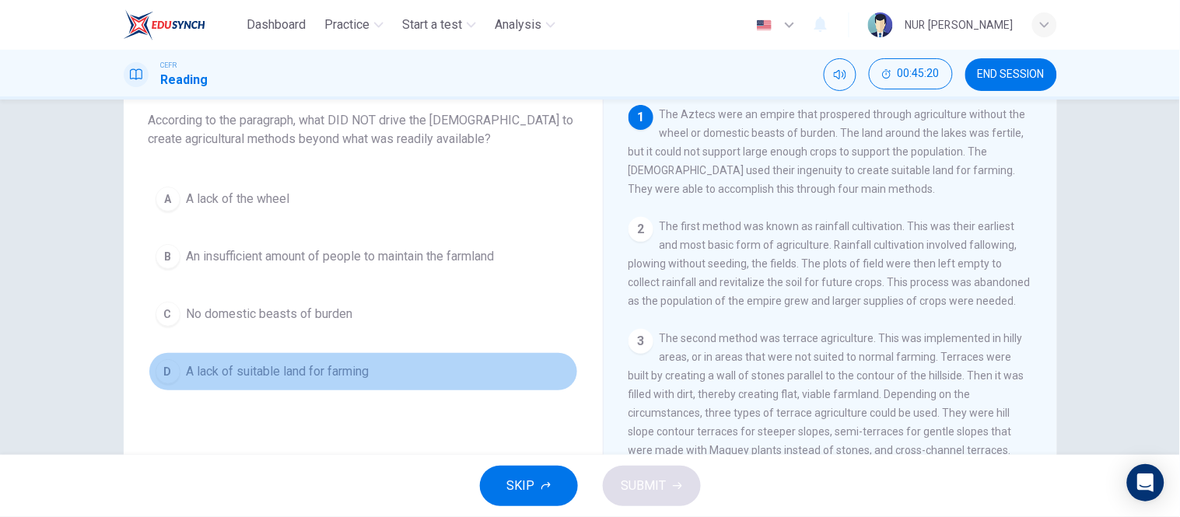
click at [314, 369] on span "A lack of suitable land for farming" at bounding box center [278, 372] width 183 height 19
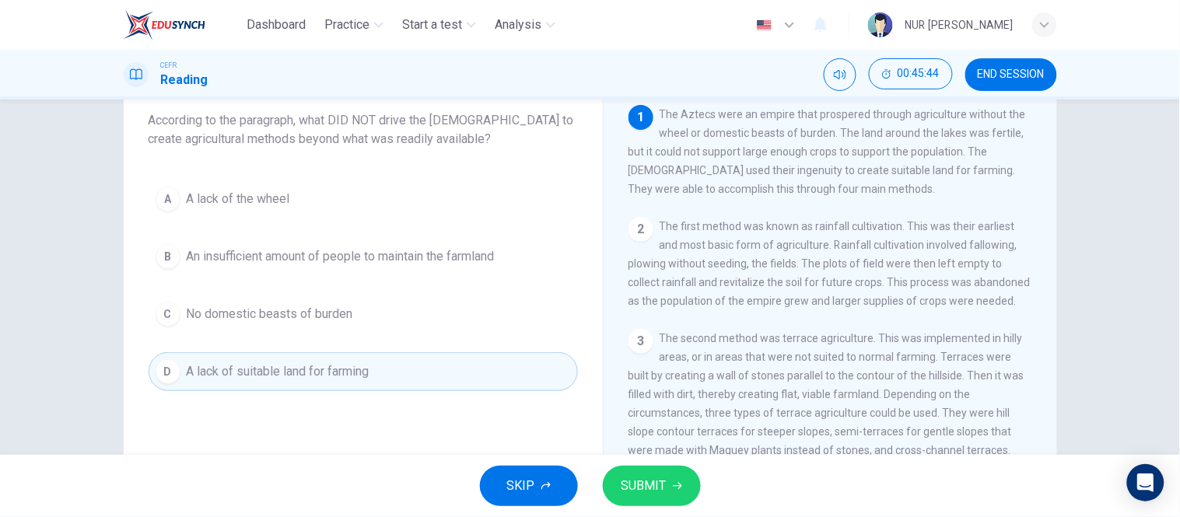
click at [755, 146] on span "The Aztecs were an empire that prospered through agriculture without the wheel …" at bounding box center [828, 151] width 398 height 87
click at [619, 475] on button "SUBMIT" at bounding box center [652, 486] width 98 height 40
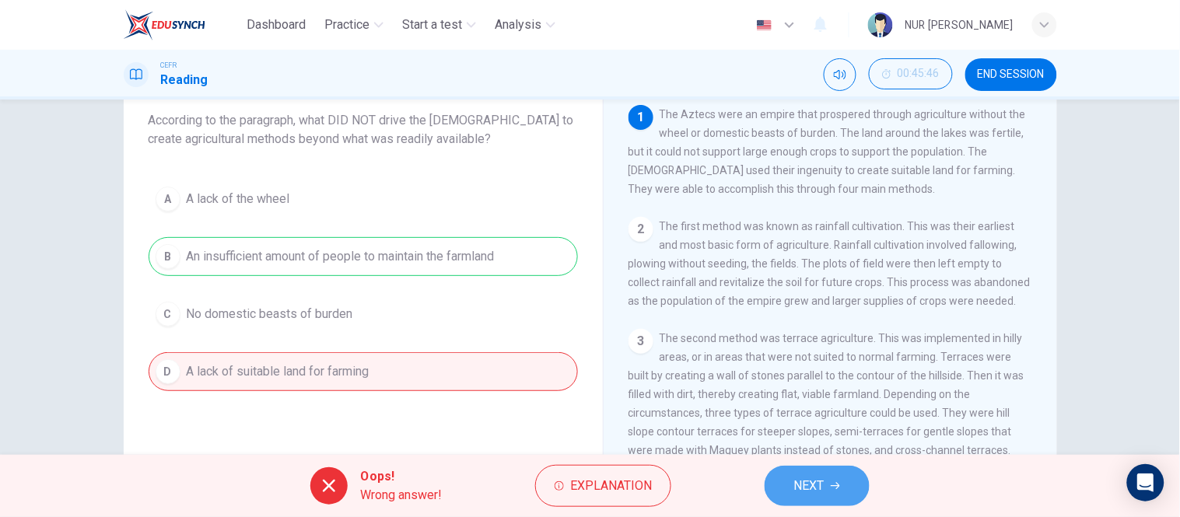
click at [800, 479] on span "NEXT" at bounding box center [809, 486] width 30 height 22
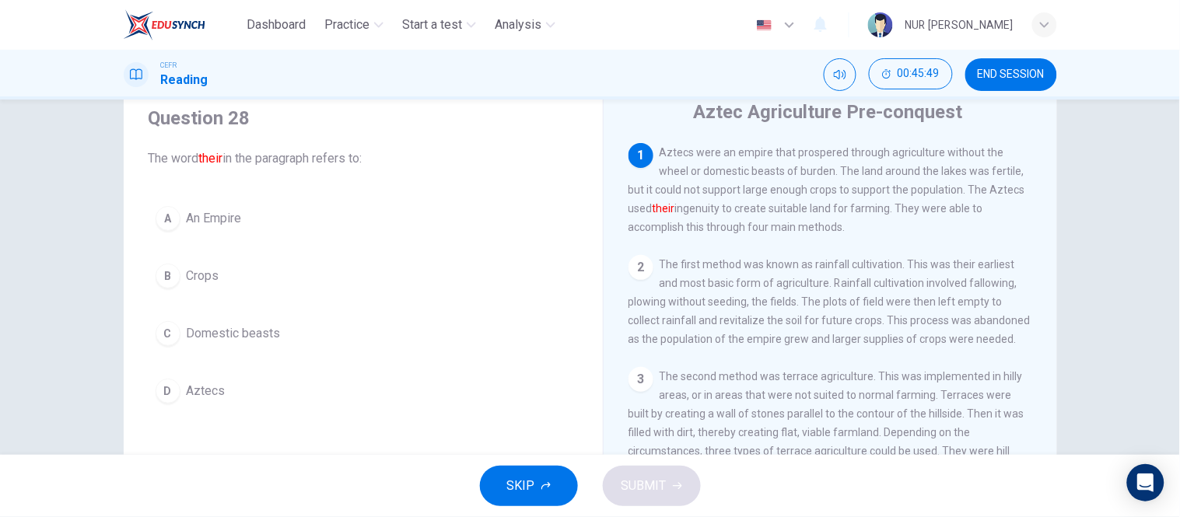
scroll to position [55, 0]
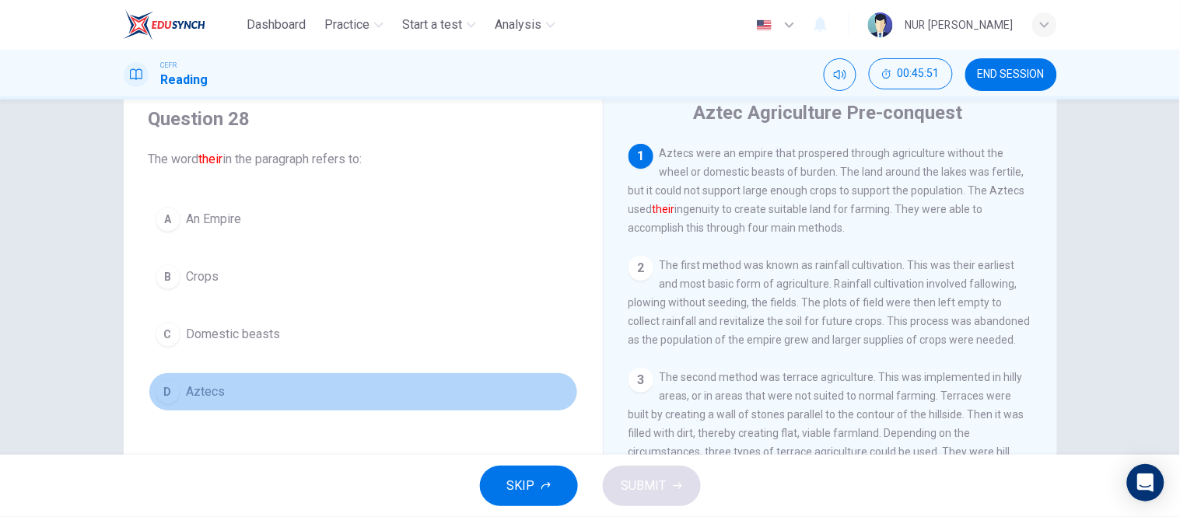
click at [230, 377] on button "D Aztecs" at bounding box center [364, 392] width 430 height 39
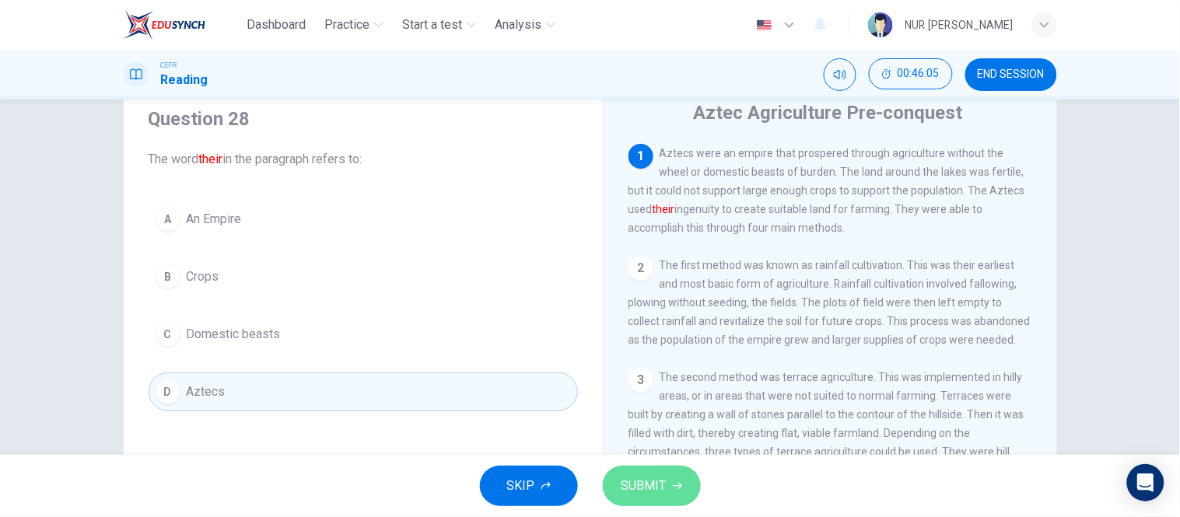
click at [672, 475] on button "SUBMIT" at bounding box center [652, 486] width 98 height 40
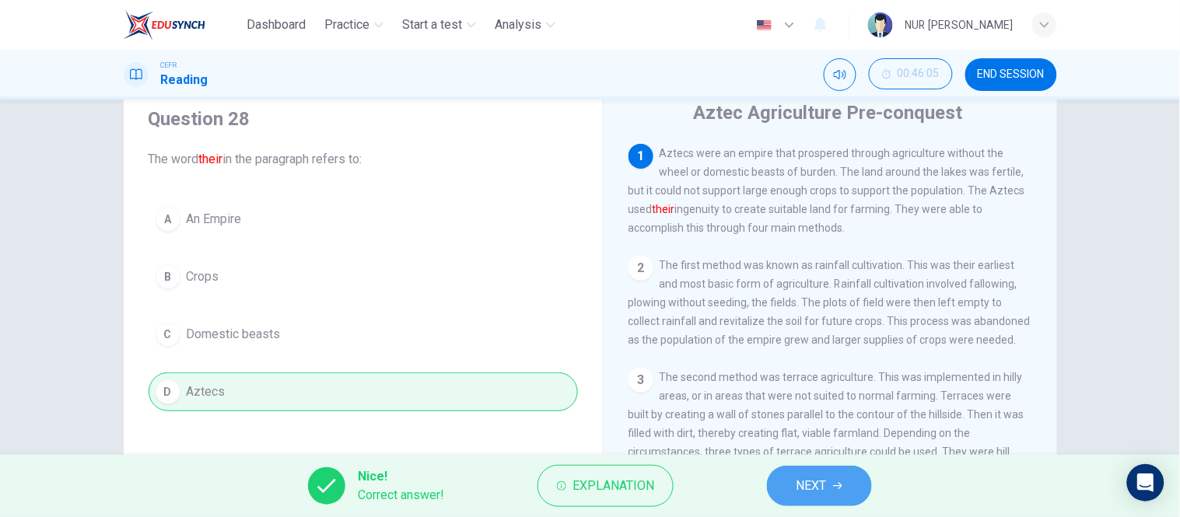
click at [791, 495] on button "NEXT" at bounding box center [819, 486] width 105 height 40
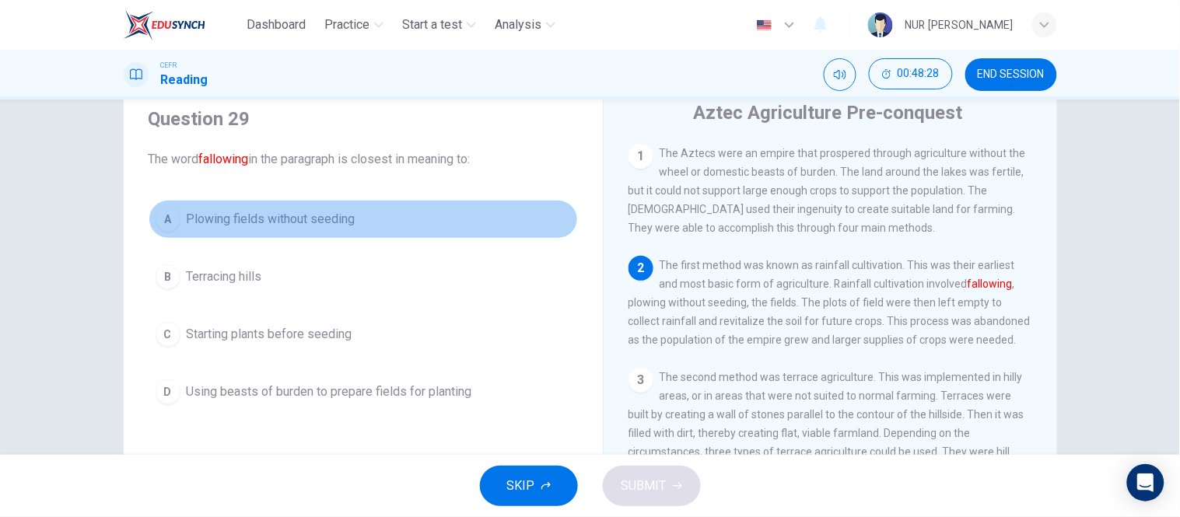
click at [274, 229] on button "A Plowing fields without seeding" at bounding box center [364, 219] width 430 height 39
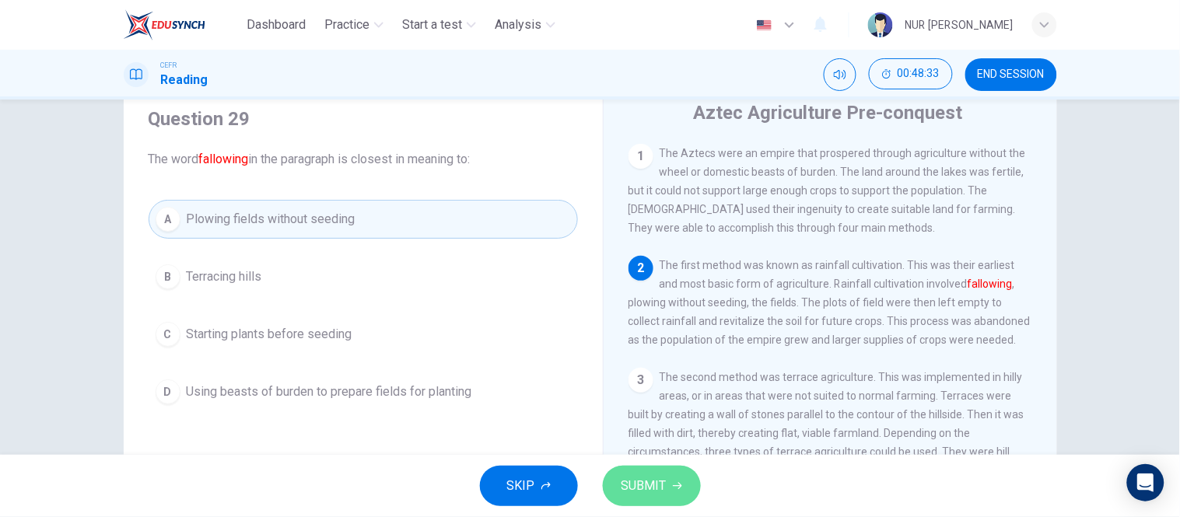
click at [669, 488] on button "SUBMIT" at bounding box center [652, 486] width 98 height 40
